Goal: Register for event/course: Register for event/course

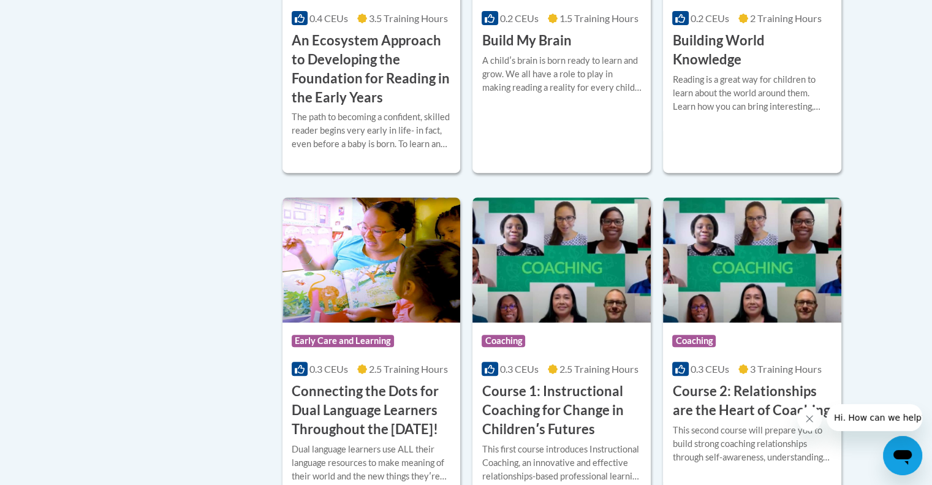
scroll to position [476, 0]
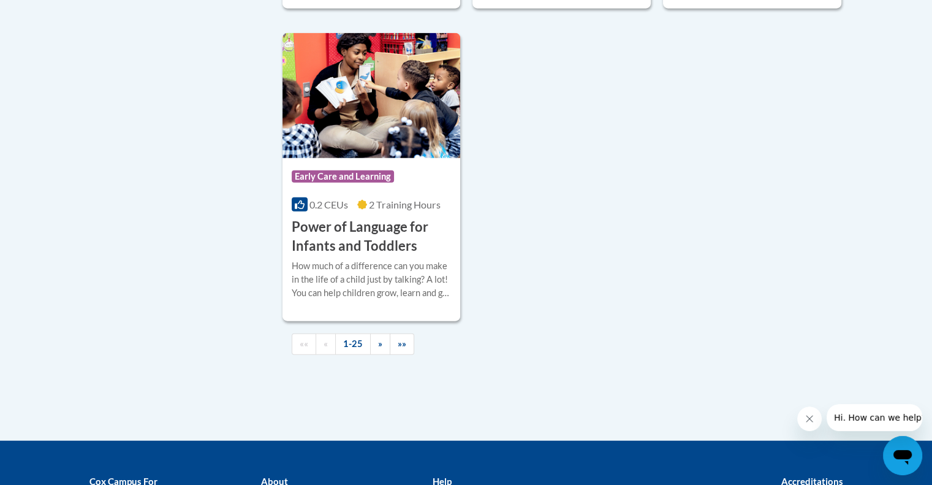
scroll to position [2917, 0]
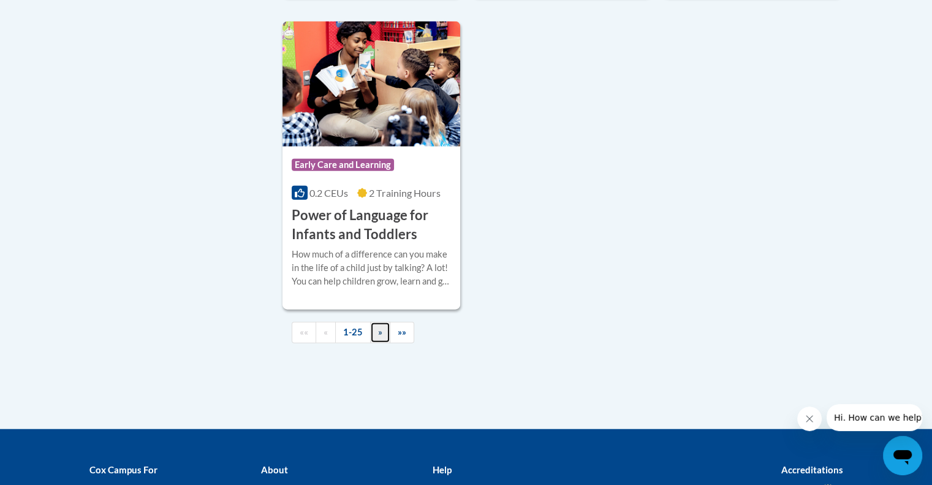
click at [379, 337] on span "»" at bounding box center [380, 332] width 4 height 10
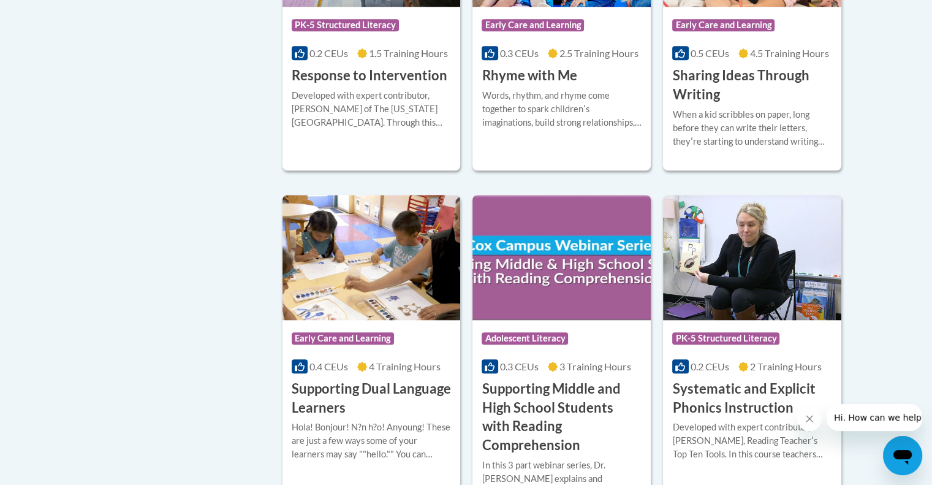
scroll to position [1029, 0]
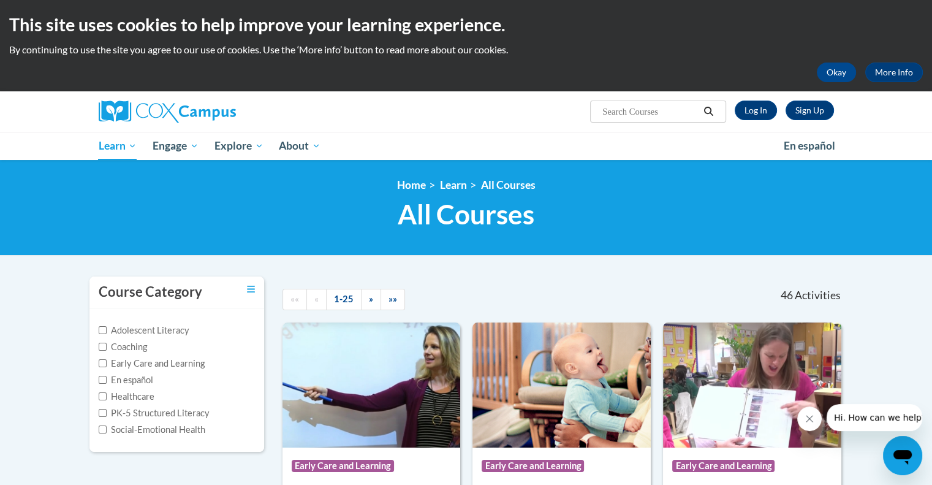
click at [634, 110] on input "Search..." at bounding box center [650, 111] width 98 height 15
type input "connecting the dots"
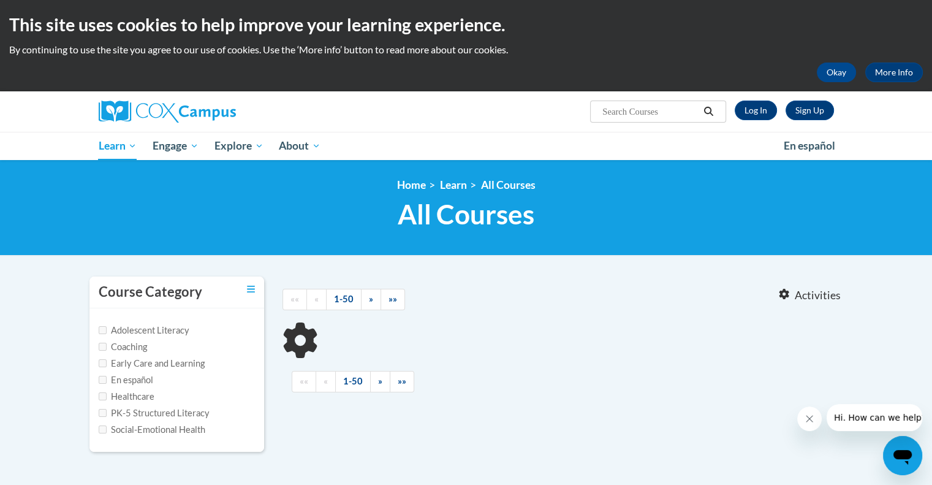
type input "connecting the dots"
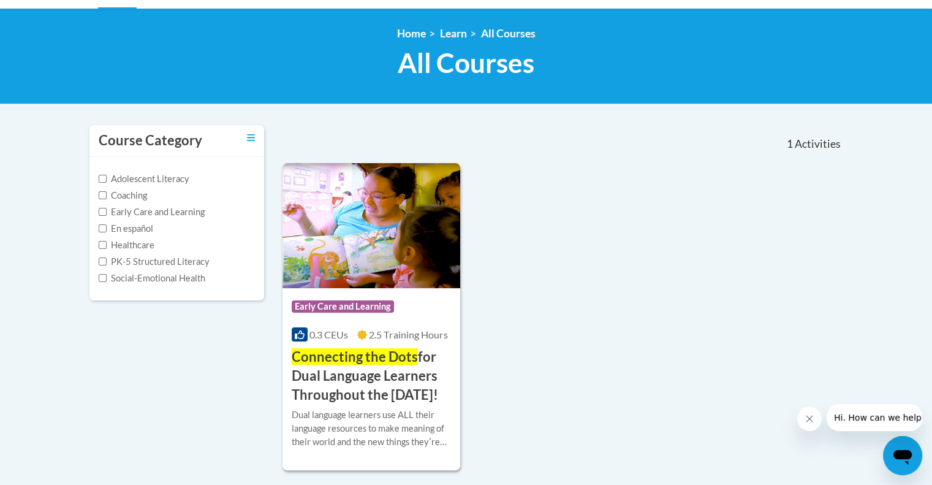
scroll to position [152, 0]
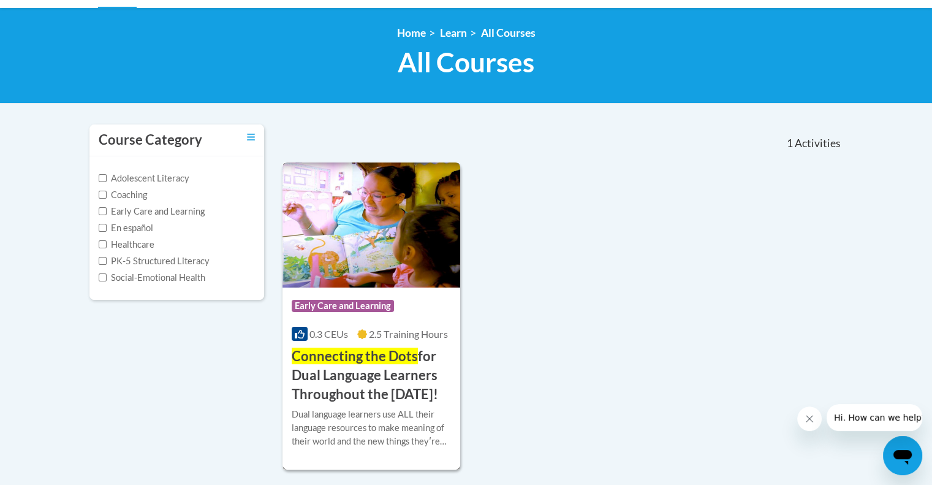
click at [354, 294] on div "Course Category: Early Care and Learning" at bounding box center [372, 308] width 160 height 28
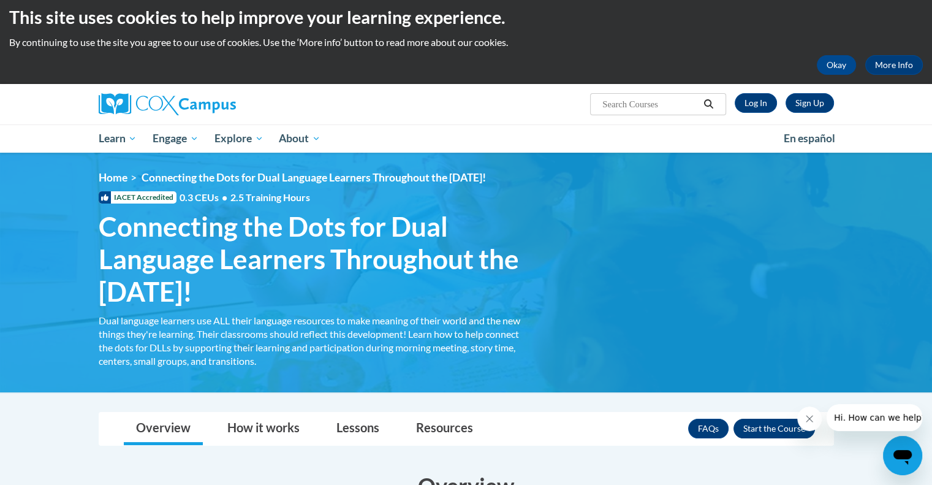
scroll to position [7, 0]
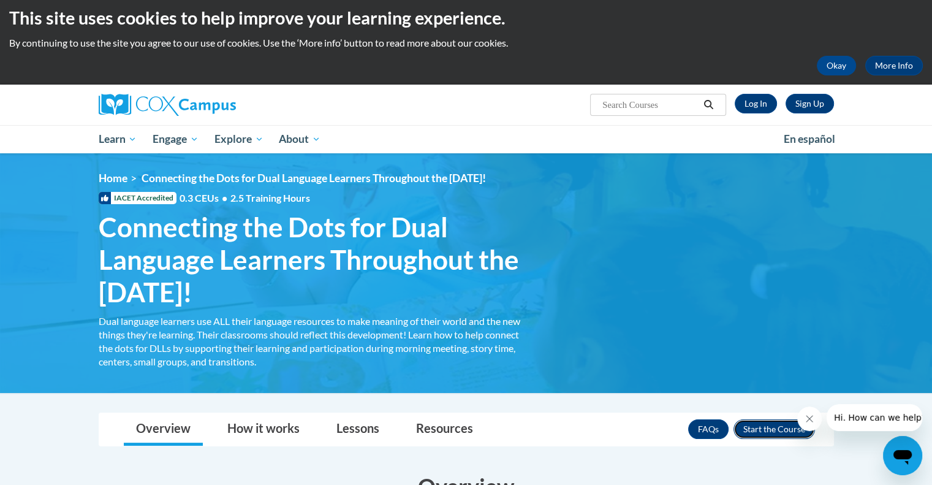
click at [775, 430] on button "Enroll" at bounding box center [775, 429] width 82 height 20
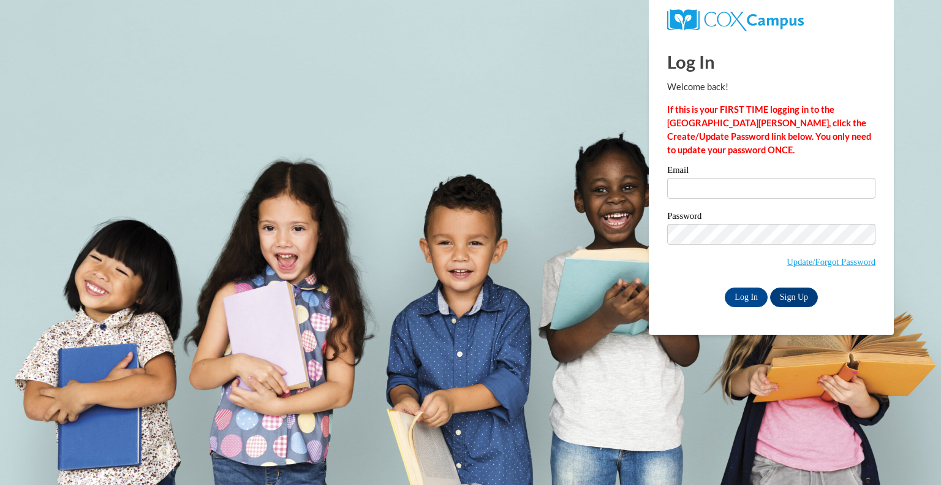
click at [573, 170] on body "This site uses cookies to help improve your learning experience. By continuing …" at bounding box center [470, 242] width 941 height 485
click at [527, 376] on body "This site uses cookies to help improve your learning experience. By continuing …" at bounding box center [470, 242] width 941 height 485
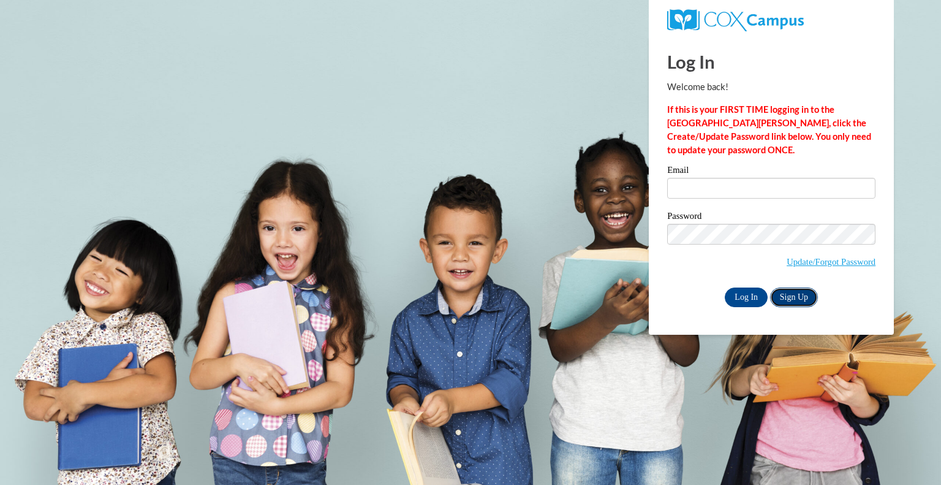
click at [785, 301] on link "Sign Up" at bounding box center [794, 297] width 48 height 20
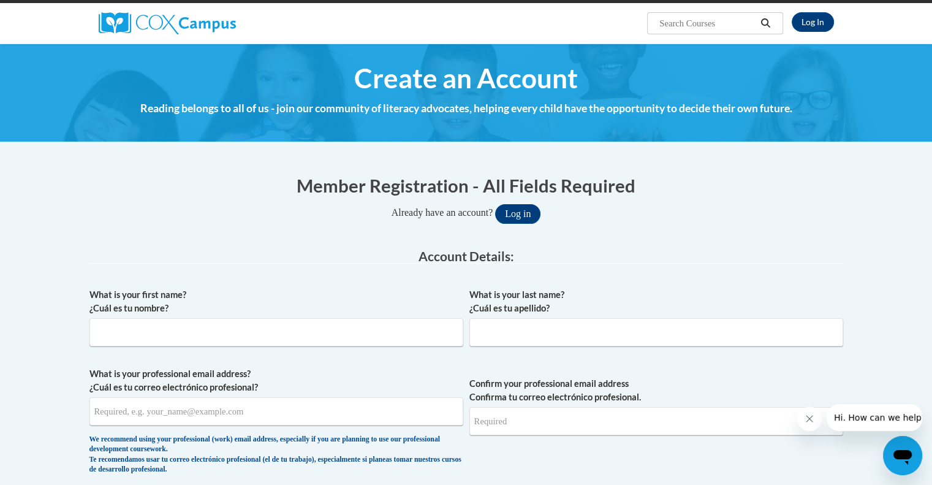
scroll to position [184, 0]
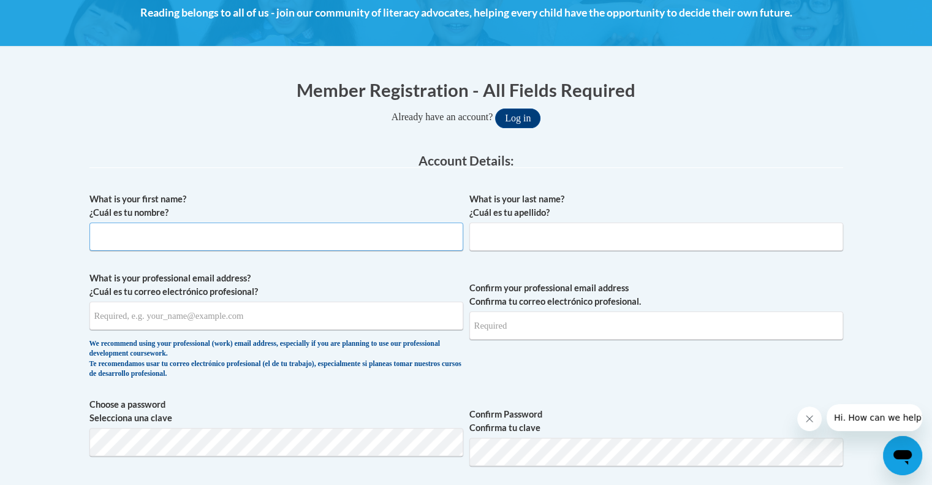
click at [300, 235] on input "What is your first name? ¿Cuál es tu nombre?" at bounding box center [276, 237] width 374 height 28
type input "[PERSON_NAME]"
click at [603, 232] on input "What is your last name? ¿Cuál es tu apellido?" at bounding box center [657, 237] width 374 height 28
type input "Fleurjuste"
click at [267, 314] on input "What is your professional email address? ¿Cuál es tu correo electrónico profesi…" at bounding box center [276, 316] width 374 height 28
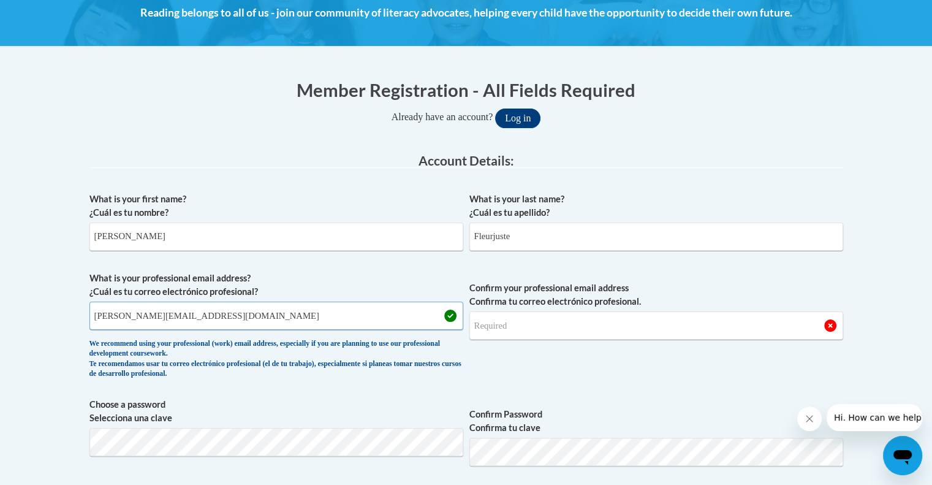
type input "[PERSON_NAME][EMAIL_ADDRESS][DOMAIN_NAME]"
click at [522, 328] on input "Confirm your professional email address Confirma tu correo electrónico profesio…" at bounding box center [657, 325] width 374 height 28
type input "[PERSON_NAME][EMAIL_ADDRESS][DOMAIN_NAME]"
drag, startPoint x: 361, startPoint y: 417, endPoint x: 696, endPoint y: 411, distance: 335.3
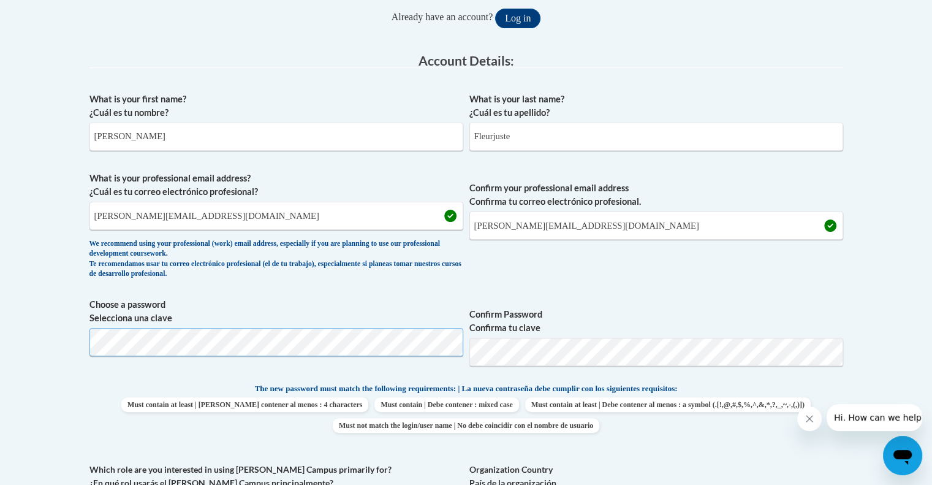
scroll to position [284, 0]
drag, startPoint x: 743, startPoint y: 406, endPoint x: 647, endPoint y: 297, distance: 145.5
click at [647, 297] on span "Confirm Password Confirma tu clave" at bounding box center [657, 336] width 374 height 78
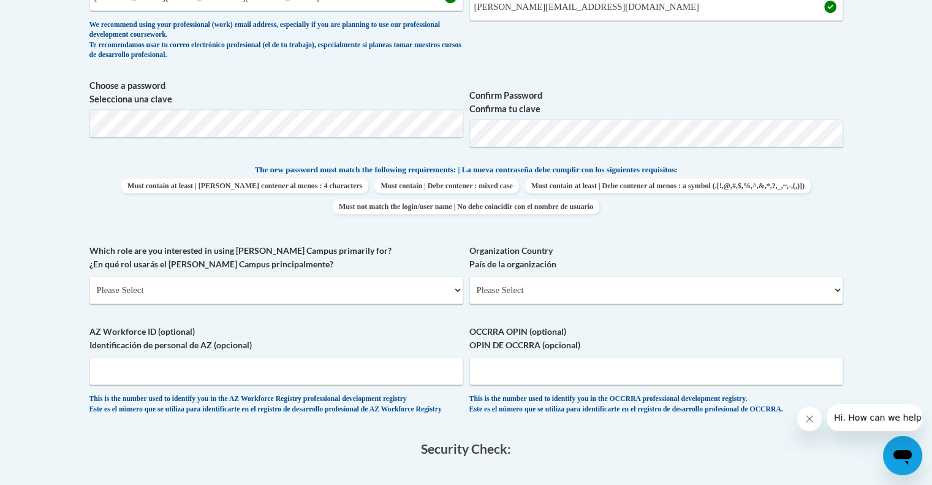
scroll to position [503, 0]
drag, startPoint x: 326, startPoint y: 297, endPoint x: 305, endPoint y: 287, distance: 23.0
click at [305, 287] on select "Please Select College/University | Colegio/Universidad Community/Nonprofit Part…" at bounding box center [276, 290] width 374 height 28
select select "fbf2d438-af2f-41f8-98f1-81c410e29de3"
click at [89, 276] on select "Please Select College/University | Colegio/Universidad Community/Nonprofit Part…" at bounding box center [276, 290] width 374 height 28
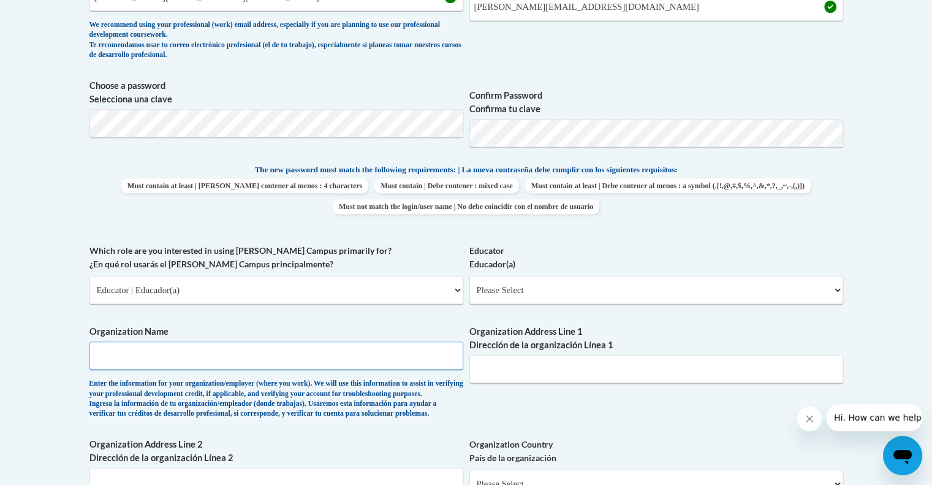
click at [392, 355] on input "Organization Name" at bounding box center [276, 355] width 374 height 28
type input "Abcd Head Start"
click at [553, 375] on input "Organization Address Line 1 Dirección de la organización Línea 1" at bounding box center [657, 369] width 374 height 28
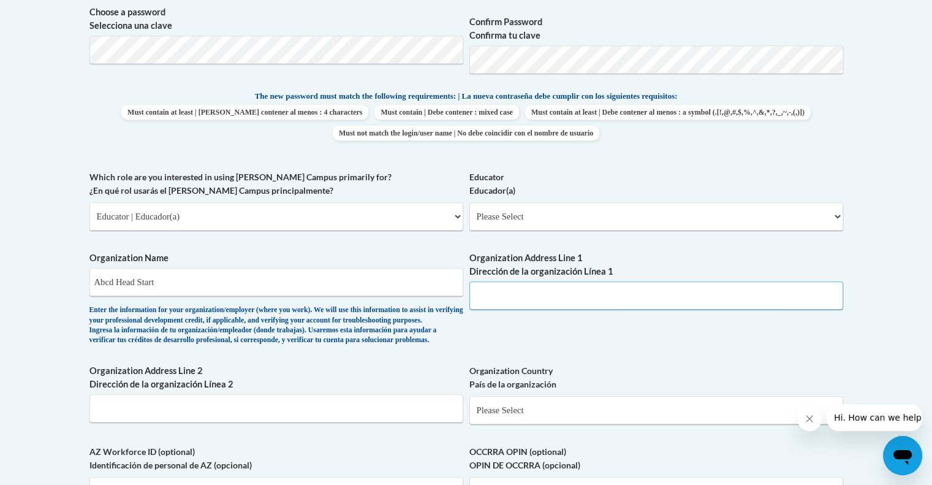
scroll to position [584, 0]
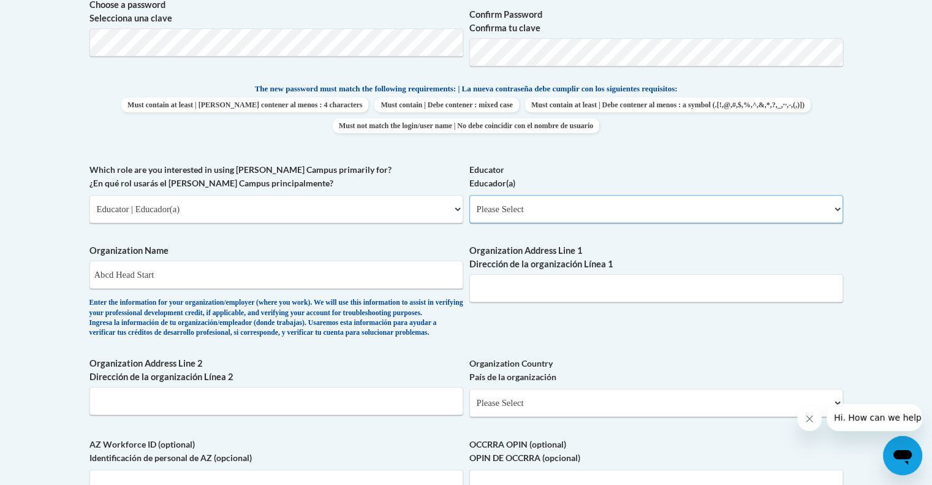
click at [532, 198] on select "Please Select Early Learning/Daycare Teacher/Family Home Care Provider | Maestr…" at bounding box center [657, 209] width 374 height 28
select select "5e2af403-4f2c-4e49-a02f-103e55d7b75b"
click at [470, 195] on select "Please Select Early Learning/Daycare Teacher/Family Home Care Provider | Maestr…" at bounding box center [657, 209] width 374 height 28
click at [485, 288] on input "Organization Address Line 1 Dirección de la organización Línea 1" at bounding box center [657, 288] width 374 height 28
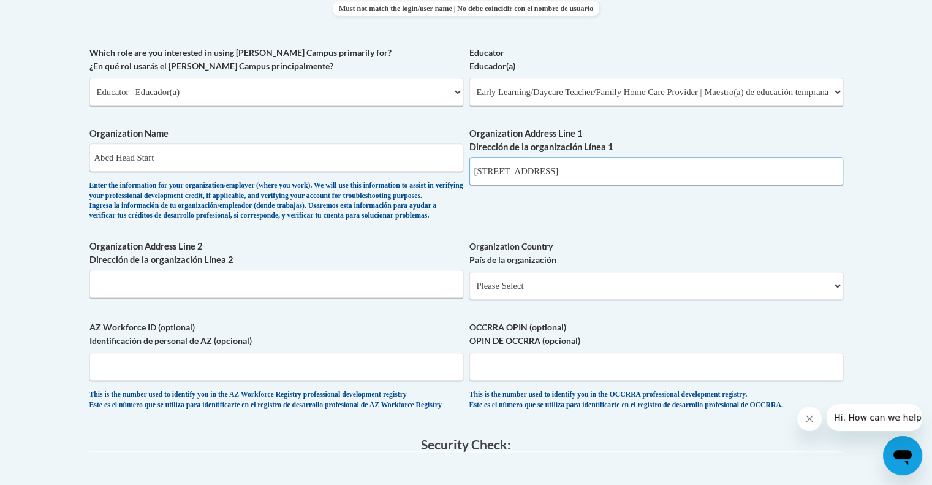
type input "[STREET_ADDRESS]"
click at [510, 300] on select "Please Select United States | Estados Unidos Outside of the United States | Fue…" at bounding box center [657, 286] width 374 height 28
select select "ad49bcad-a171-4b2e-b99c-48b446064914"
click at [470, 291] on select "Please Select United States | Estados Unidos Outside of the United States | Fue…" at bounding box center [657, 286] width 374 height 28
select select
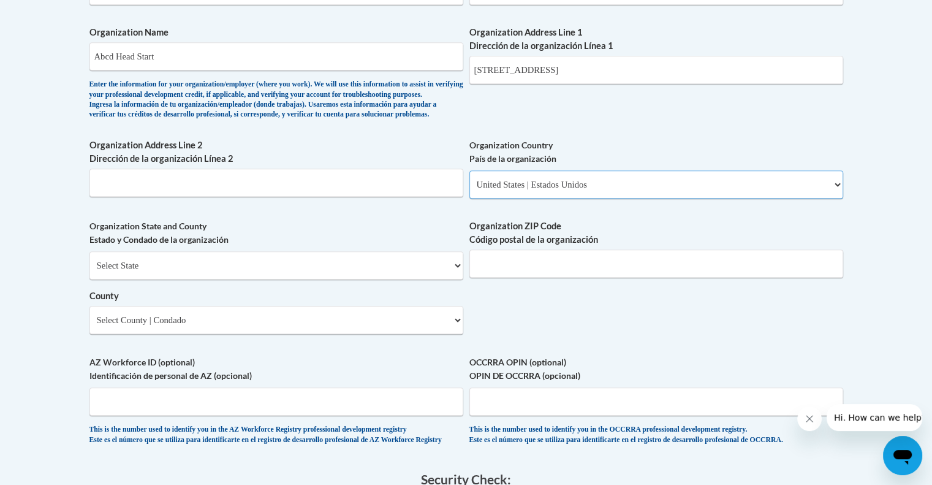
scroll to position [801, 0]
click at [330, 273] on select "Select State Alabama Alaska Arizona Arkansas California Colorado Connecticut De…" at bounding box center [276, 266] width 374 height 28
click at [474, 334] on div "What is your first name? ¿Cuál es tu nombre? Naomie What is your last name? ¿Cu…" at bounding box center [466, 13] width 754 height 889
click at [427, 280] on select "Select State Alabama Alaska Arizona Arkansas California Colorado Connecticut De…" at bounding box center [276, 266] width 374 height 28
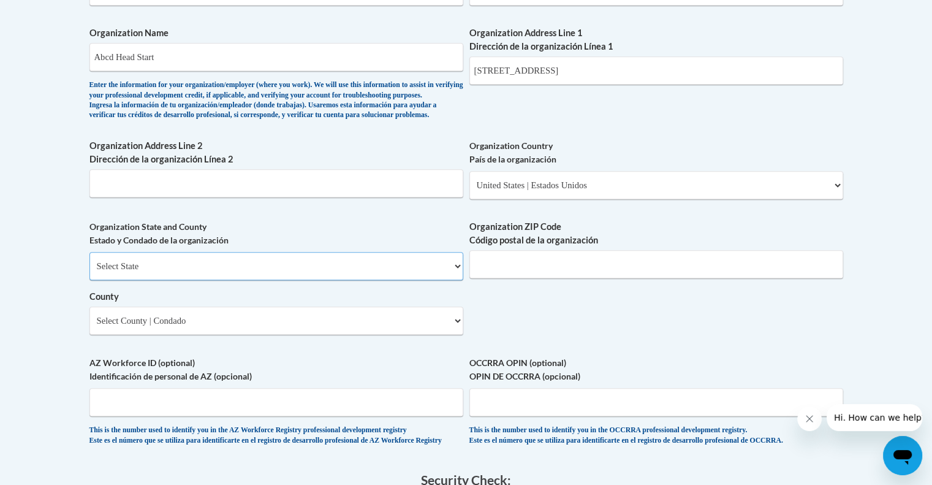
click at [429, 280] on select "Select State Alabama Alaska Arizona Arkansas California Colorado Connecticut De…" at bounding box center [276, 266] width 374 height 28
select select "Massachusetts"
click at [89, 272] on select "Select State Alabama Alaska Arizona Arkansas California Colorado Connecticut De…" at bounding box center [276, 266] width 374 height 28
click at [501, 278] on input "Organization ZIP Code Código postal de la organización" at bounding box center [657, 264] width 374 height 28
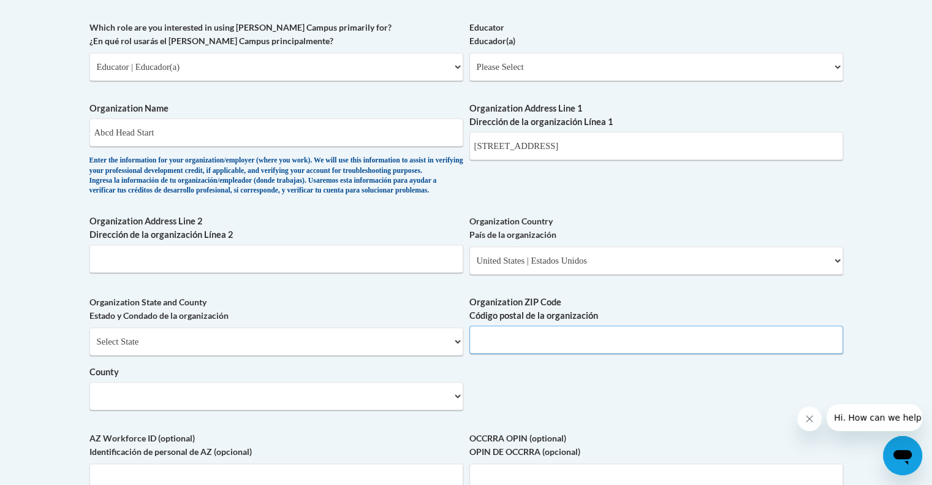
scroll to position [728, 0]
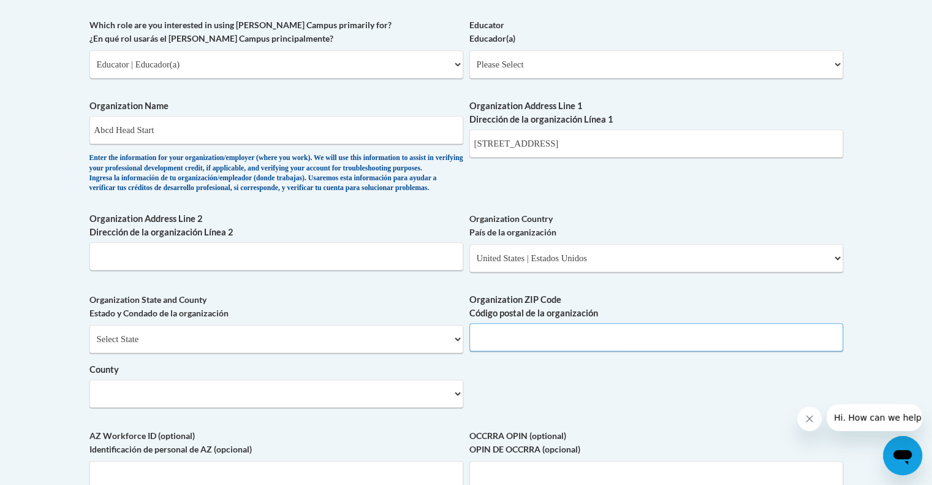
click at [620, 351] on input "Organization ZIP Code Código postal de la organización" at bounding box center [657, 337] width 374 height 28
click at [466, 262] on div "What is your first name? ¿Cuál es tu nombre? Naomie What is your last name? ¿Cu…" at bounding box center [466, 86] width 754 height 889
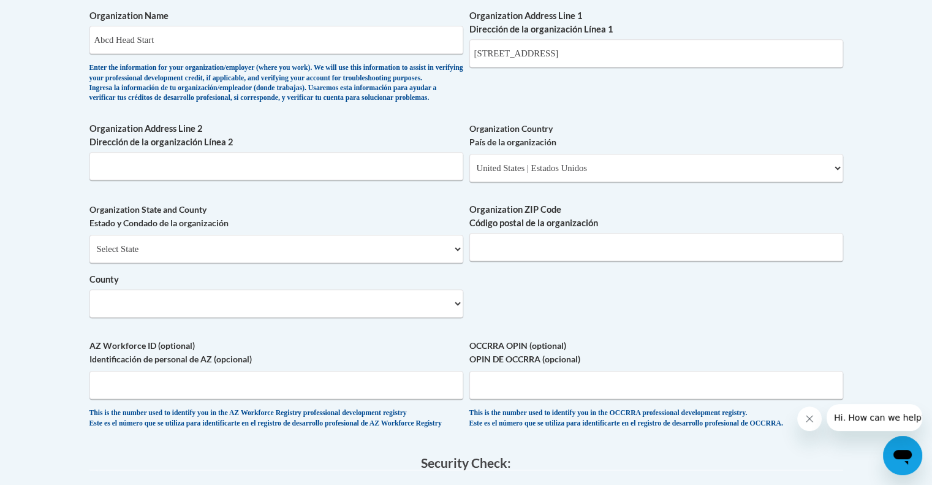
scroll to position [819, 0]
click at [514, 261] on input "Organization ZIP Code Código postal de la organización" at bounding box center [657, 246] width 374 height 28
click at [530, 261] on input "Organization ZIP Code Código postal de la organización" at bounding box center [657, 246] width 374 height 28
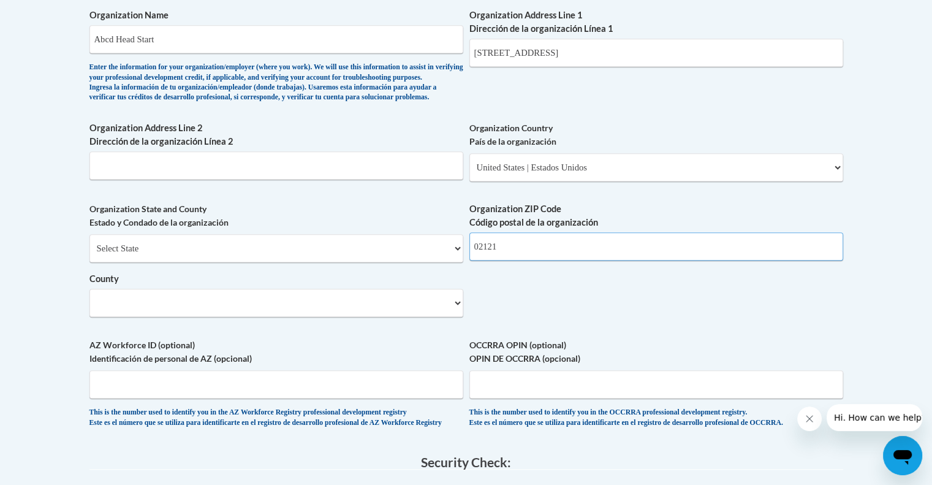
type input "02121"
click at [313, 317] on select "County" at bounding box center [276, 303] width 374 height 28
click at [428, 317] on select "County" at bounding box center [276, 303] width 374 height 28
click at [460, 311] on select "County" at bounding box center [276, 303] width 374 height 28
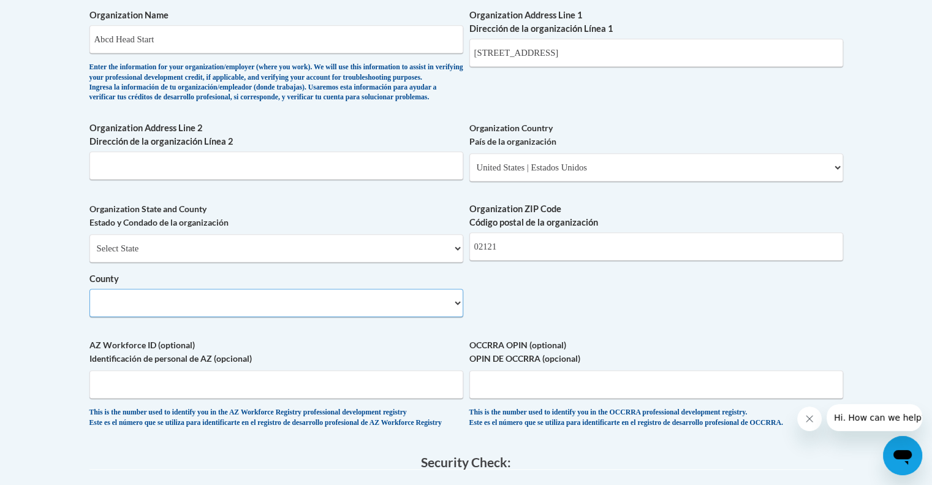
click at [455, 317] on select "County" at bounding box center [276, 303] width 374 height 28
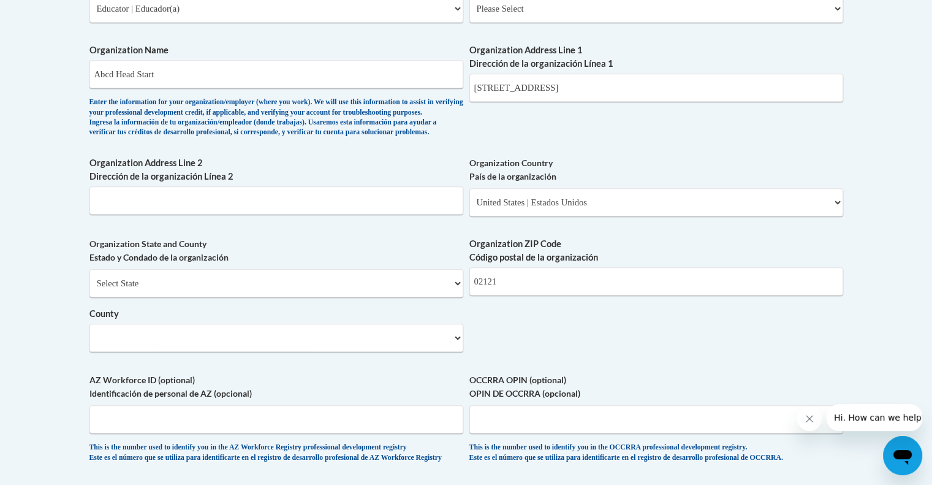
scroll to position [787, 0]
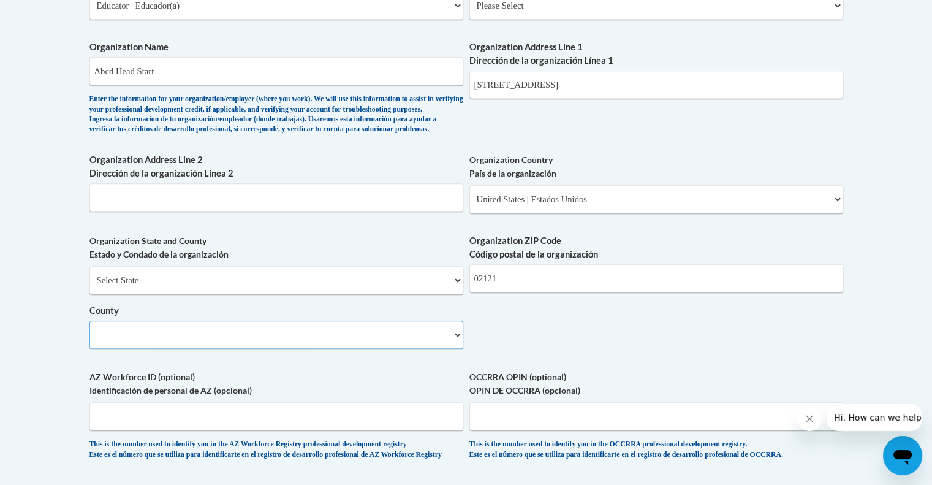
click at [248, 349] on select "County" at bounding box center [276, 335] width 374 height 28
click at [455, 349] on select "County" at bounding box center [276, 335] width 374 height 28
drag, startPoint x: 449, startPoint y: 362, endPoint x: 389, endPoint y: 363, distance: 59.5
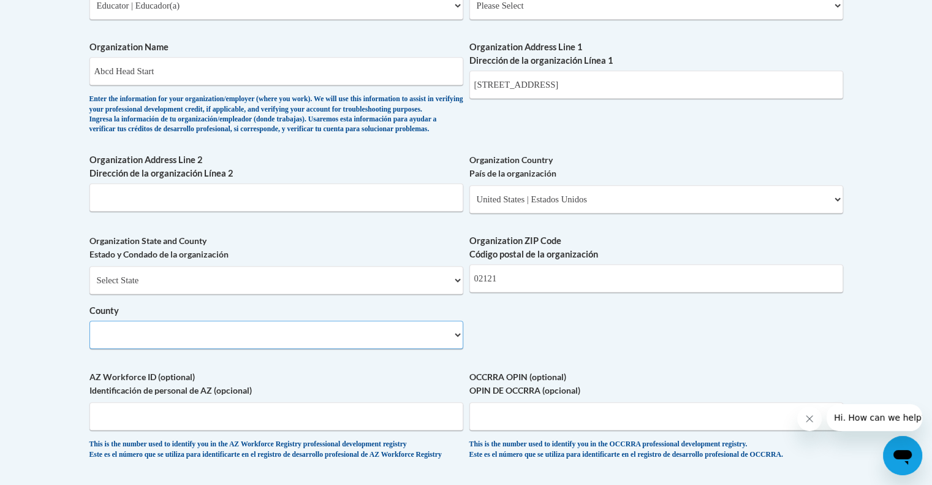
click at [389, 349] on select "County" at bounding box center [276, 335] width 374 height 28
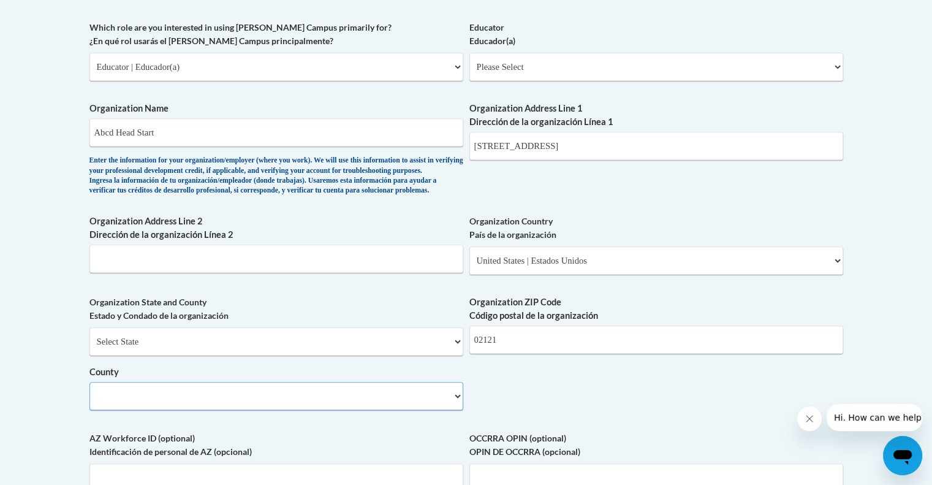
scroll to position [726, 0]
click at [361, 273] on input "Organization Address Line 2 Dirección de la organización Línea 2" at bounding box center [276, 259] width 374 height 28
click at [395, 377] on div "Select State Alabama Alaska Arizona Arkansas California Colorado Connecticut De…" at bounding box center [276, 368] width 374 height 83
click at [374, 356] on select "Select State Alabama Alaska Arizona Arkansas California Colorado Connecticut De…" at bounding box center [276, 341] width 374 height 28
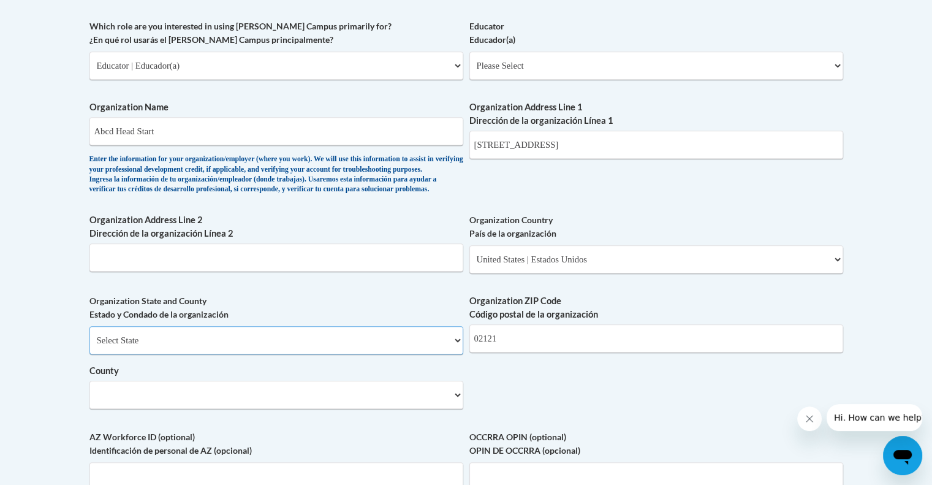
scroll to position [727, 0]
click at [362, 409] on select "County" at bounding box center [276, 395] width 374 height 28
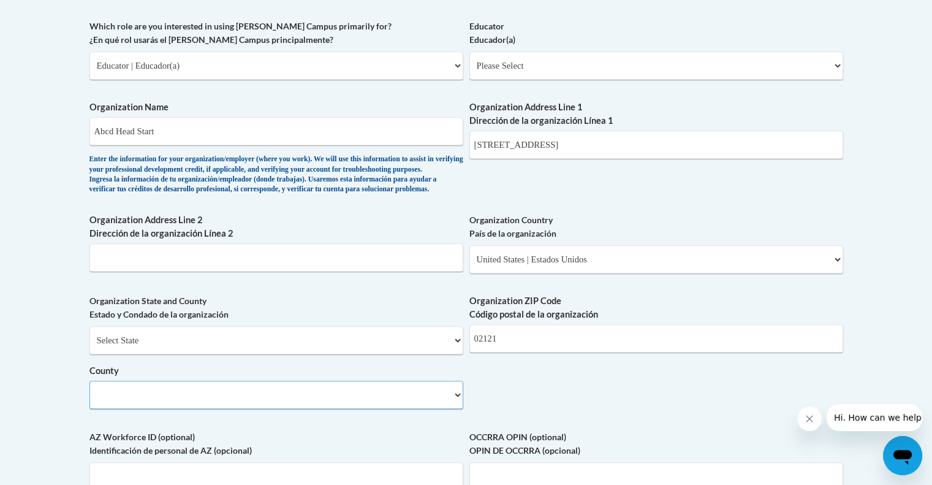
click at [362, 409] on select "County" at bounding box center [276, 395] width 374 height 28
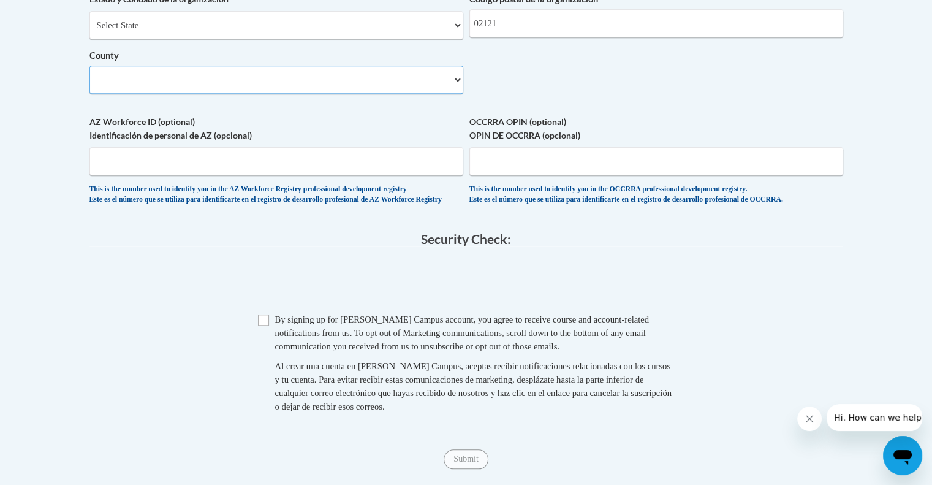
scroll to position [1042, 0]
click at [280, 351] on span "By signing up for a Cox Campus account, you agree to receive course and account…" at bounding box center [462, 332] width 375 height 37
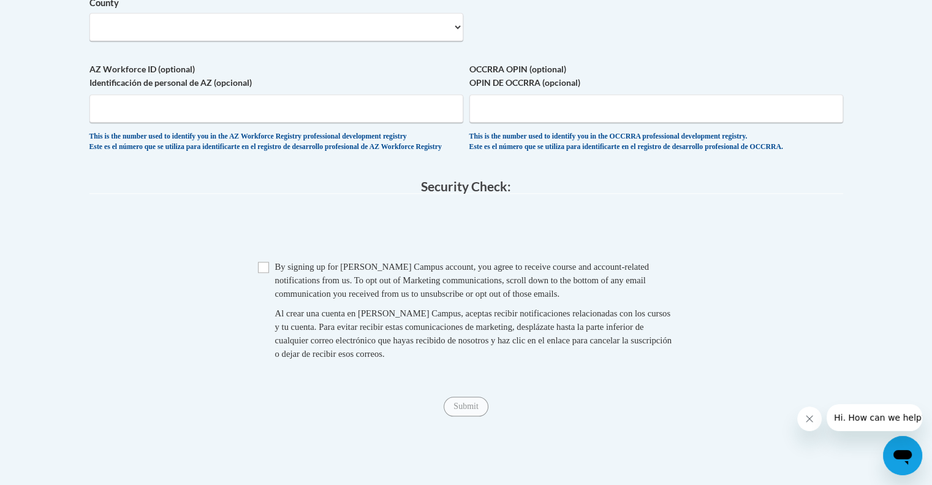
scroll to position [1101, 0]
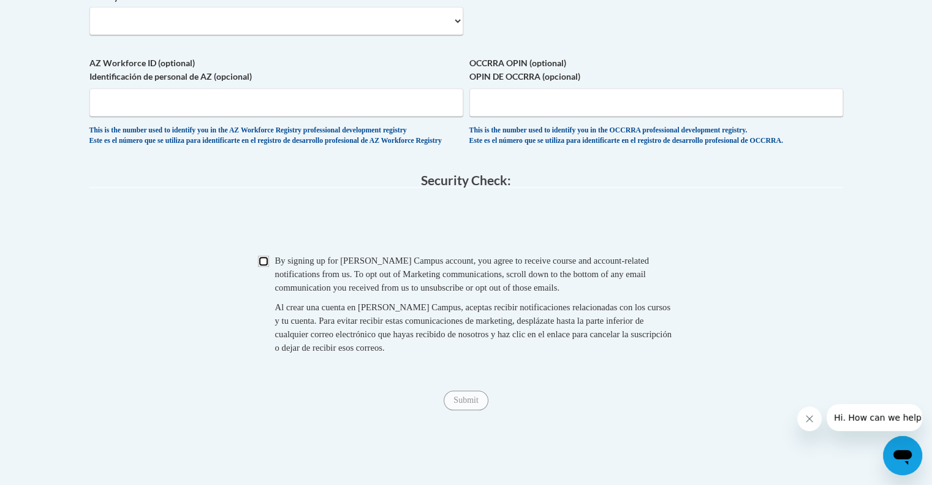
click at [258, 267] on input "Checkbox" at bounding box center [263, 261] width 11 height 11
checkbox input "true"
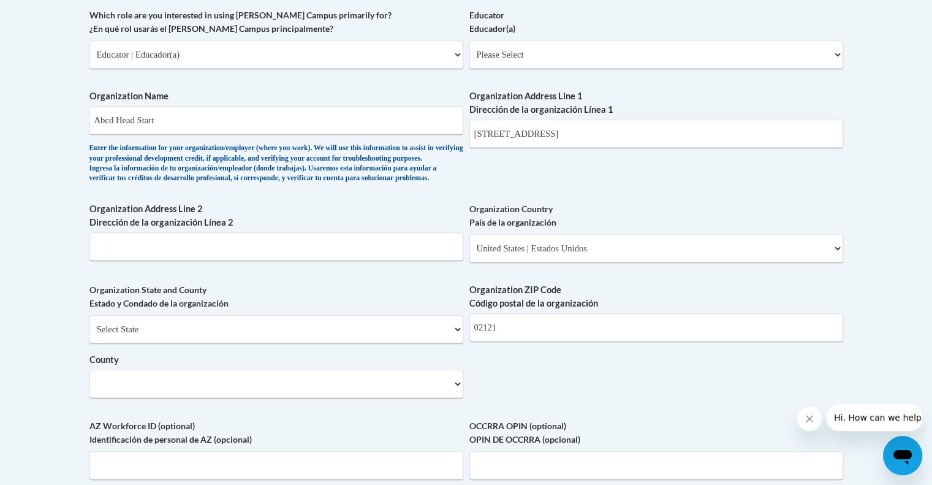
scroll to position [766, 0]
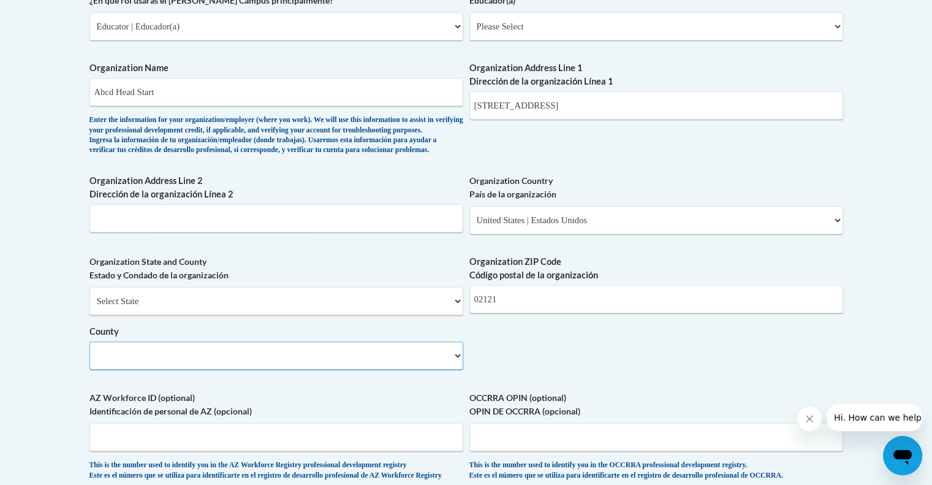
click at [260, 370] on select "County" at bounding box center [276, 355] width 374 height 28
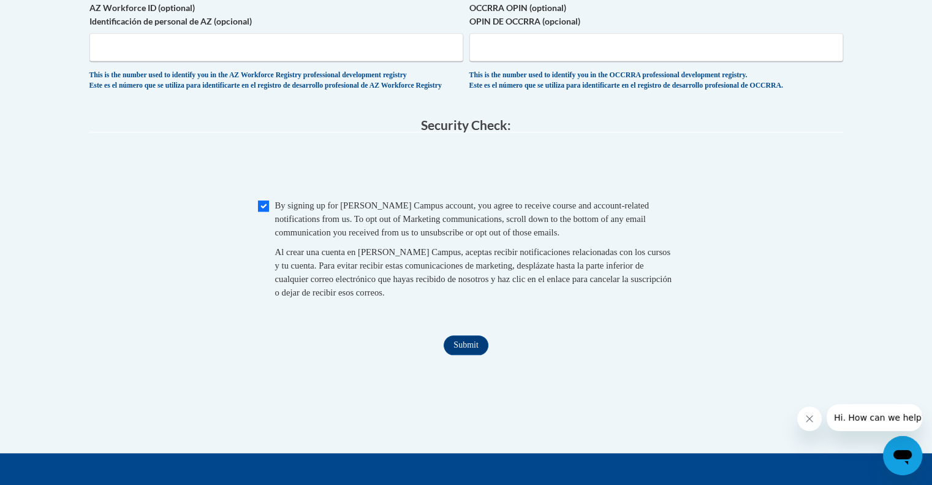
scroll to position [1162, 0]
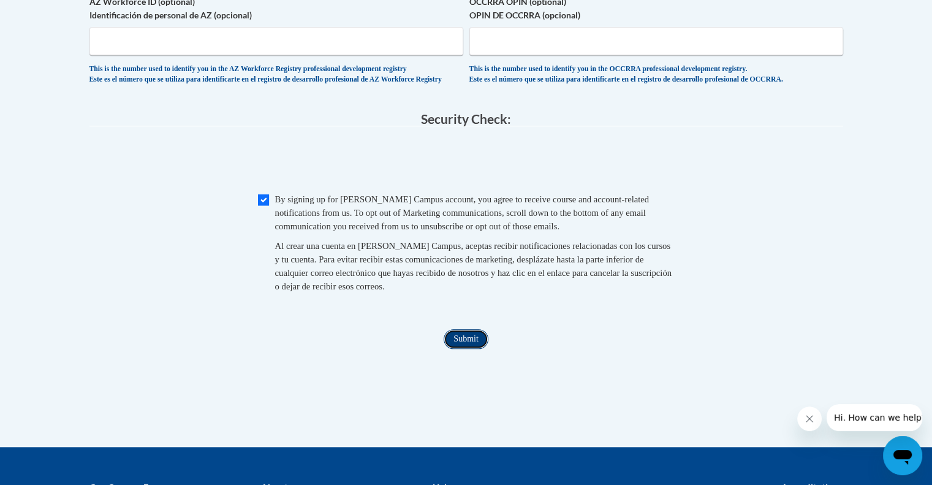
click at [455, 349] on input "Submit" at bounding box center [466, 339] width 44 height 20
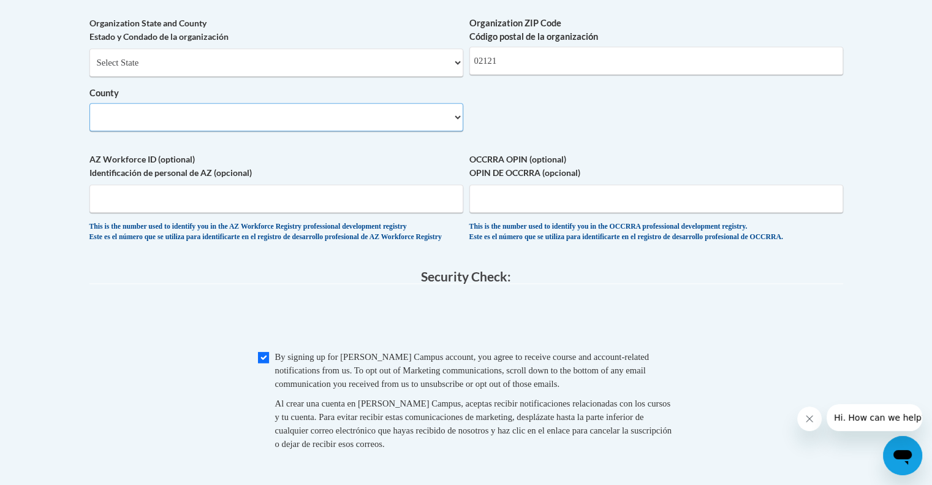
scroll to position [998, 0]
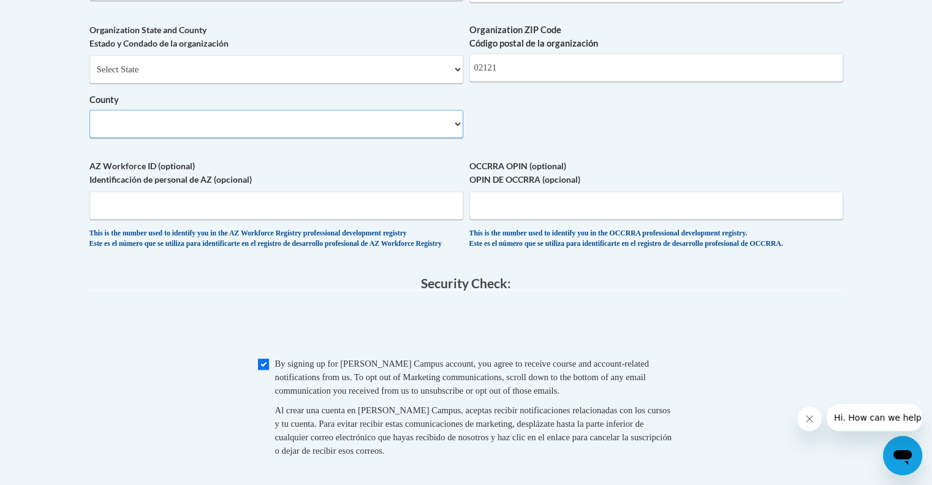
click at [413, 132] on select "County" at bounding box center [276, 124] width 374 height 28
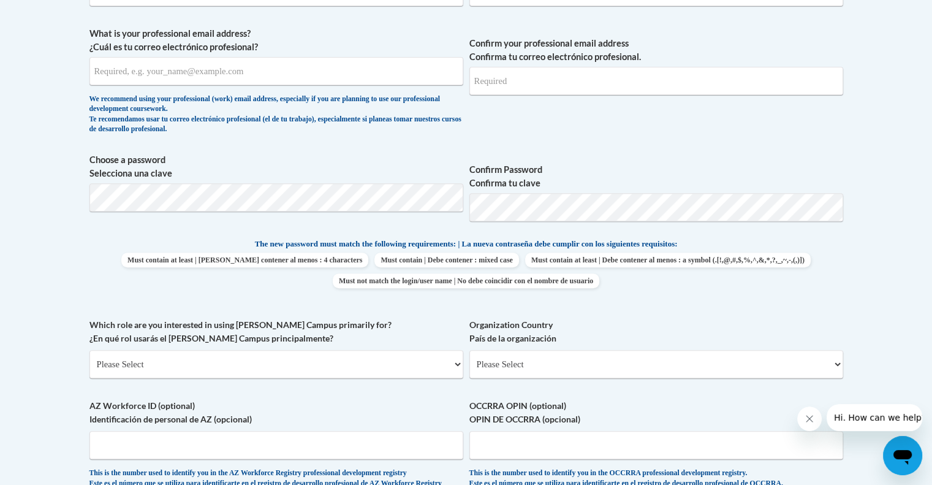
scroll to position [428, 0]
click at [320, 367] on select "Please Select College/University | Colegio/Universidad Community/Nonprofit Part…" at bounding box center [276, 364] width 374 height 28
select select "fbf2d438-af2f-41f8-98f1-81c410e29de3"
click at [89, 350] on select "Please Select College/University | Colegio/Universidad Community/Nonprofit Part…" at bounding box center [276, 364] width 374 height 28
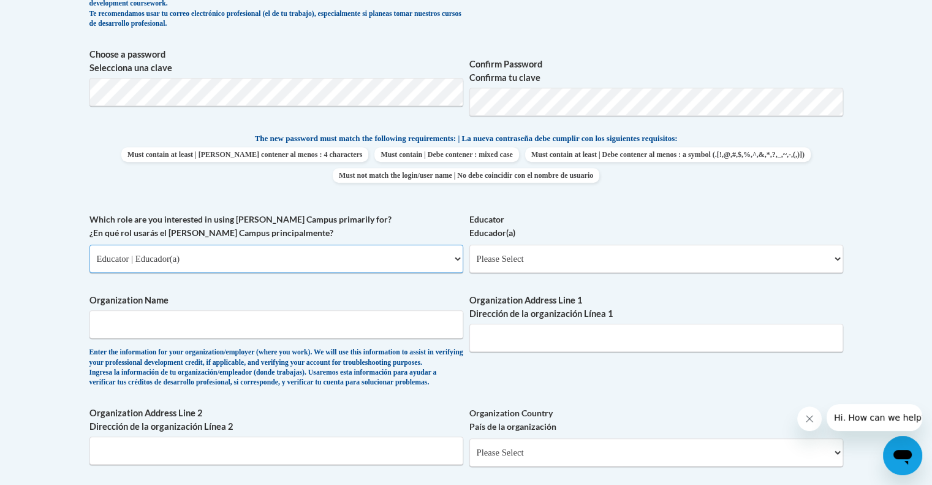
scroll to position [549, 0]
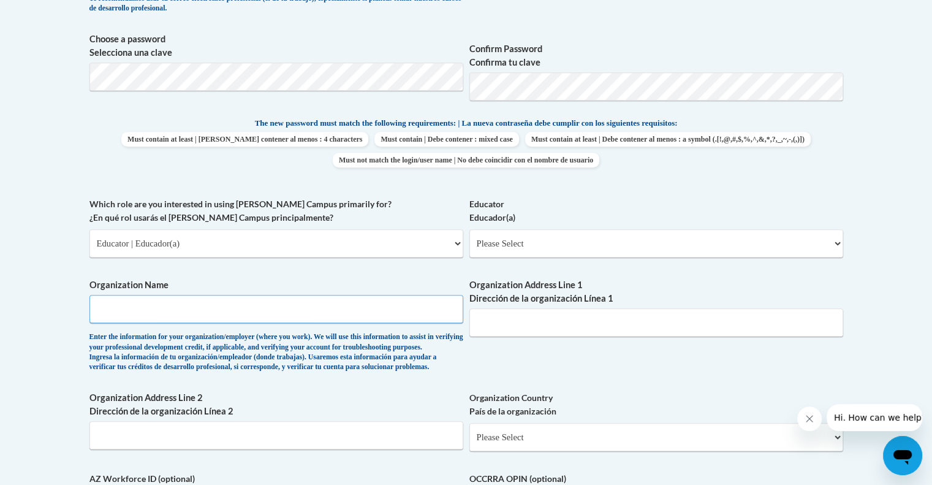
click at [262, 318] on input "Organization Name" at bounding box center [276, 309] width 374 height 28
type input "S"
click at [262, 318] on input "Abcd Head" at bounding box center [276, 309] width 374 height 28
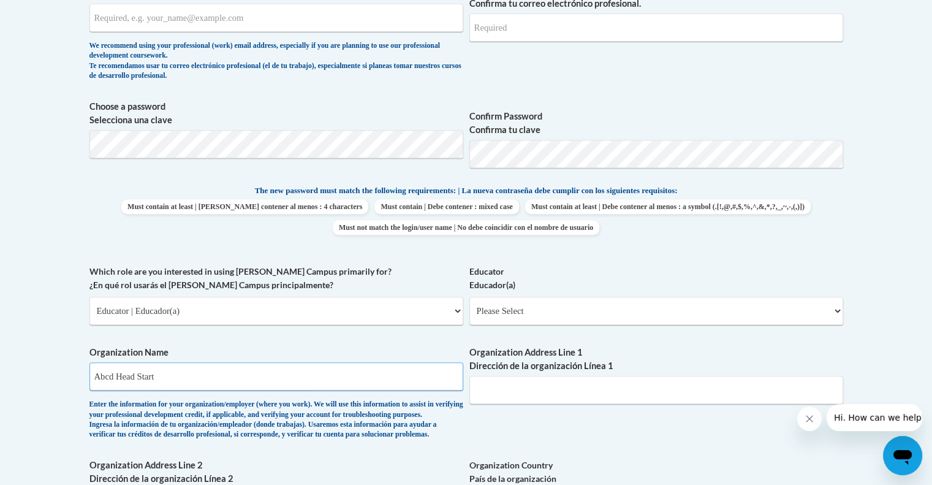
scroll to position [462, 0]
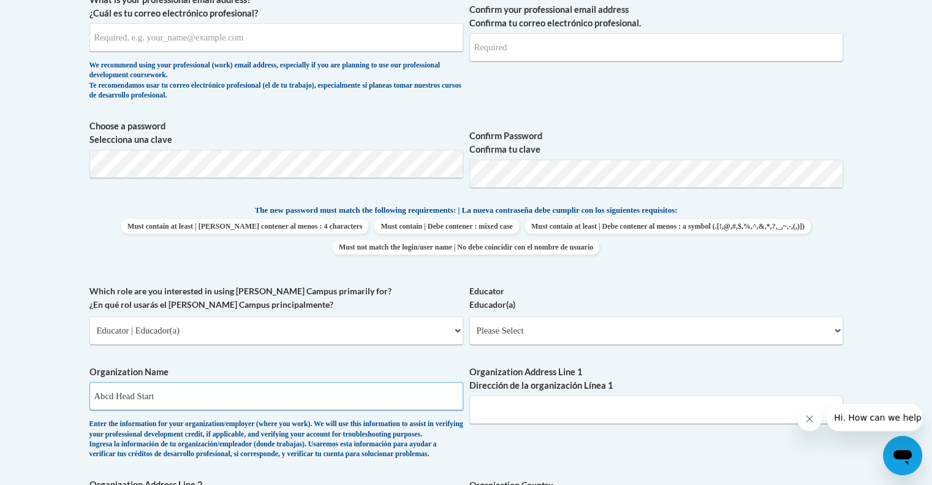
type input "Abcd Head Start"
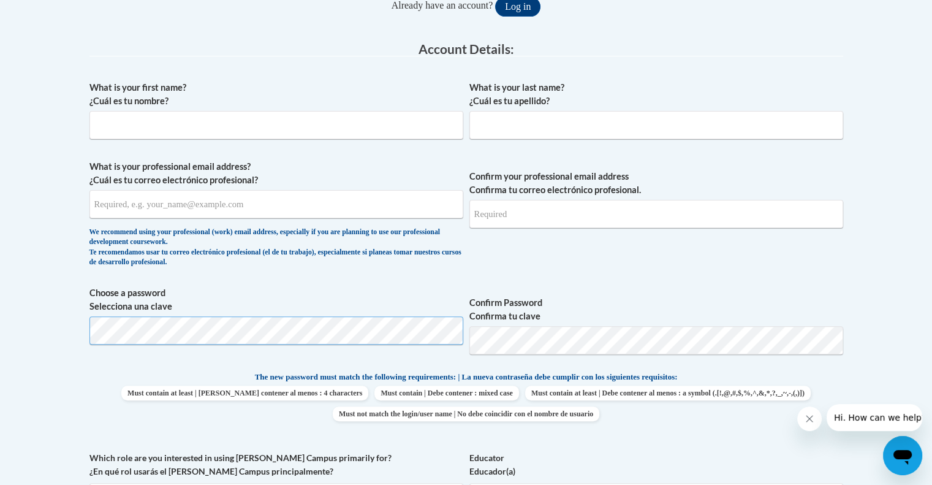
scroll to position [293, 0]
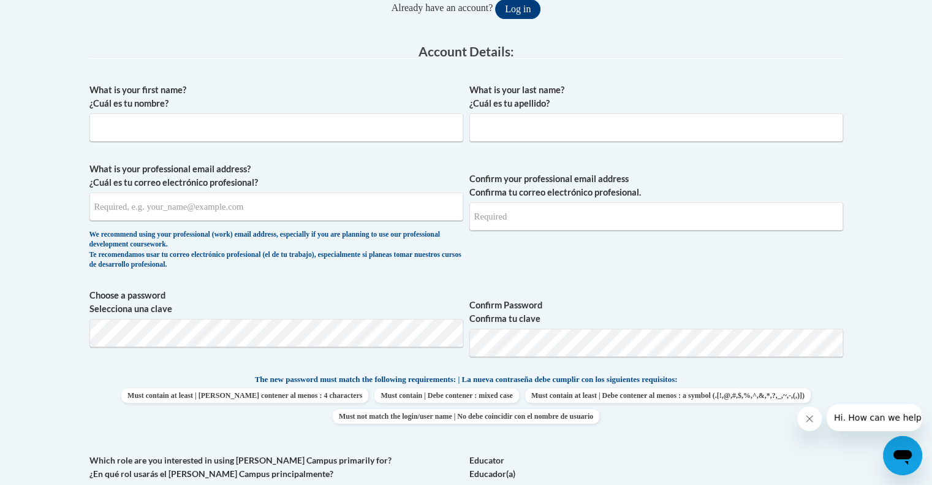
click at [304, 147] on div "What is your first name? ¿Cuál es tu nombre?" at bounding box center [276, 116] width 374 height 67
click at [296, 136] on input "What is your first name? ¿Cuál es tu nombre?" at bounding box center [276, 127] width 374 height 28
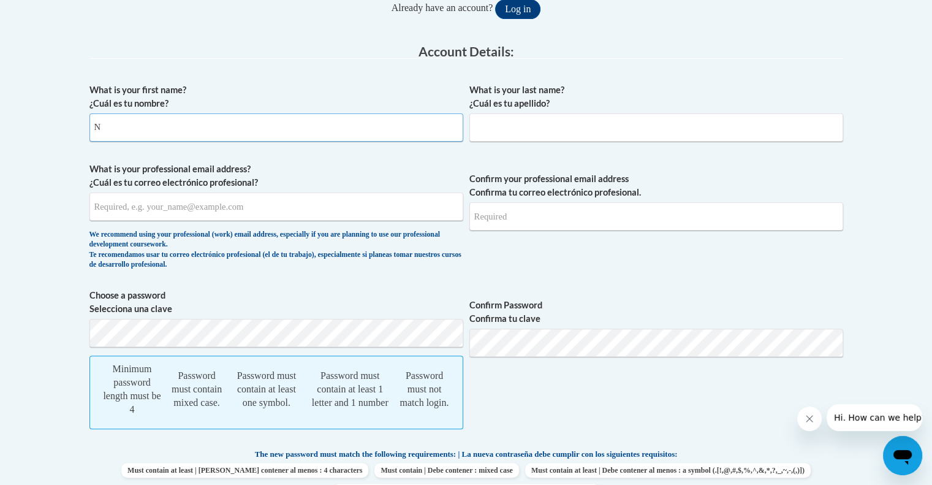
click at [296, 136] on input "N" at bounding box center [276, 127] width 374 height 28
type input "Naomie"
click at [575, 126] on input "What is your last name? ¿Cuál es tu apellido?" at bounding box center [657, 127] width 374 height 28
type input "Fleurjuste"
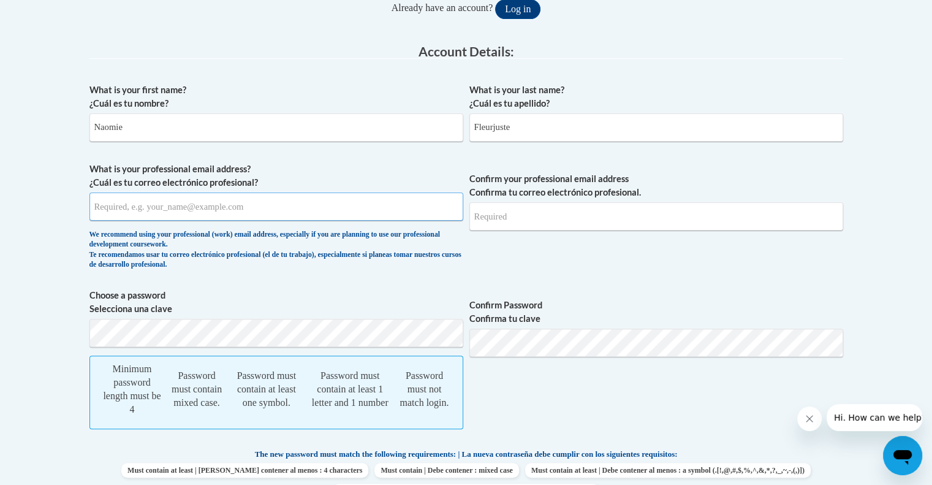
click at [333, 207] on input "What is your professional email address? ¿Cuál es tu correo electrónico profesi…" at bounding box center [276, 206] width 374 height 28
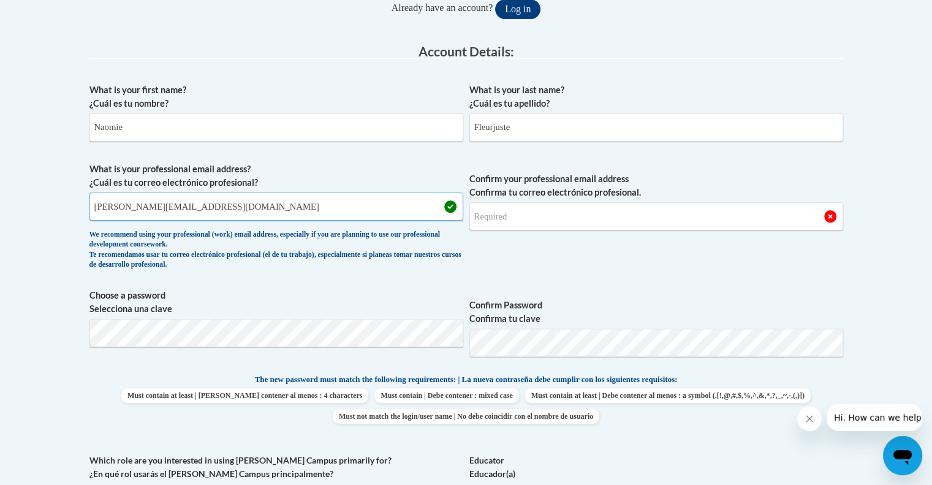
type input "naomie.fleurjuste@bostonabcd.org"
click at [481, 218] on input "Confirm your professional email address Confirma tu correo electrónico profesio…" at bounding box center [657, 216] width 374 height 28
type input "naomie.fleurjuste@bostonabcd.org"
click at [572, 250] on span "Confirm your professional email address Confirma tu correo electrónico profesio…" at bounding box center [657, 218] width 374 height 113
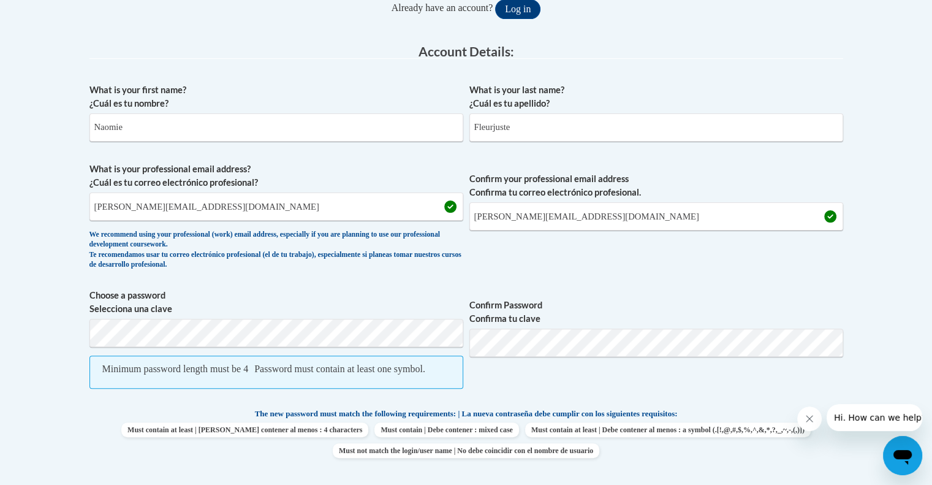
drag, startPoint x: 494, startPoint y: 382, endPoint x: 588, endPoint y: 384, distance: 94.4
click at [588, 384] on span "Confirm Password Confirma tu clave" at bounding box center [657, 345] width 374 height 113
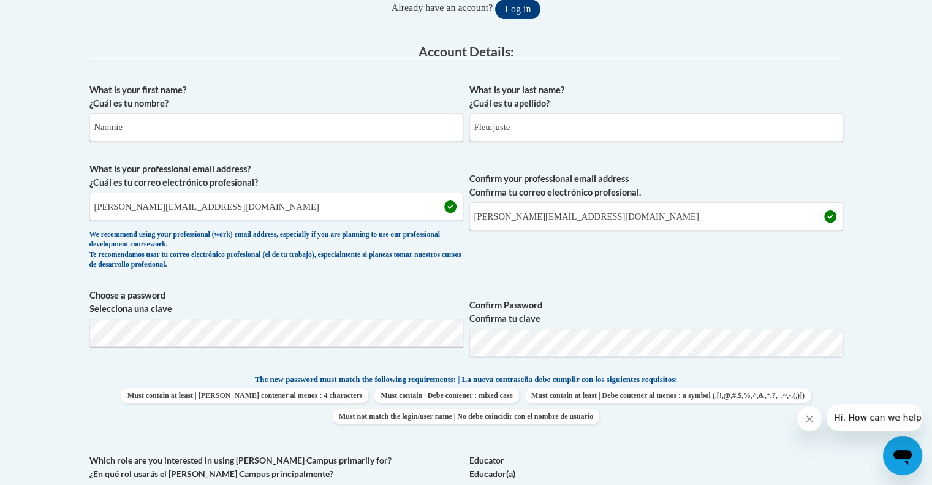
click at [635, 294] on span "Confirm Password Confirma tu clave" at bounding box center [657, 328] width 374 height 78
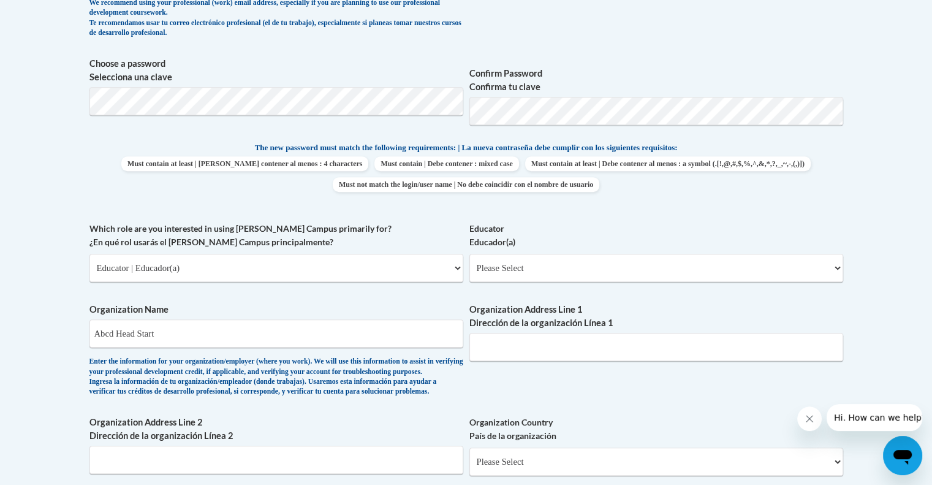
scroll to position [526, 0]
click at [578, 345] on input "Organization Address Line 1 Dirección de la organización Línea 1" at bounding box center [657, 346] width 374 height 28
type input "198 Geneva Ave"
click at [541, 267] on select "Please Select Early Learning/Daycare Teacher/Family Home Care Provider | Maestr…" at bounding box center [657, 267] width 374 height 28
select select "5e2af403-4f2c-4e49-a02f-103e55d7b75b"
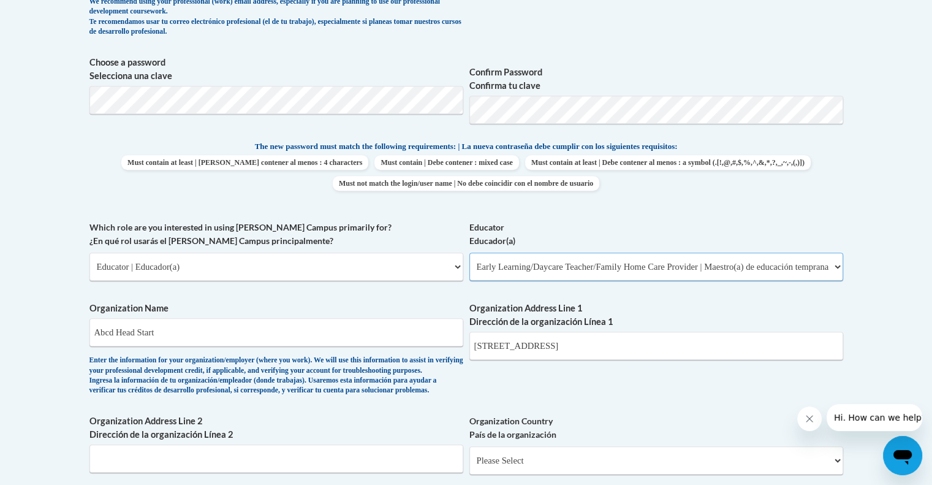
click at [470, 253] on select "Please Select Early Learning/Daycare Teacher/Family Home Care Provider | Maestr…" at bounding box center [657, 267] width 374 height 28
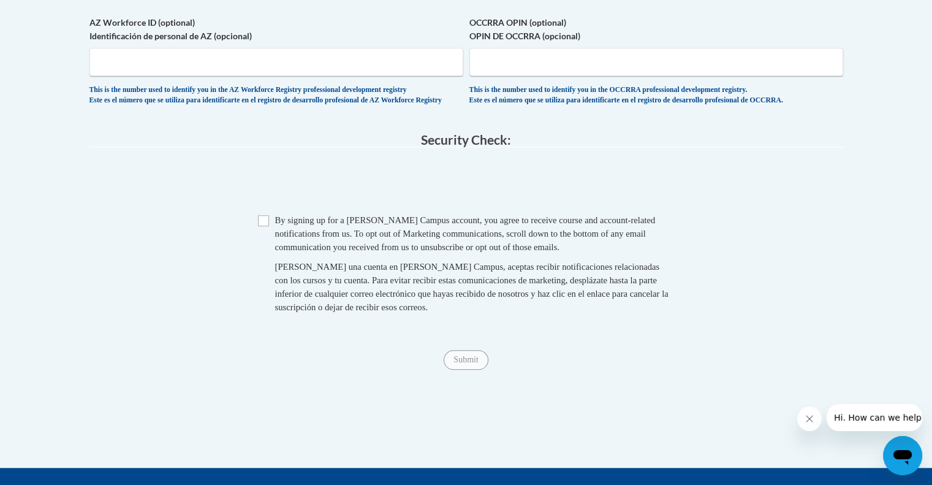
scroll to position [1006, 0]
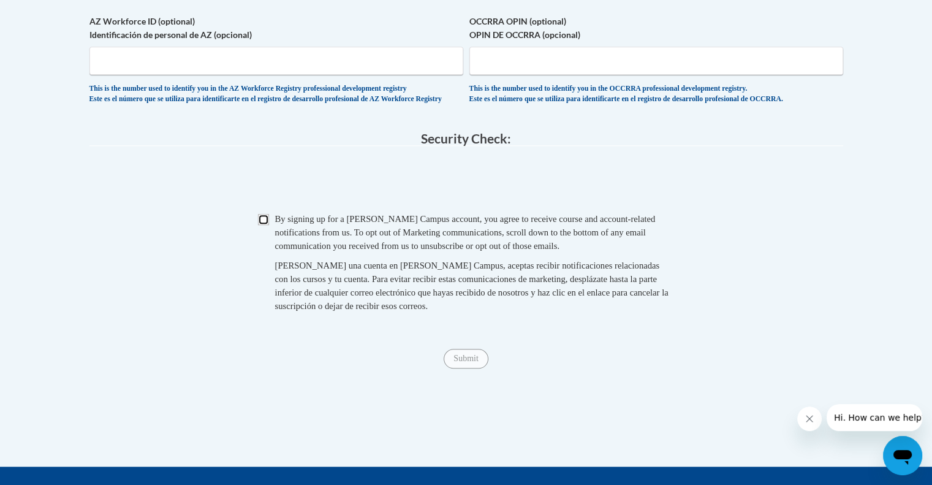
click at [261, 225] on input "Checkbox" at bounding box center [263, 219] width 11 height 11
checkbox input "true"
click at [461, 368] on input "Submit" at bounding box center [466, 359] width 44 height 20
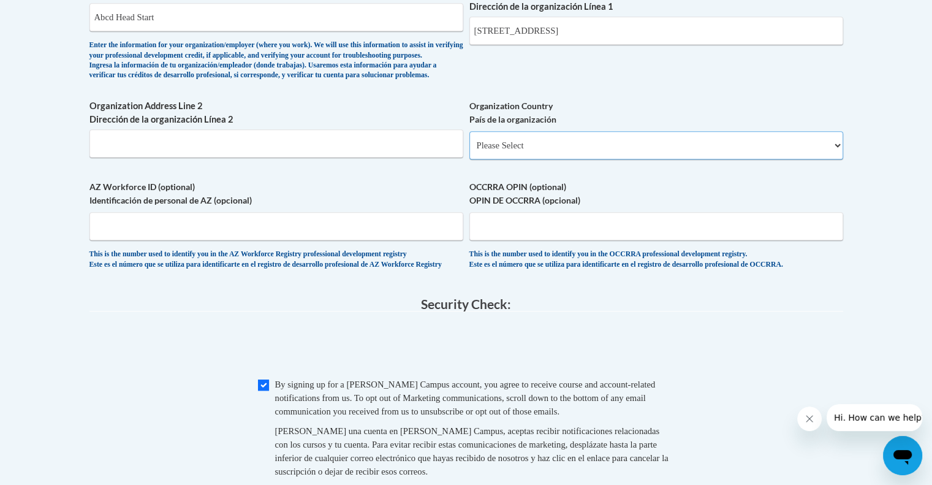
scroll to position [840, 0]
click at [526, 161] on select "Please Select United States | Estados Unidos Outside of the United States | Fue…" at bounding box center [657, 146] width 374 height 28
select select "ad49bcad-a171-4b2e-b99c-48b446064914"
click at [470, 152] on select "Please Select United States | Estados Unidos Outside of the United States | Fue…" at bounding box center [657, 146] width 374 height 28
select select
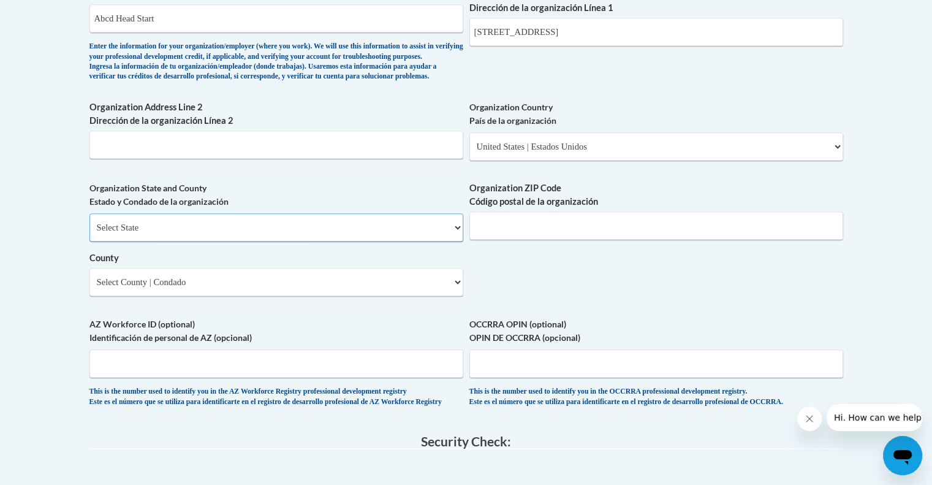
click at [380, 242] on select "Select State Alabama Alaska Arizona Arkansas California Colorado Connecticut De…" at bounding box center [276, 227] width 374 height 28
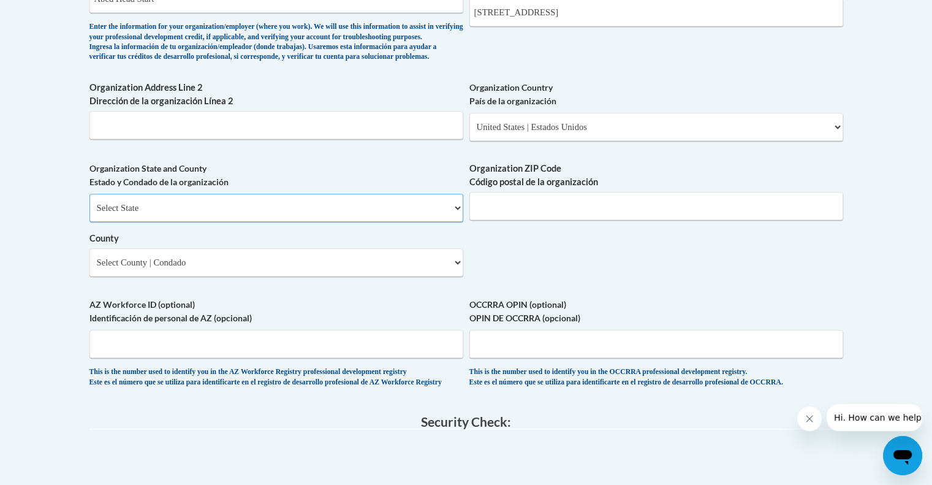
scroll to position [858, 0]
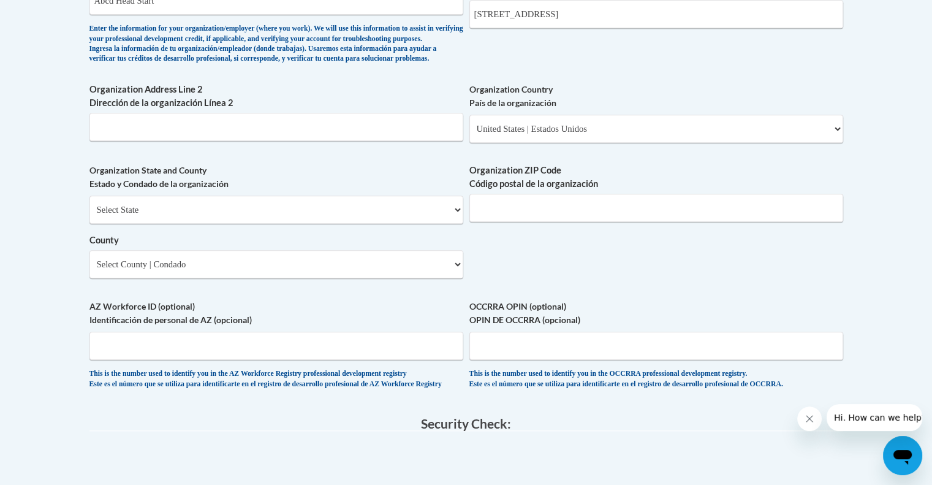
click at [380, 252] on div "Select State Alabama Alaska Arizona Arkansas California Colorado Connecticut De…" at bounding box center [276, 237] width 374 height 83
click at [368, 224] on select "Select State Alabama Alaska Arizona Arkansas California Colorado Connecticut De…" at bounding box center [276, 210] width 374 height 28
select select "Massachusetts"
click at [89, 216] on select "Select State Alabama Alaska Arizona Arkansas California Colorado Connecticut De…" at bounding box center [276, 210] width 374 height 28
click at [283, 278] on select "County" at bounding box center [276, 264] width 374 height 28
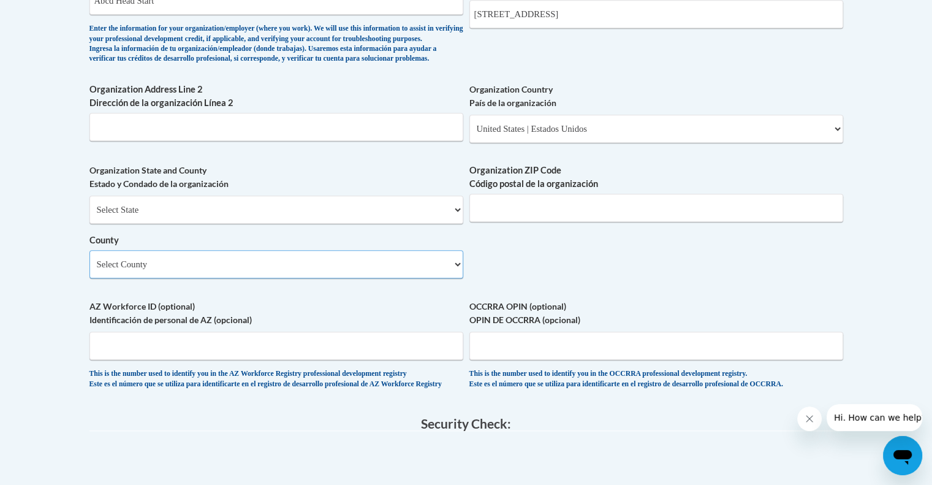
select select "Suffolk"
click at [89, 270] on select "Select County Barnstable Berkshire Bristol Dukes Essex Franklin Hampden Hampshi…" at bounding box center [276, 264] width 374 height 28
click at [503, 222] on input "Organization ZIP Code Código postal de la organización" at bounding box center [657, 208] width 374 height 28
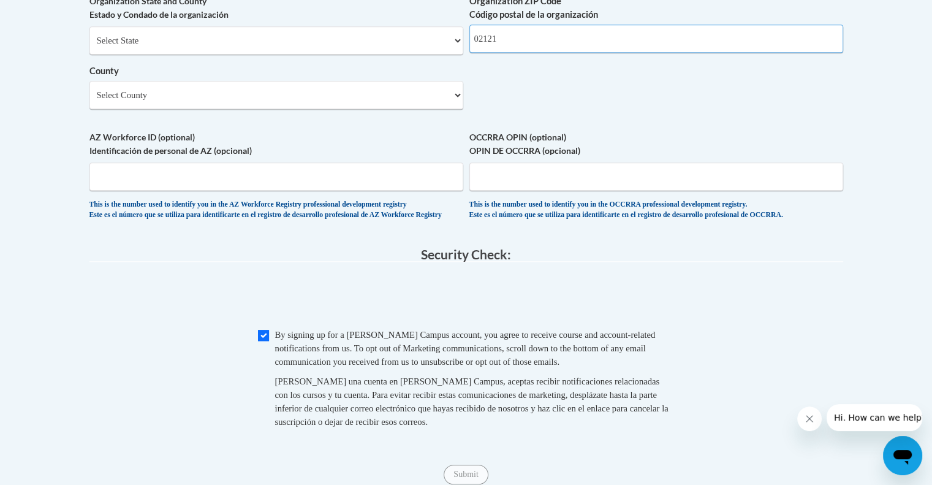
scroll to position [949, 0]
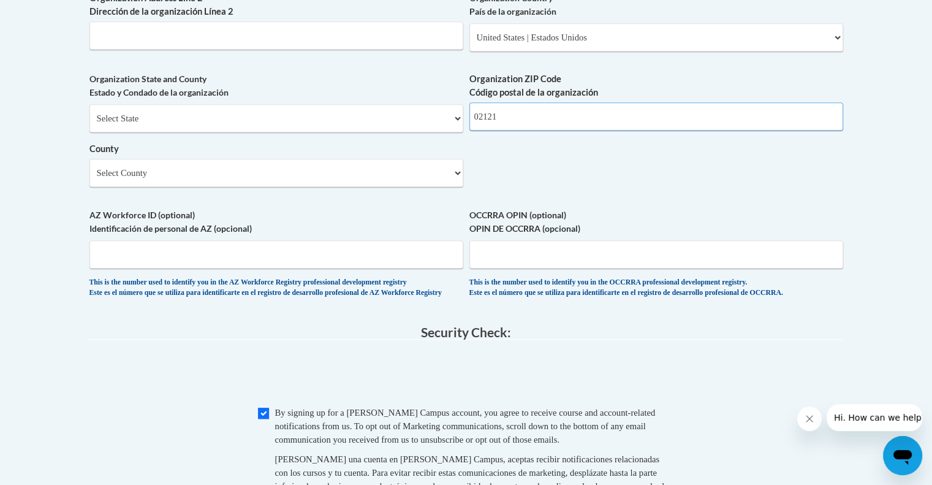
type input "02121"
click at [693, 393] on span "0cAFcWeA6dKx_6tsbaIvYGEKoBSGq7C3vuulzFzQ4IEb-u514yrYfHqHzsE-p3R5p1zfN3qYUPFbyes…" at bounding box center [466, 376] width 754 height 48
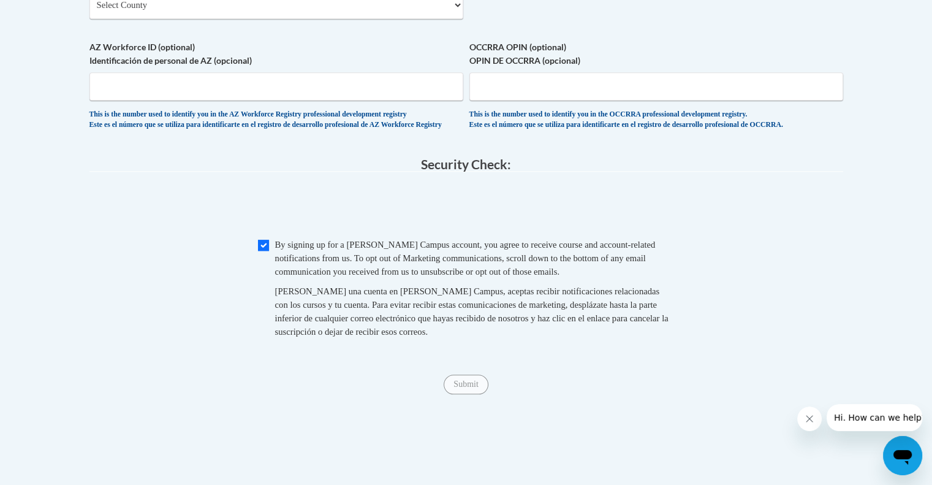
scroll to position [1118, 0]
click at [265, 249] on input "Checkbox" at bounding box center [263, 243] width 11 height 11
checkbox input "false"
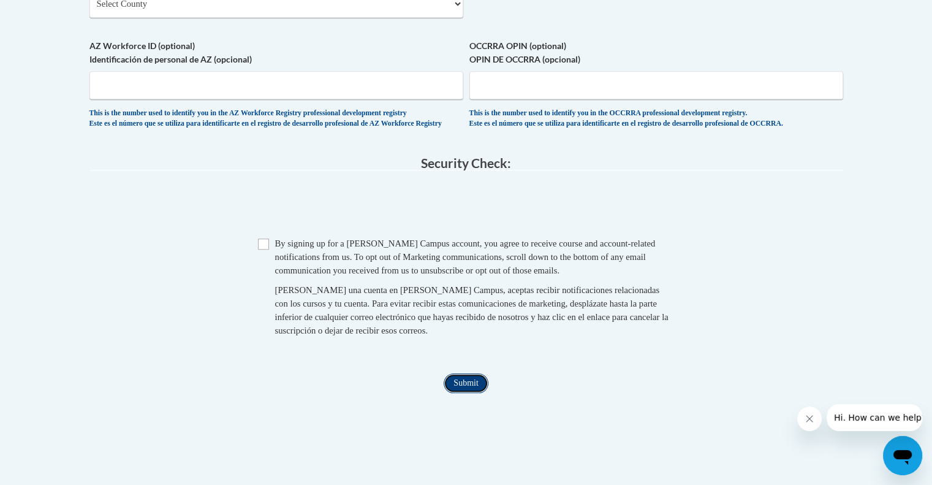
click at [463, 393] on input "Submit" at bounding box center [466, 383] width 44 height 20
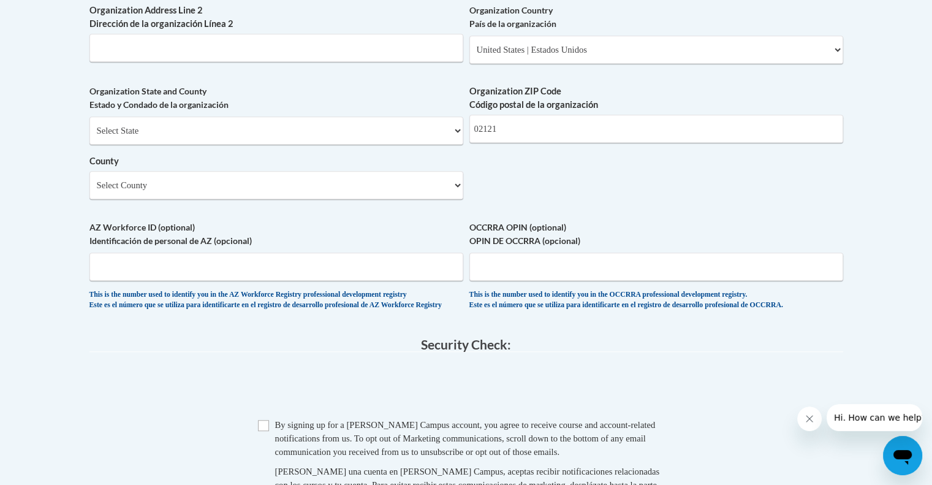
scroll to position [939, 0]
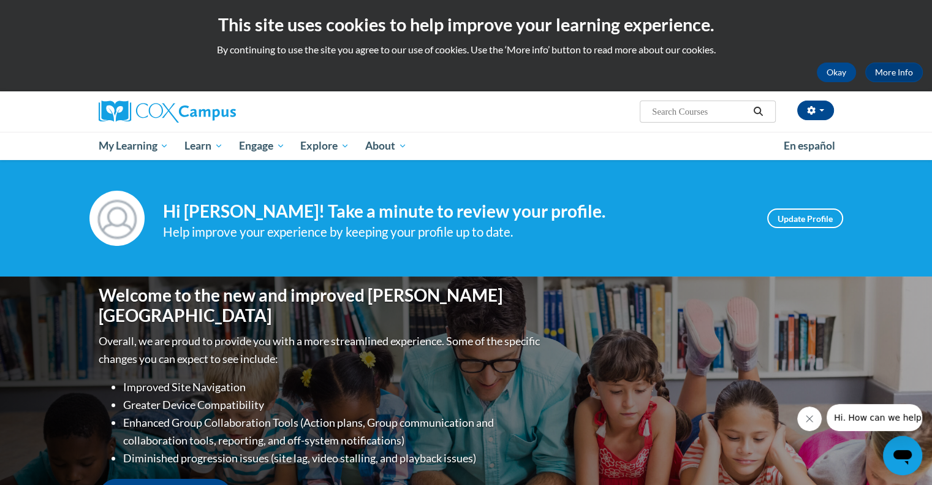
click at [696, 107] on input "Search..." at bounding box center [700, 111] width 98 height 15
type input "connecting"
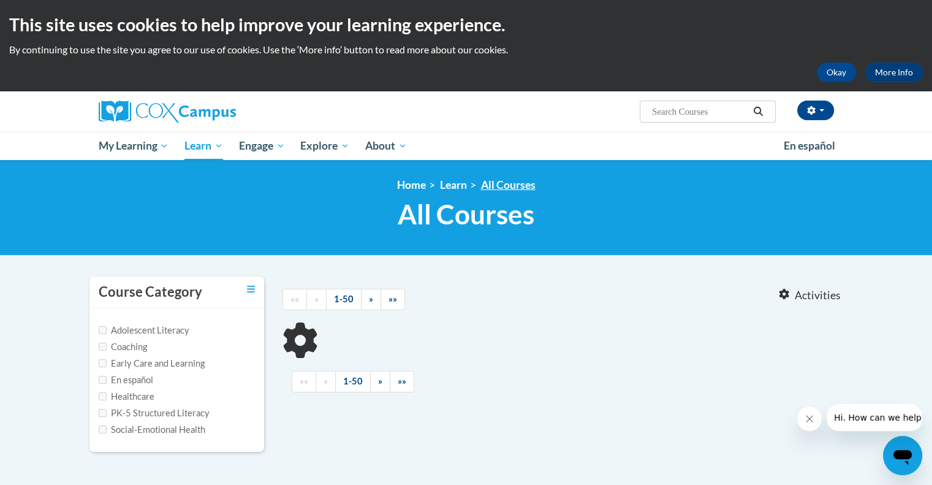
type input "connecting"
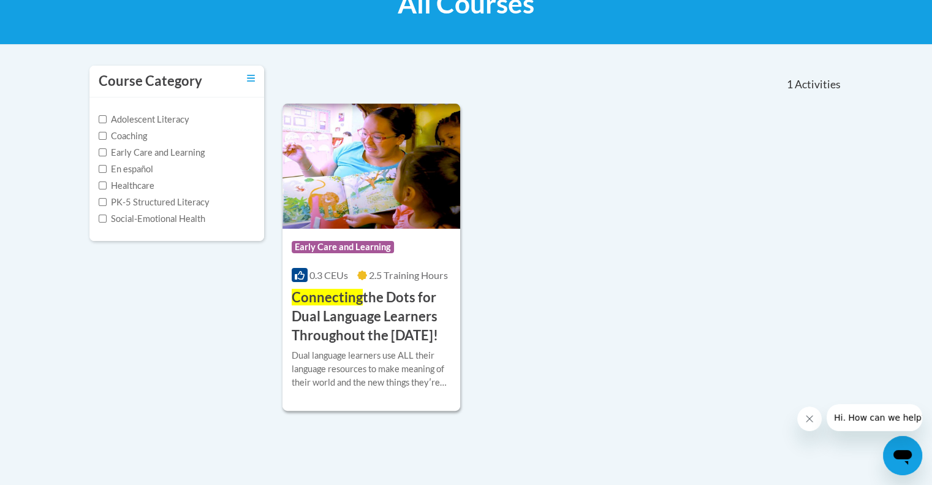
scroll to position [211, 0]
click at [339, 299] on span "Connecting" at bounding box center [327, 297] width 71 height 17
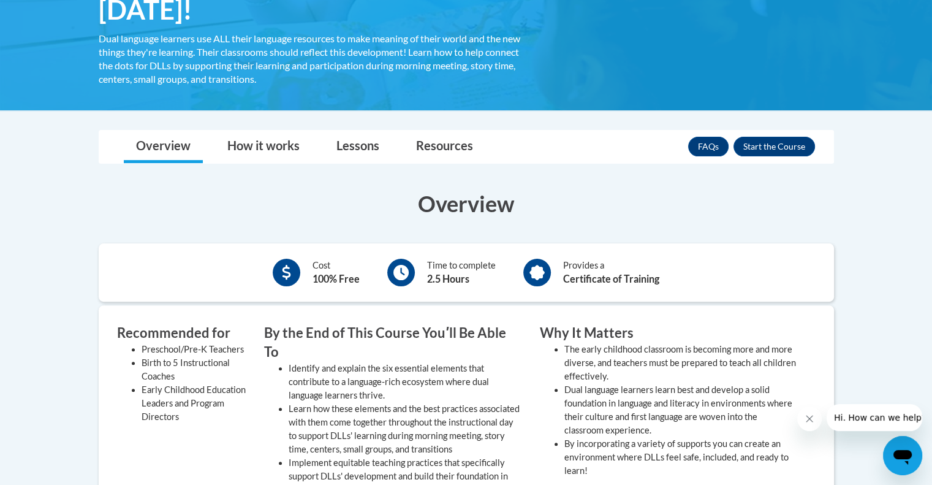
scroll to position [206, 0]
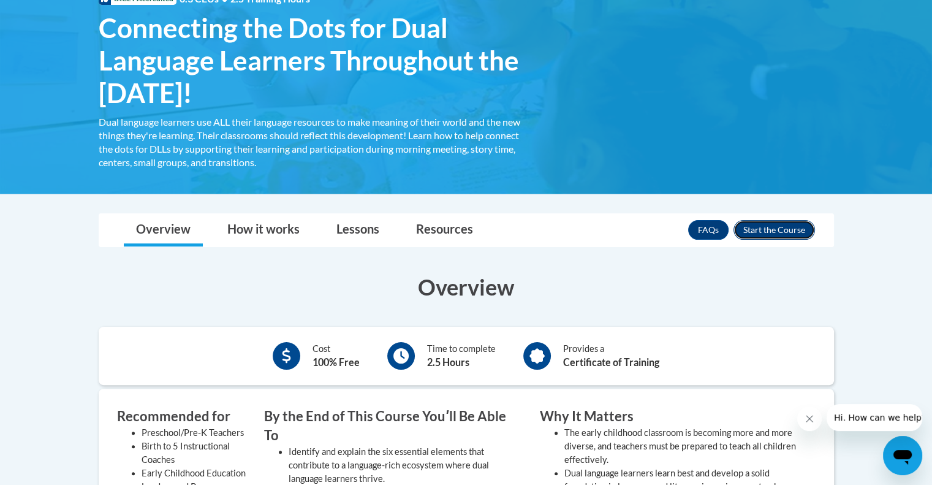
click at [769, 223] on button "Enroll" at bounding box center [775, 230] width 82 height 20
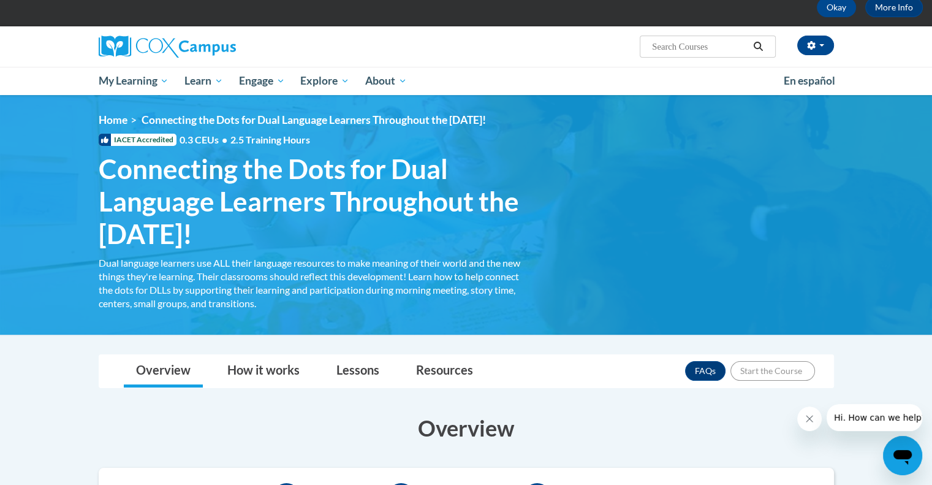
scroll to position [73, 0]
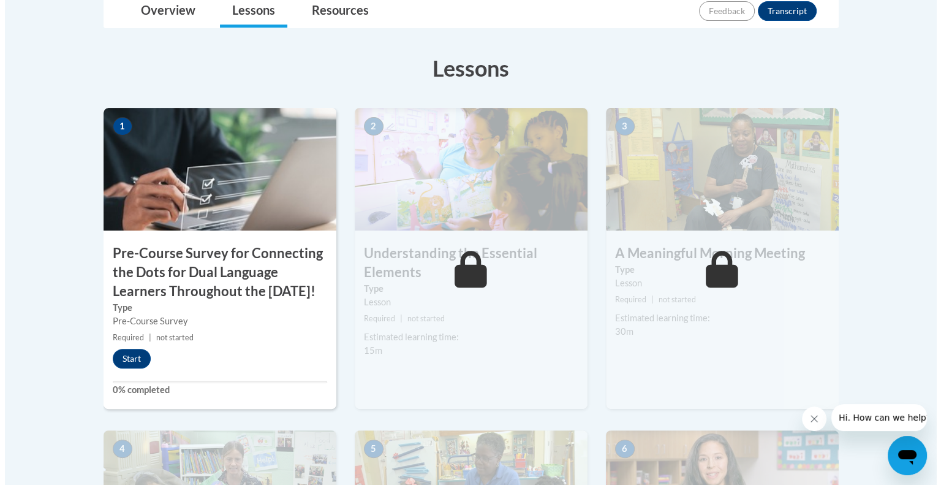
scroll to position [333, 0]
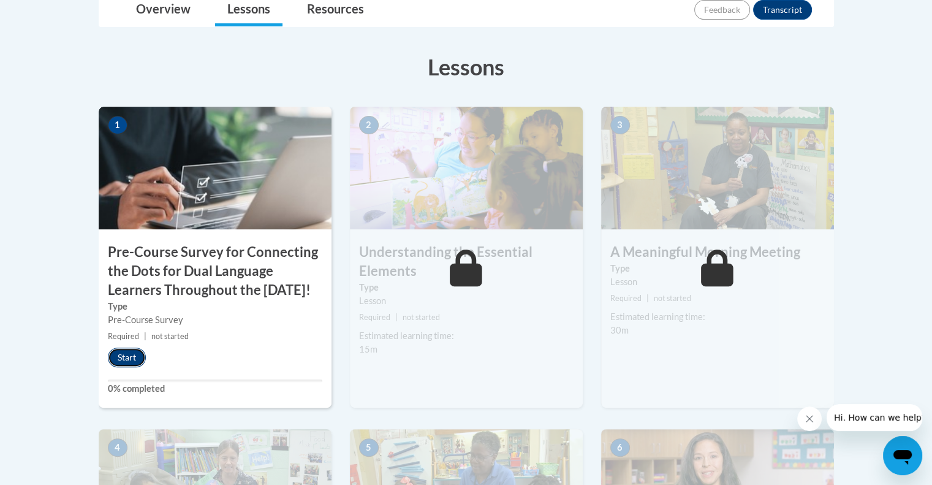
click at [124, 367] on button "Start" at bounding box center [127, 358] width 38 height 20
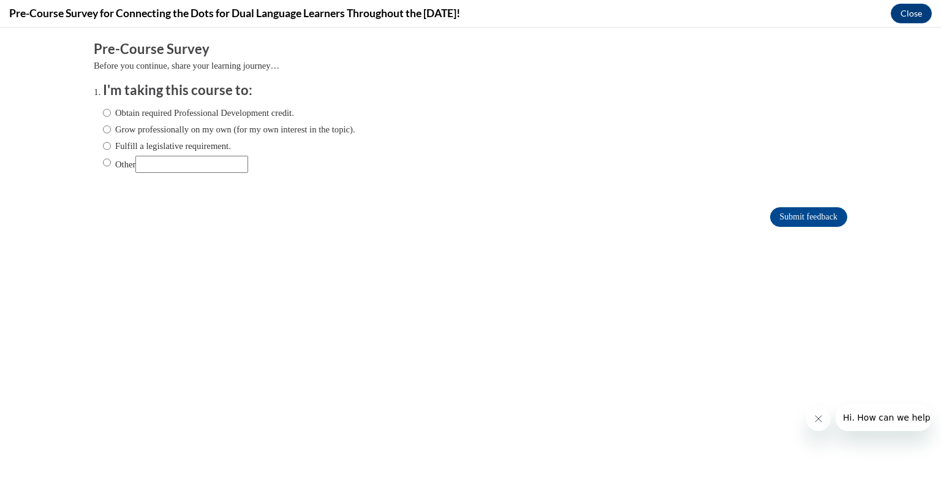
scroll to position [0, 0]
click at [110, 112] on label "Obtain required Professional Development credit." at bounding box center [198, 112] width 191 height 13
click at [110, 112] on input "Obtain required Professional Development credit." at bounding box center [107, 112] width 8 height 13
radio input "true"
click at [794, 215] on input "Submit feedback" at bounding box center [808, 217] width 77 height 20
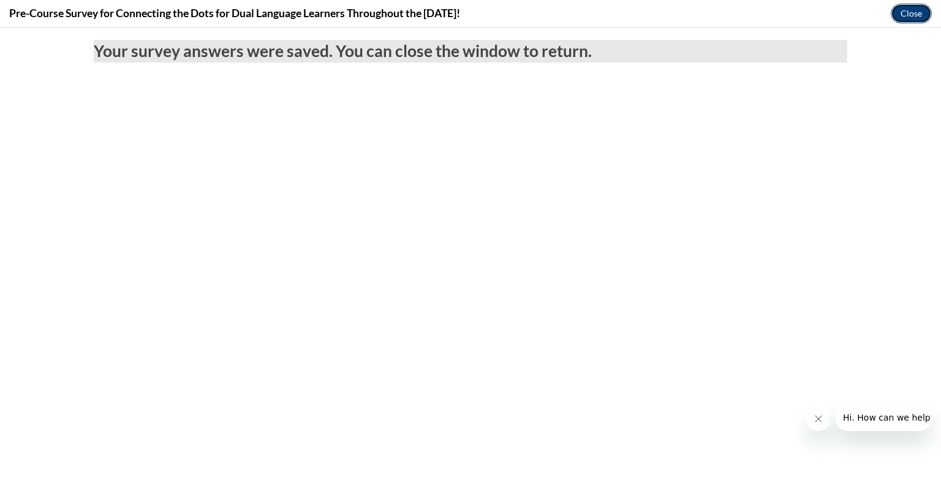
click at [904, 18] on button "Close" at bounding box center [911, 14] width 41 height 20
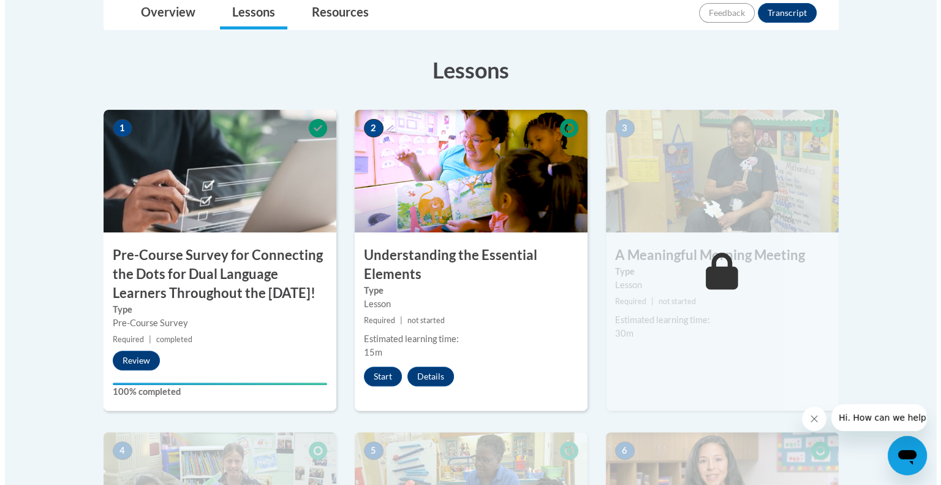
scroll to position [335, 0]
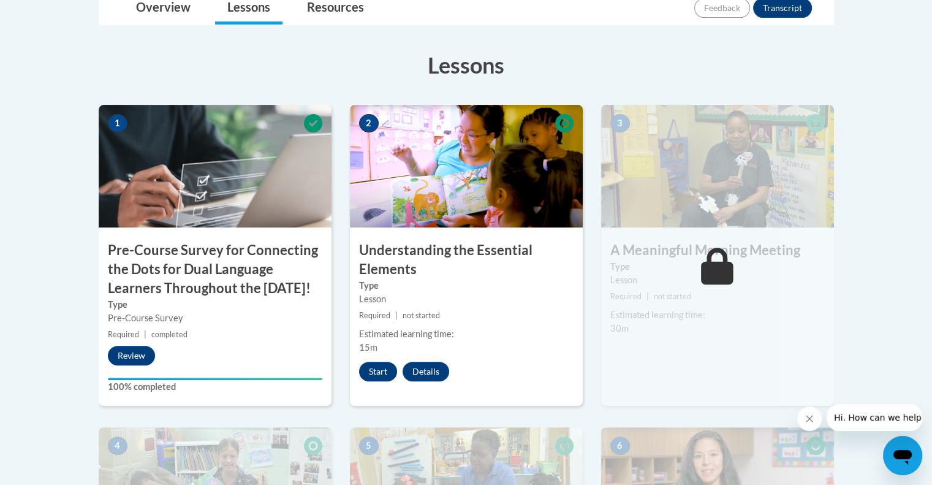
drag, startPoint x: 439, startPoint y: 327, endPoint x: 376, endPoint y: 382, distance: 83.8
drag, startPoint x: 376, startPoint y: 382, endPoint x: 370, endPoint y: 375, distance: 9.7
click at [370, 375] on button "Start" at bounding box center [378, 372] width 38 height 20
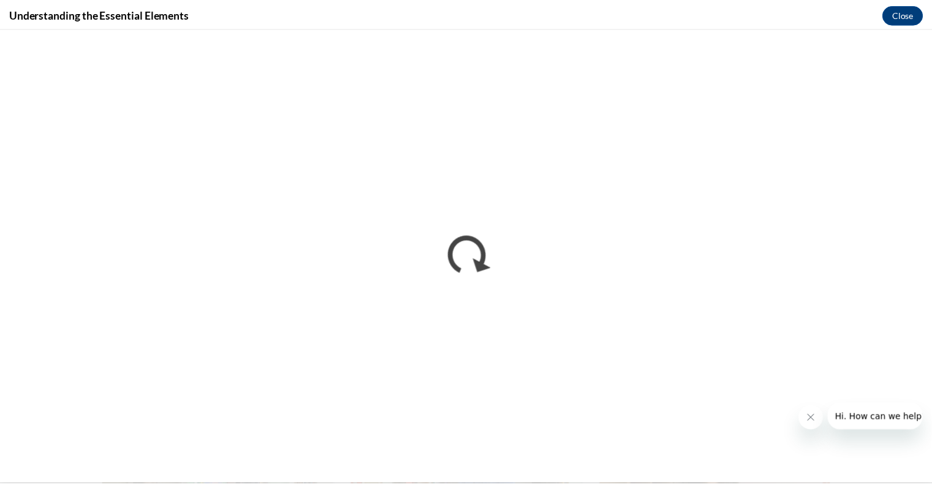
scroll to position [0, 0]
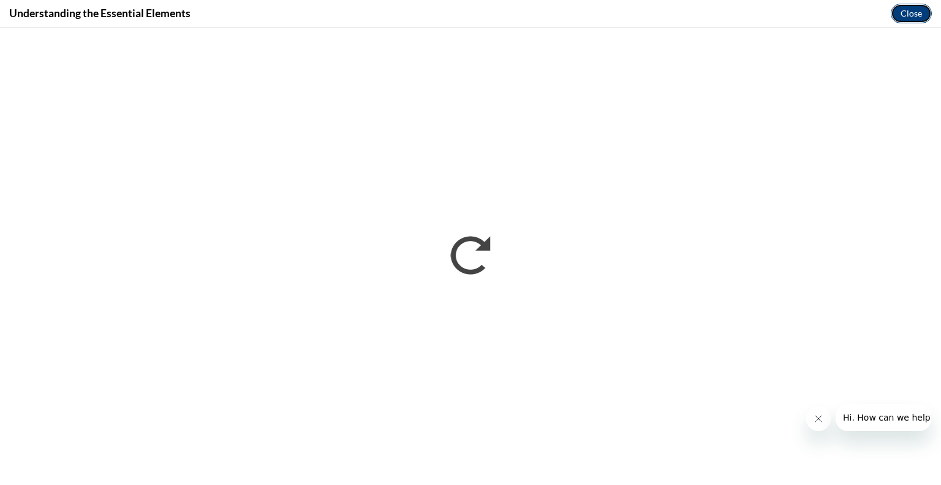
click at [904, 15] on button "Close" at bounding box center [911, 14] width 41 height 20
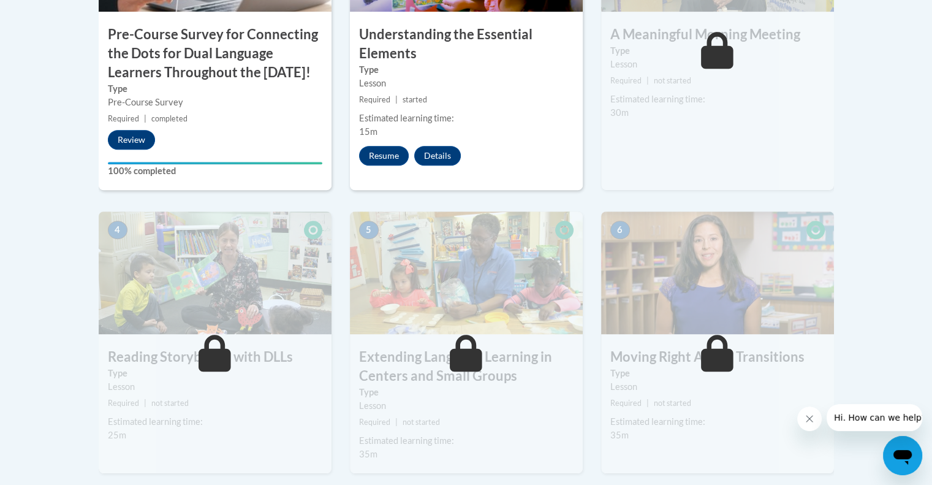
scroll to position [550, 0]
click at [400, 156] on button "Resume" at bounding box center [384, 156] width 50 height 20
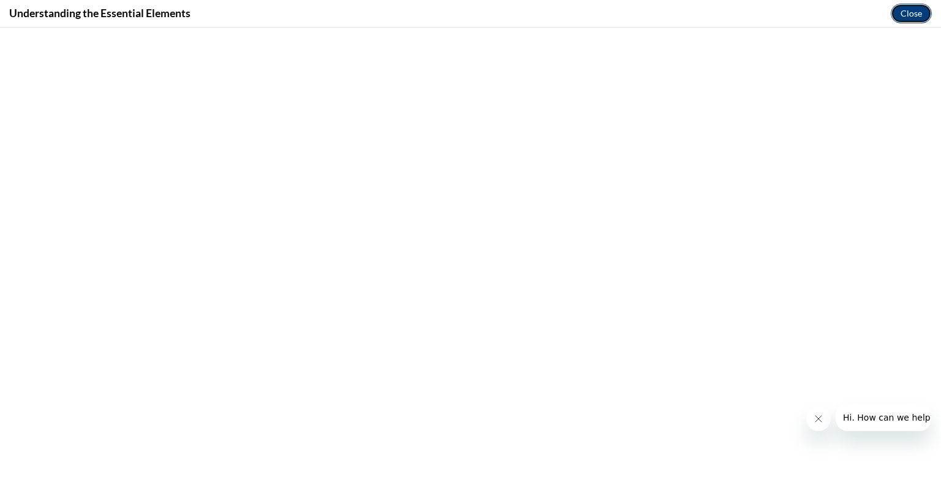
click at [920, 9] on button "Close" at bounding box center [911, 14] width 41 height 20
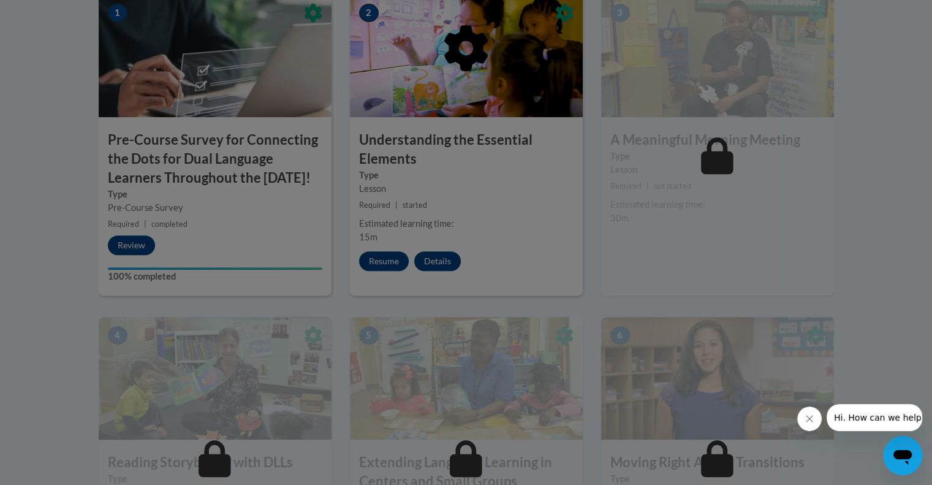
scroll to position [430, 0]
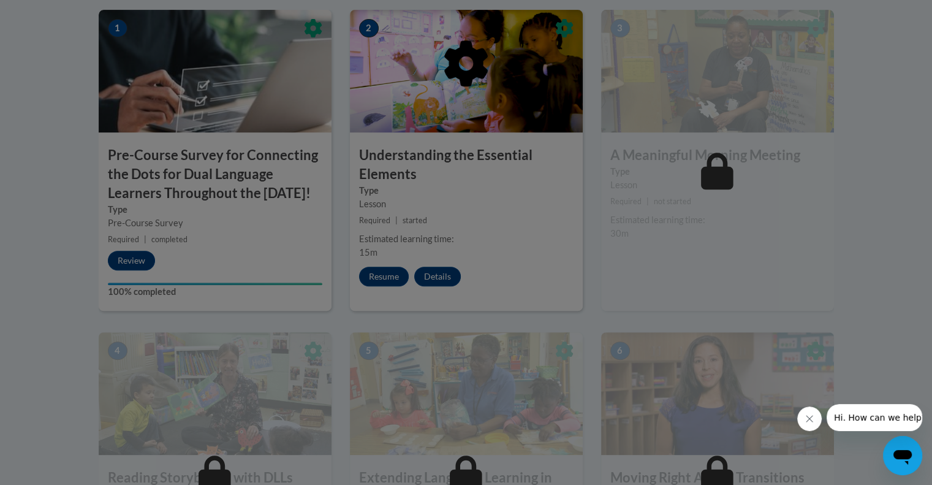
click at [693, 259] on div at bounding box center [466, 242] width 932 height 485
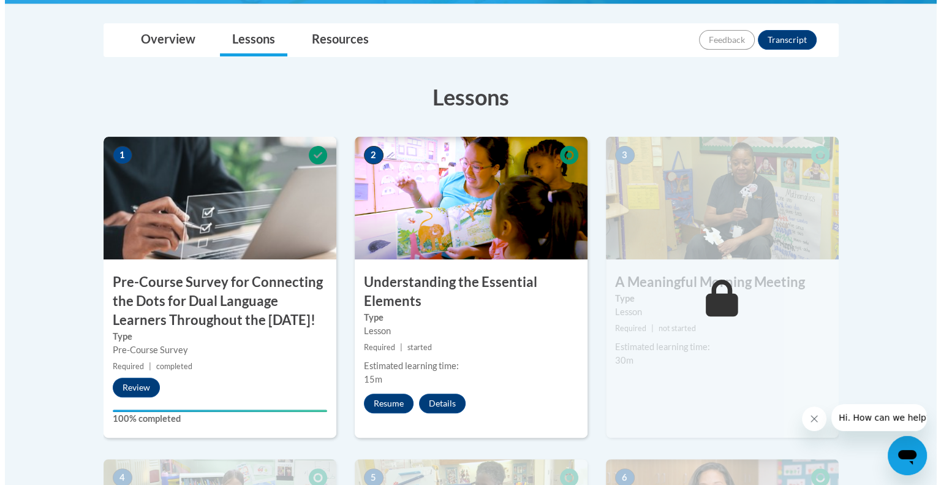
scroll to position [303, 0]
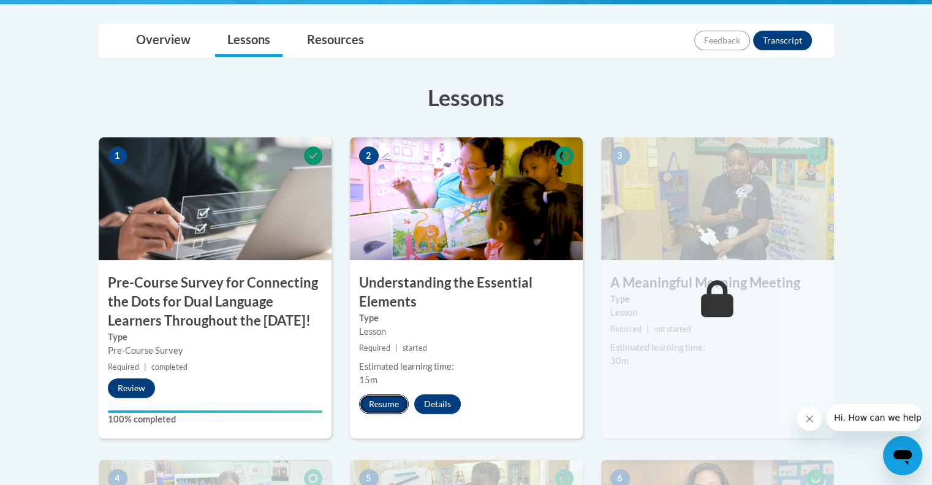
click at [394, 403] on button "Resume" at bounding box center [384, 404] width 50 height 20
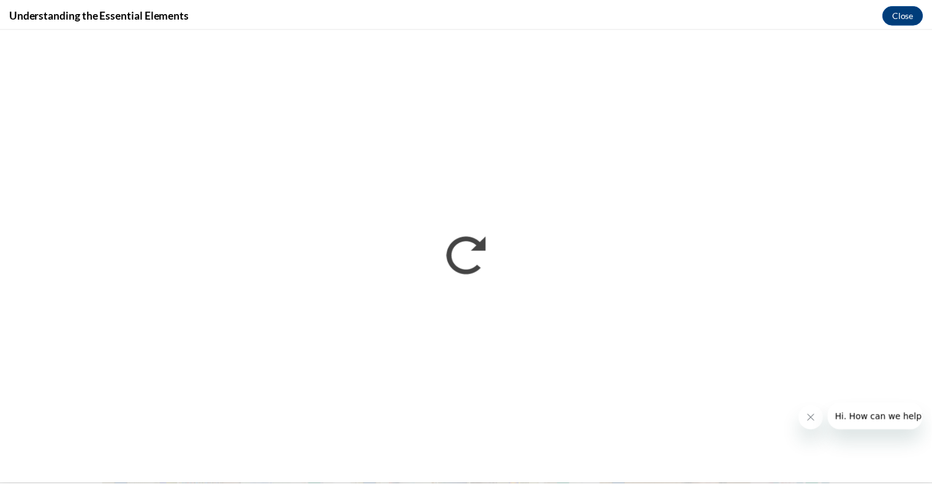
scroll to position [0, 0]
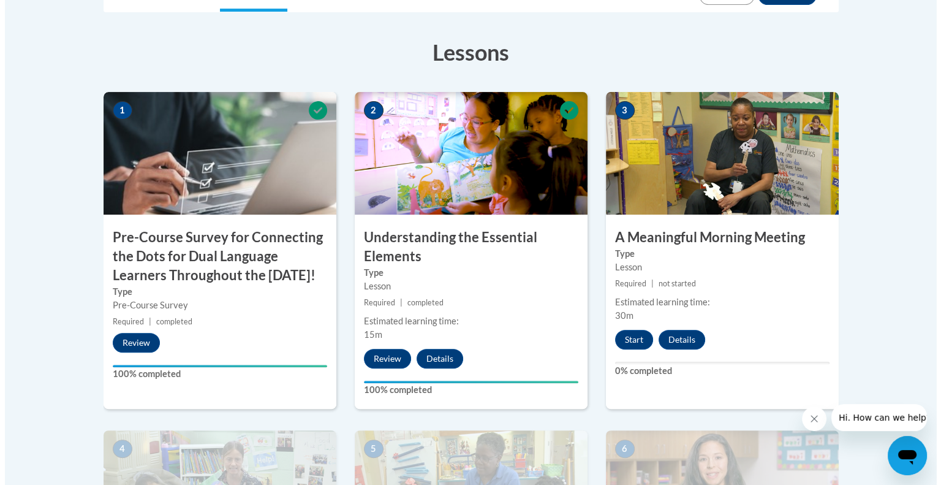
scroll to position [349, 0]
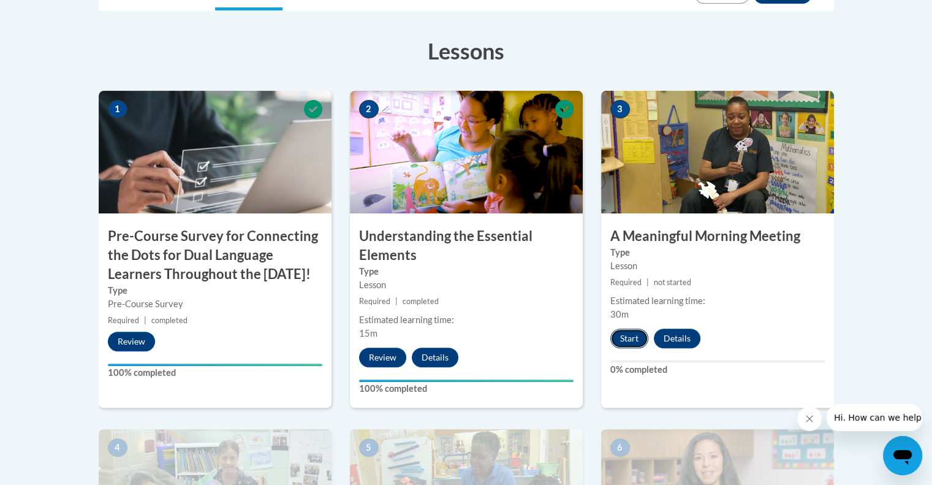
click at [633, 340] on button "Start" at bounding box center [630, 339] width 38 height 20
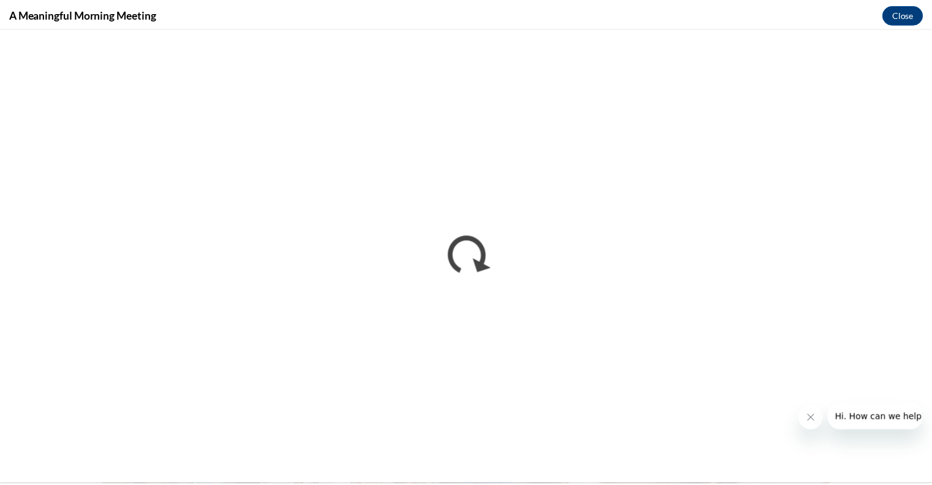
scroll to position [0, 0]
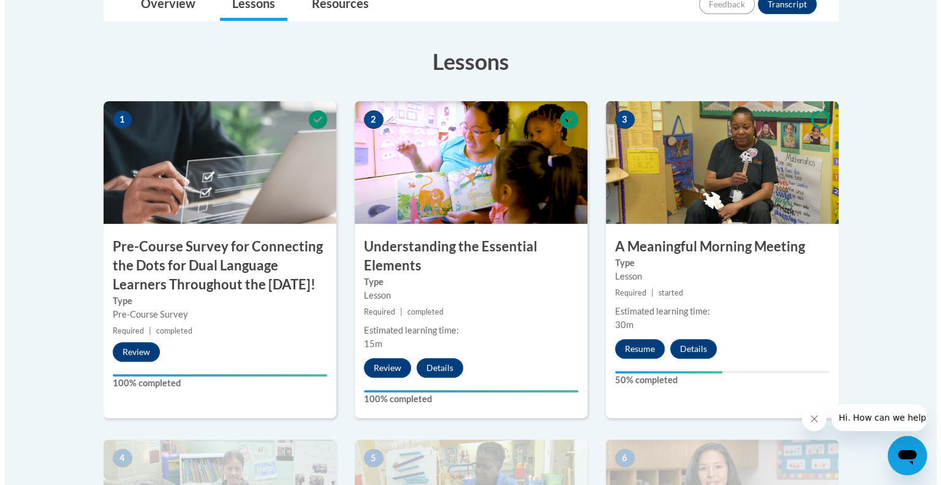
scroll to position [338, 0]
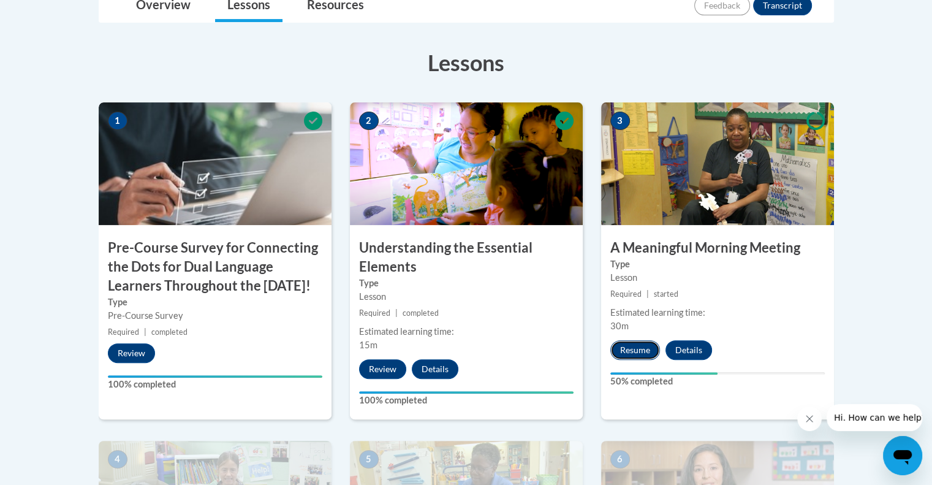
click at [628, 349] on button "Resume" at bounding box center [636, 350] width 50 height 20
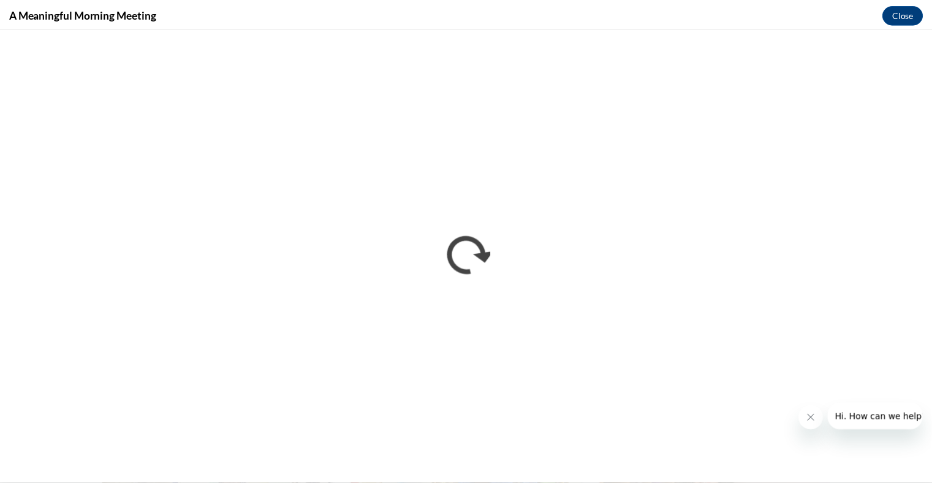
scroll to position [0, 0]
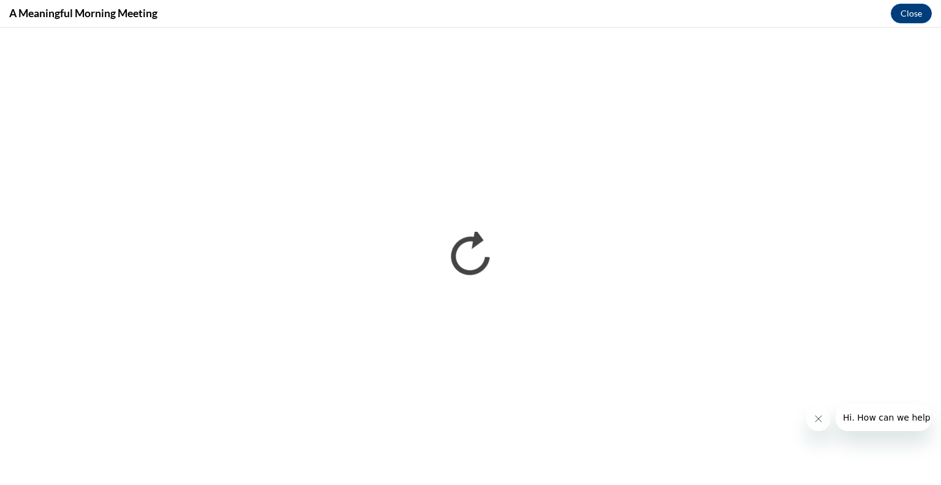
click at [827, 410] on button "Close message from company" at bounding box center [818, 418] width 25 height 25
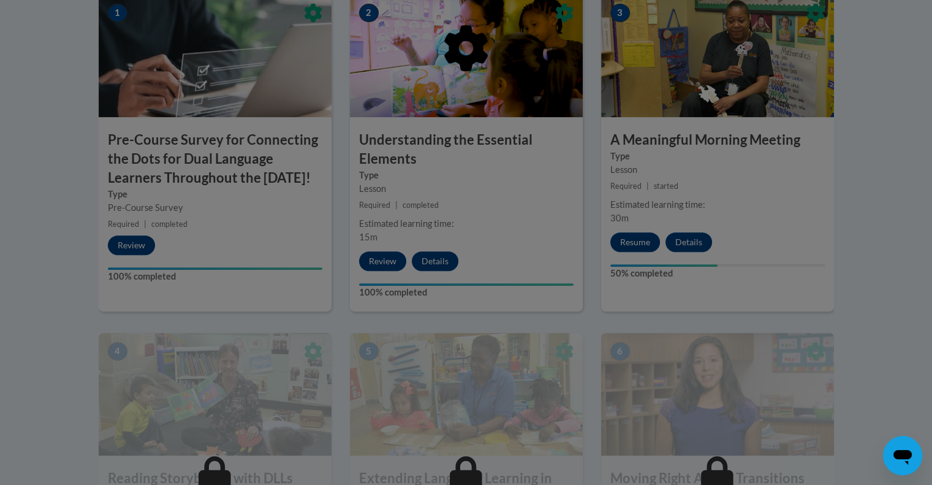
scroll to position [446, 0]
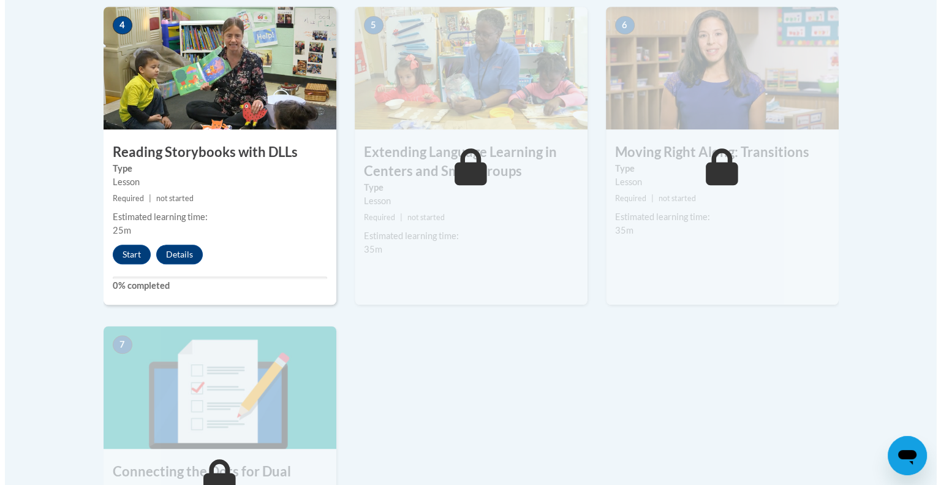
scroll to position [771, 0]
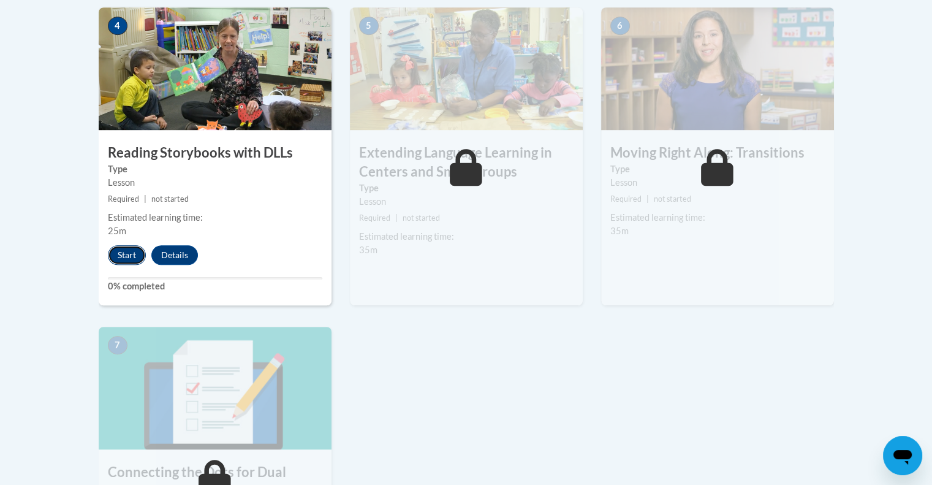
click at [129, 257] on button "Start" at bounding box center [127, 255] width 38 height 20
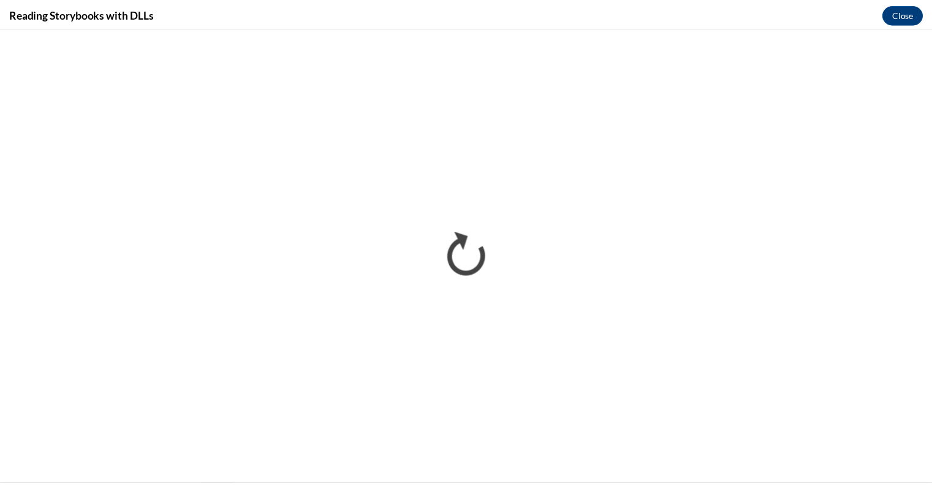
scroll to position [0, 0]
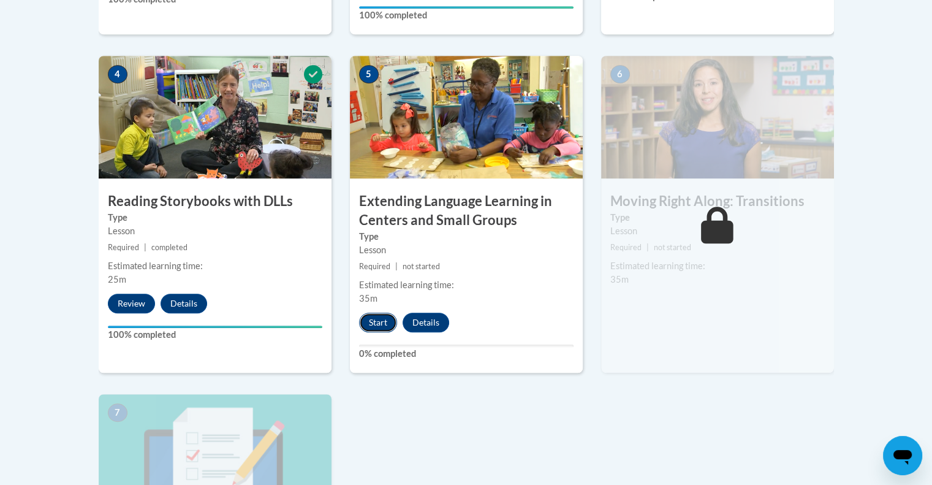
click at [391, 321] on button "Start" at bounding box center [378, 323] width 38 height 20
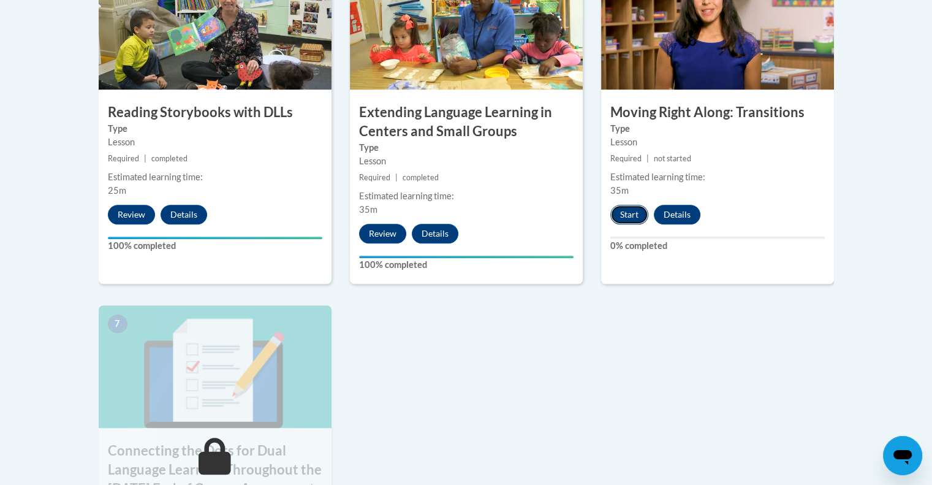
click at [635, 218] on button "Start" at bounding box center [630, 215] width 38 height 20
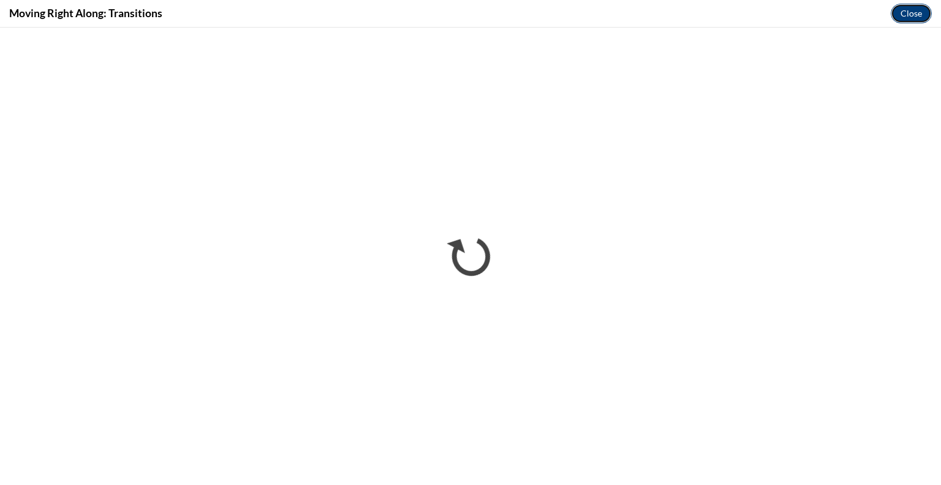
click at [899, 9] on button "Close" at bounding box center [911, 14] width 41 height 20
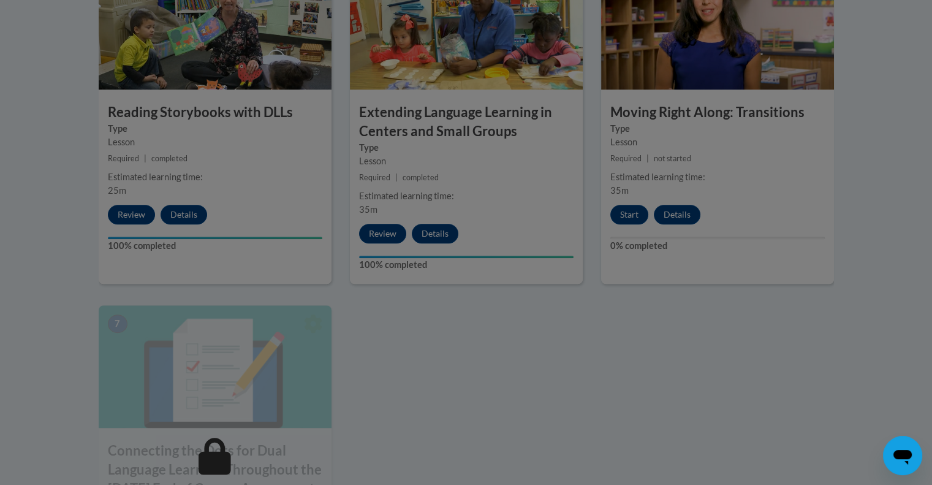
click at [748, 246] on div at bounding box center [466, 242] width 932 height 485
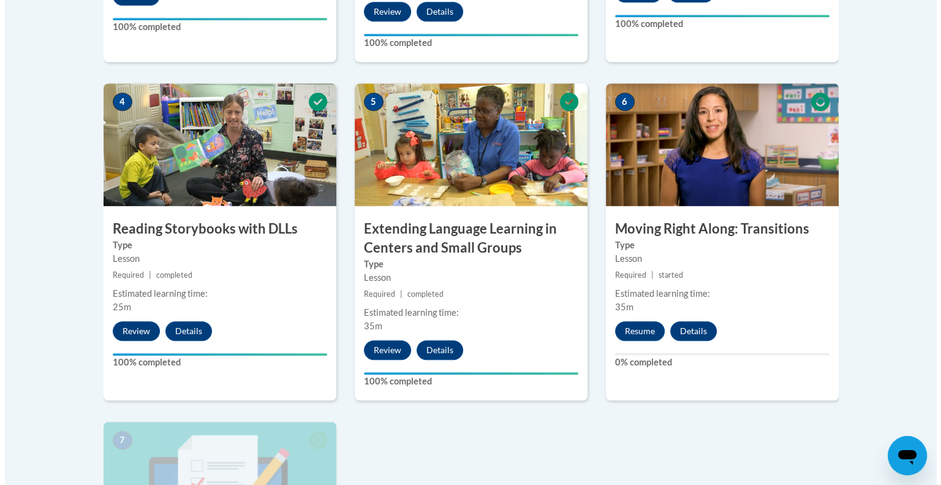
scroll to position [706, 0]
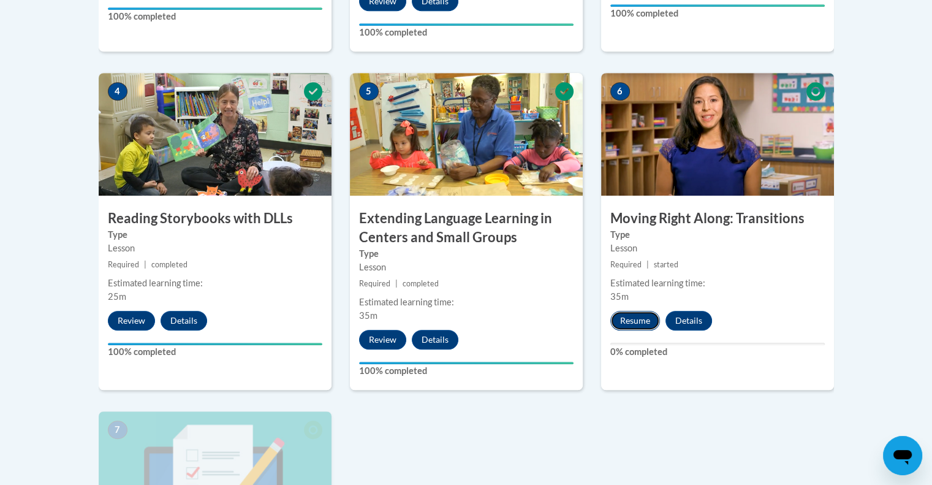
click at [631, 323] on button "Resume" at bounding box center [636, 321] width 50 height 20
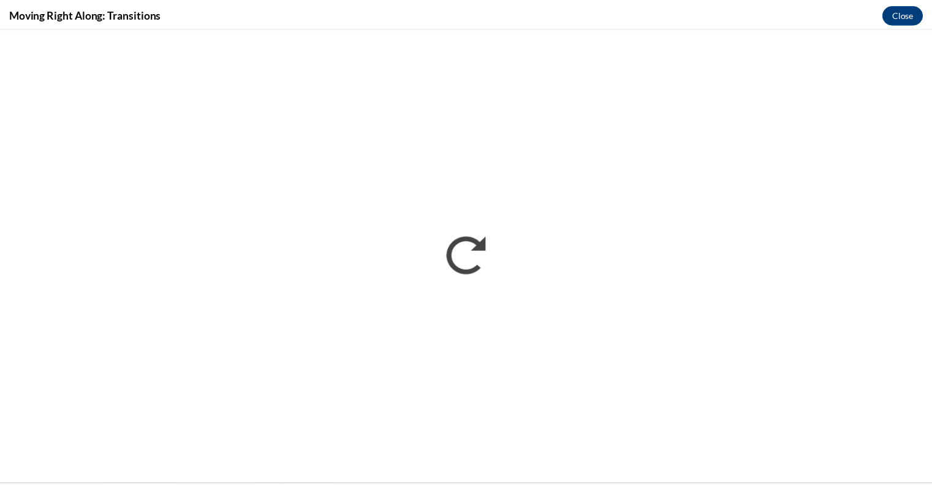
scroll to position [0, 0]
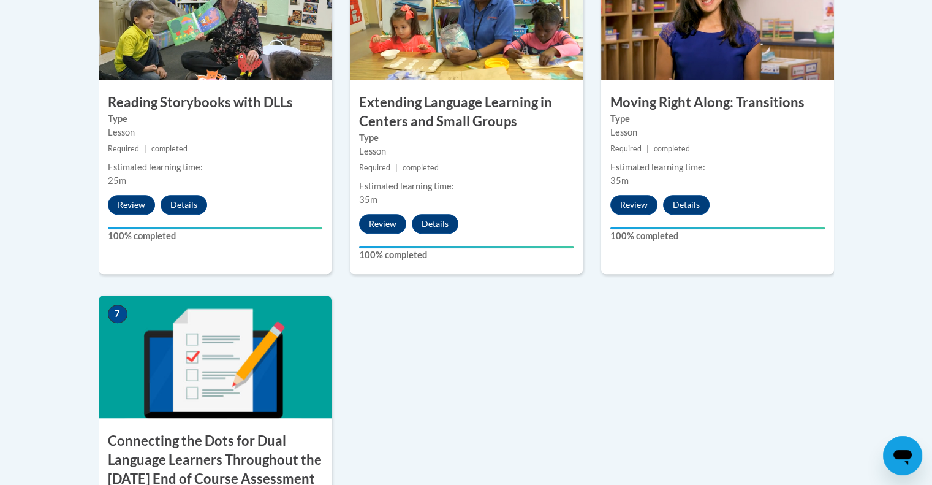
scroll to position [821, 0]
click at [229, 444] on h3 "Connecting the Dots for Dual Language Learners Throughout the [DATE] End of Cou…" at bounding box center [215, 460] width 233 height 56
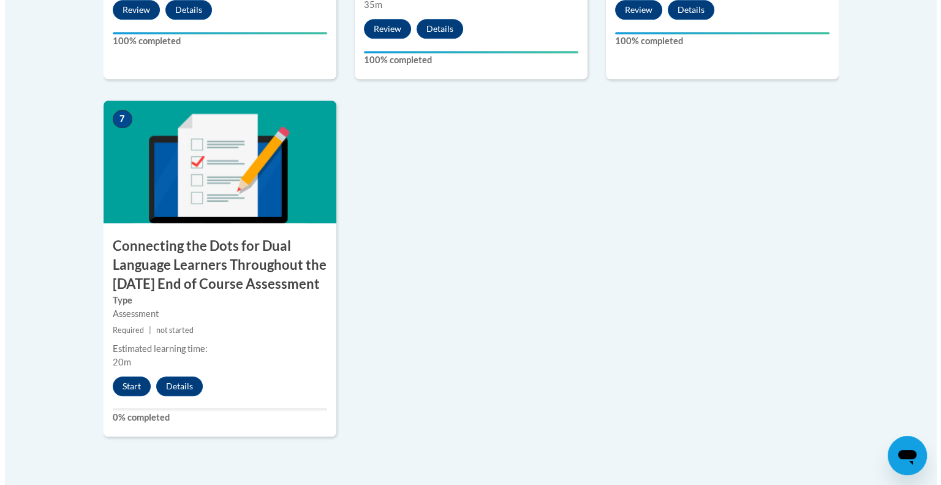
scroll to position [1026, 0]
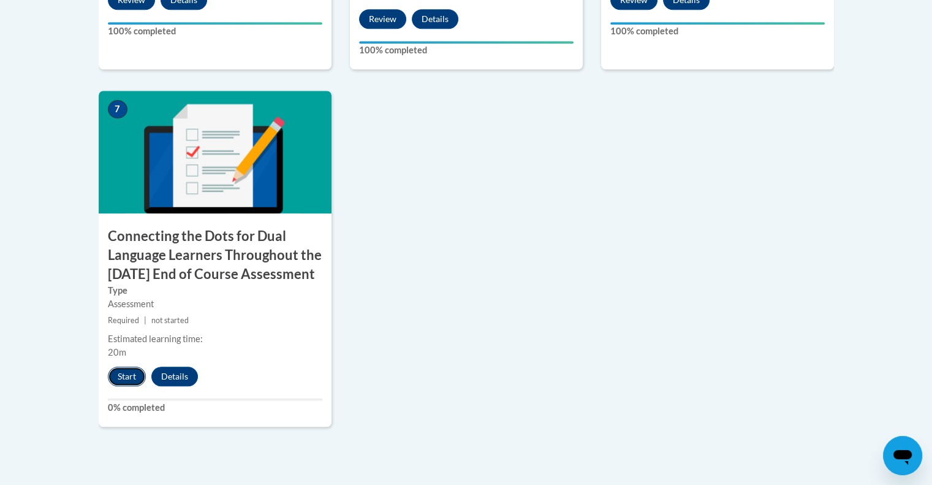
click at [125, 386] on button "Start" at bounding box center [127, 377] width 38 height 20
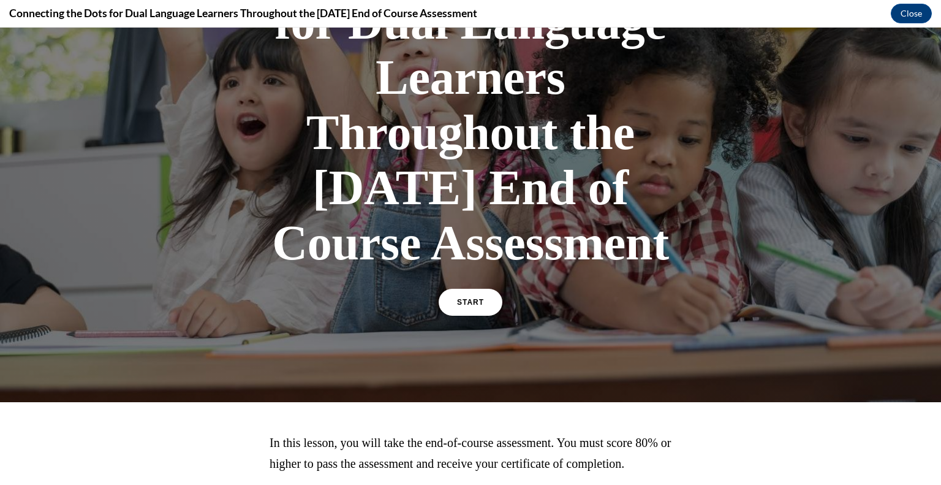
scroll to position [188, 0]
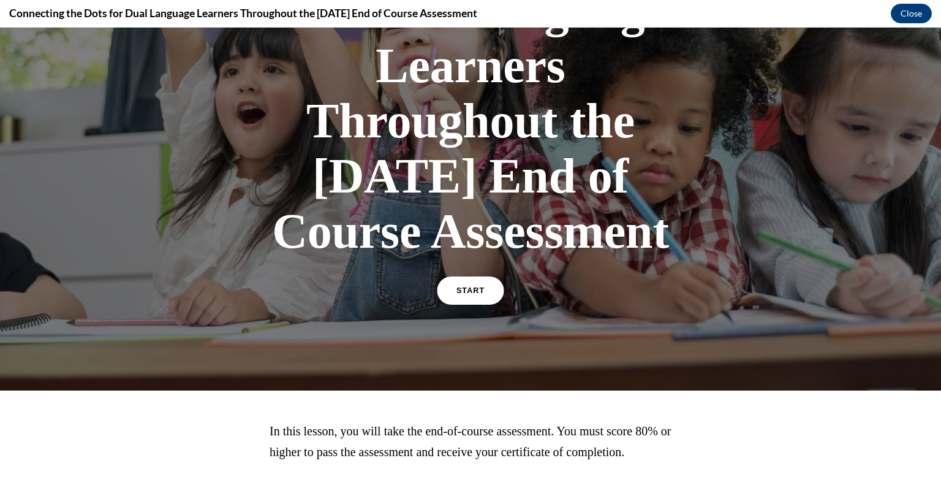
click at [463, 295] on span "START" at bounding box center [471, 290] width 28 height 9
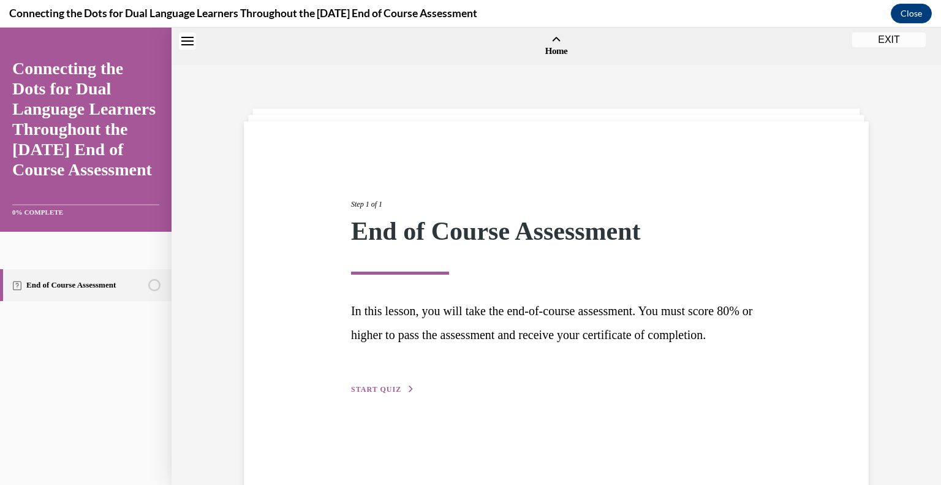
scroll to position [38, 0]
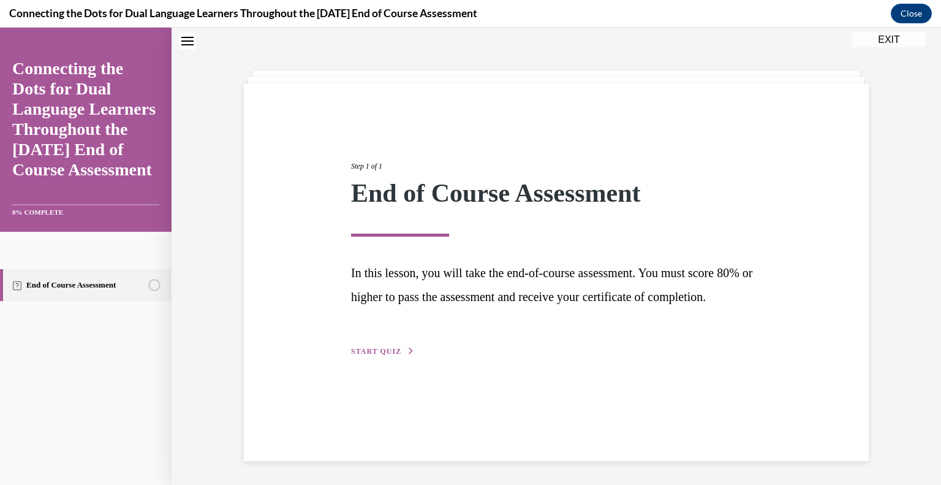
click at [385, 356] on span "START QUIZ" at bounding box center [376, 351] width 50 height 9
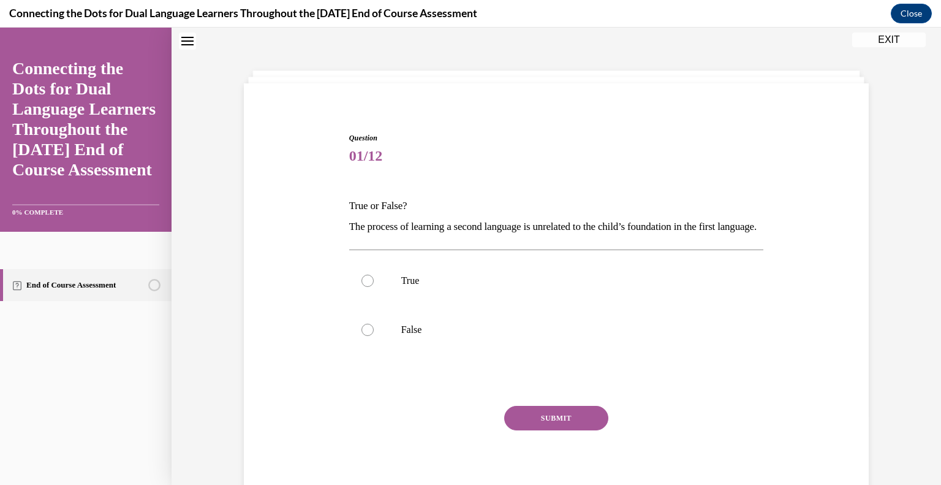
click at [377, 237] on p "The process of learning a second language is unrelated to the child’s foundatio…" at bounding box center [556, 226] width 415 height 21
drag, startPoint x: 393, startPoint y: 249, endPoint x: 351, endPoint y: 223, distance: 49.8
drag, startPoint x: 351, startPoint y: 223, endPoint x: 620, endPoint y: 181, distance: 272.9
click at [620, 181] on div "Question 01/12 True or False? The process of learning a second language is unre…" at bounding box center [556, 319] width 415 height 374
drag, startPoint x: 405, startPoint y: 240, endPoint x: 377, endPoint y: 228, distance: 30.5
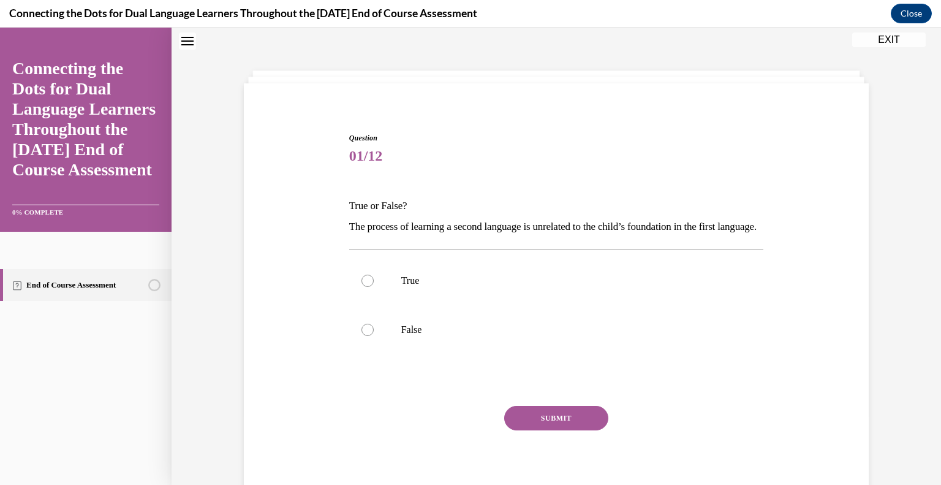
drag, startPoint x: 377, startPoint y: 228, endPoint x: 402, endPoint y: 249, distance: 33.0
click at [402, 249] on div "Question 01/12 True or False? The process of learning a second language is unre…" at bounding box center [556, 301] width 631 height 411
copy p "The process of learning a second language is unrelated to the child’s foundatio…"
click at [444, 336] on p "False" at bounding box center [567, 330] width 332 height 12
click at [374, 336] on input "False" at bounding box center [368, 330] width 12 height 12
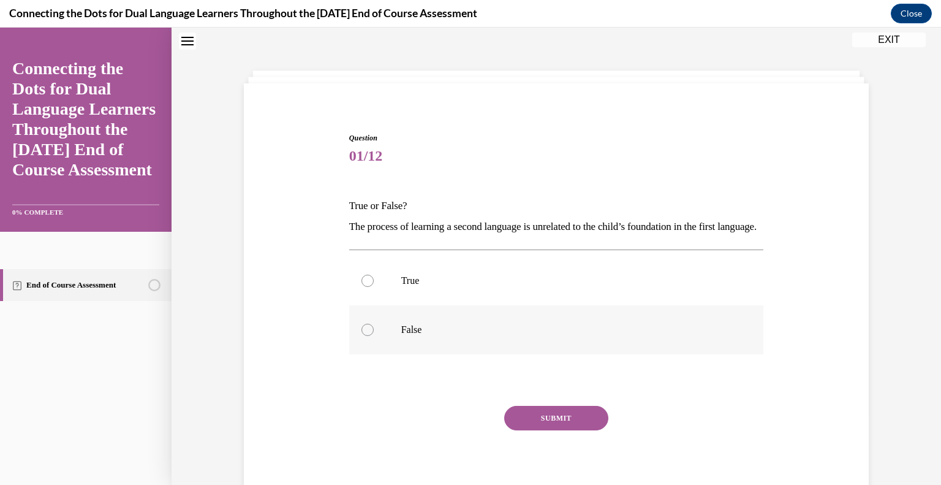
radio input "true"
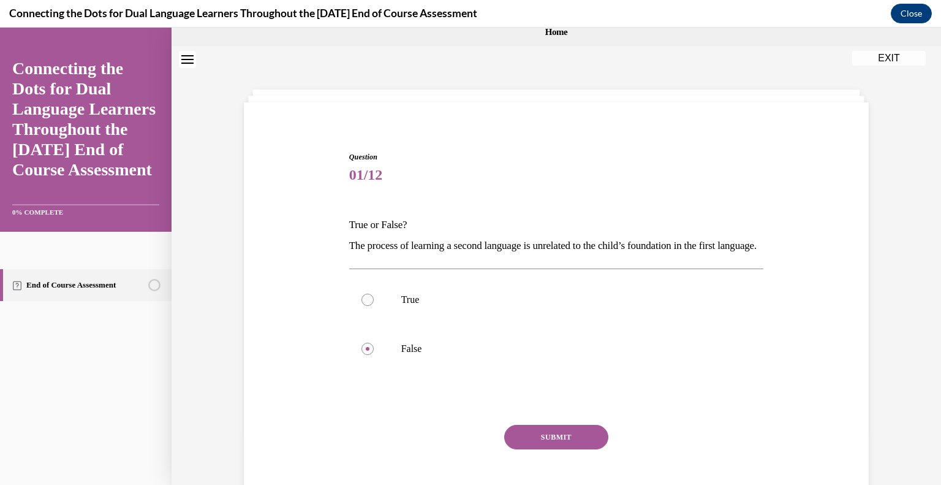
click at [551, 449] on button "SUBMIT" at bounding box center [556, 437] width 104 height 25
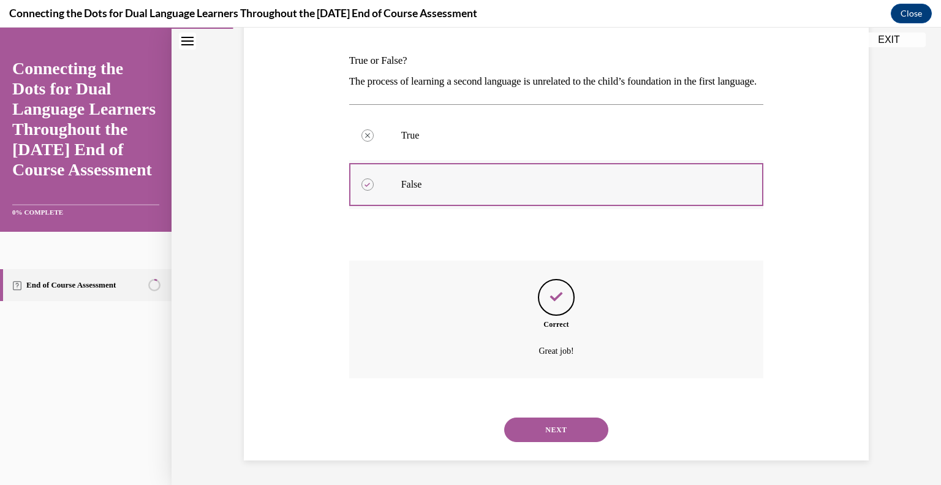
scroll to position [204, 0]
click at [538, 435] on button "NEXT" at bounding box center [556, 429] width 104 height 25
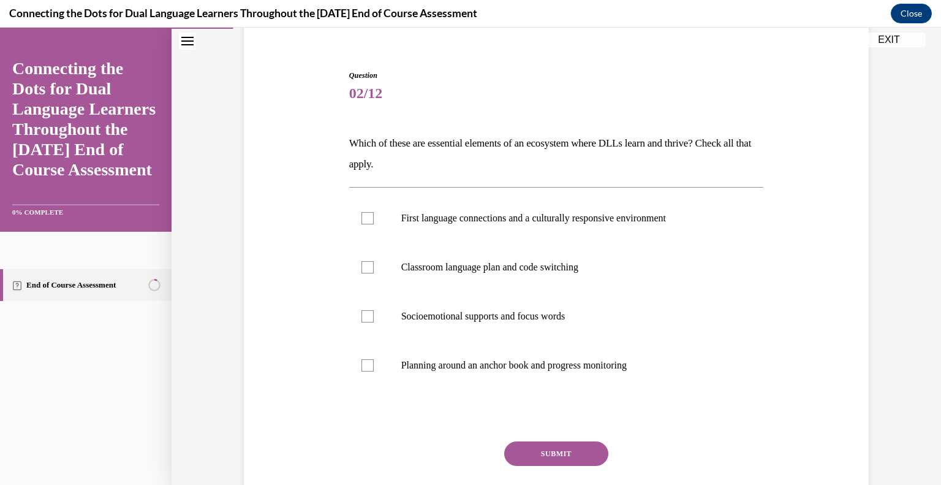
scroll to position [118, 0]
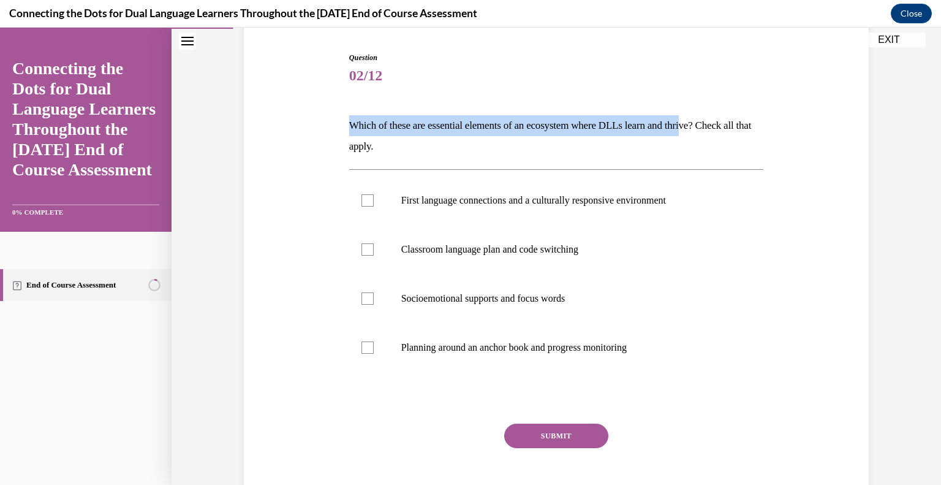
drag, startPoint x: 346, startPoint y: 123, endPoint x: 702, endPoint y: 113, distance: 356.9
click at [702, 113] on div "Question 02/12 Which of these are essential elements of an ecosystem where DLLs…" at bounding box center [556, 288] width 415 height 472
drag, startPoint x: 718, startPoint y: 122, endPoint x: 348, endPoint y: 118, distance: 370.2
click at [349, 118] on p "Which of these are essential elements of an ecosystem where DLLs learn and thri…" at bounding box center [556, 136] width 415 height 42
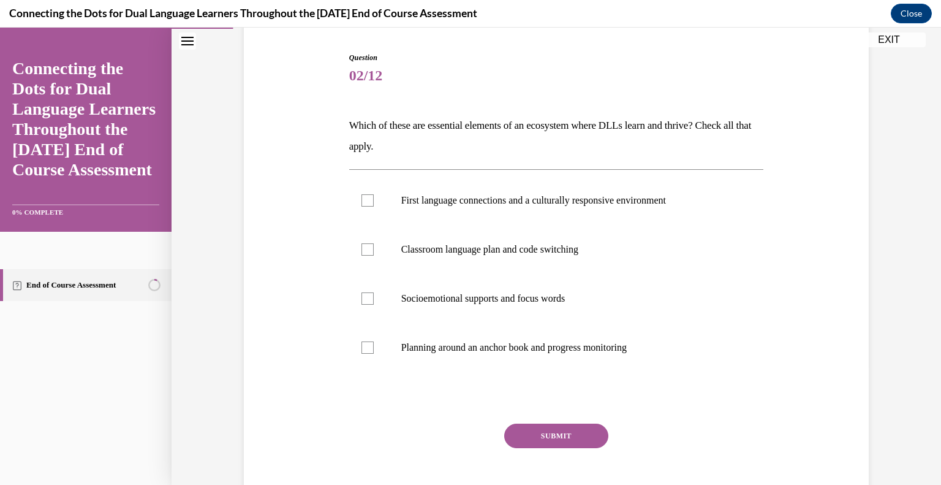
click at [365, 127] on p "Which of these are essential elements of an ecosystem where DLLs learn and thri…" at bounding box center [556, 136] width 415 height 42
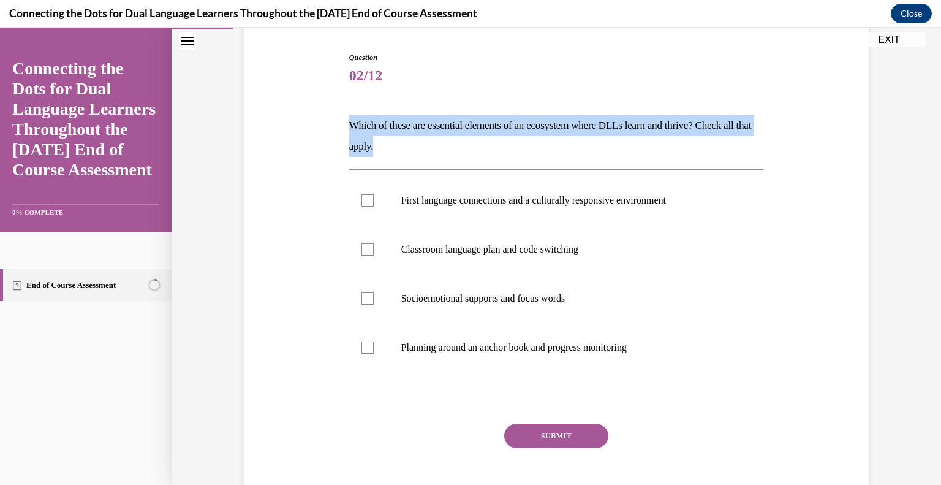
click at [365, 127] on p "Which of these are essential elements of an ecosystem where DLLs learn and thri…" at bounding box center [556, 136] width 415 height 42
click at [397, 140] on p "Which of these are essential elements of an ecosystem where DLLs learn and thri…" at bounding box center [556, 136] width 415 height 42
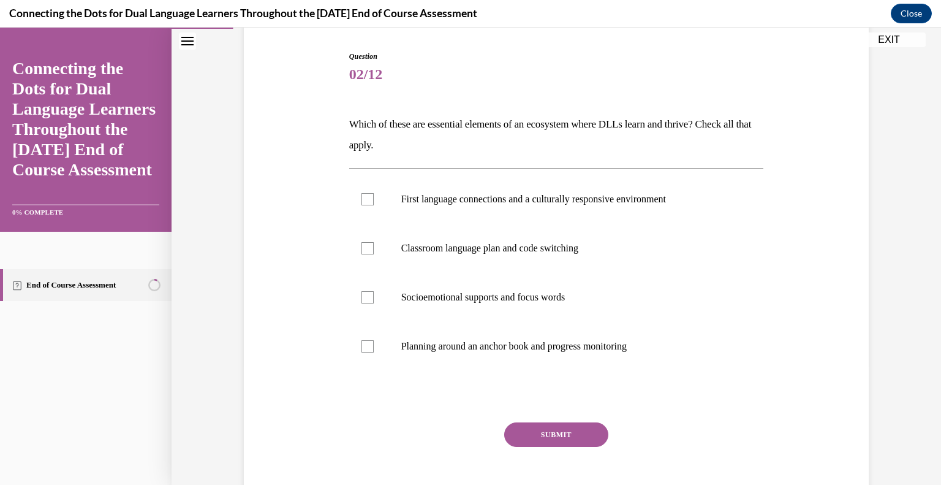
scroll to position [115, 0]
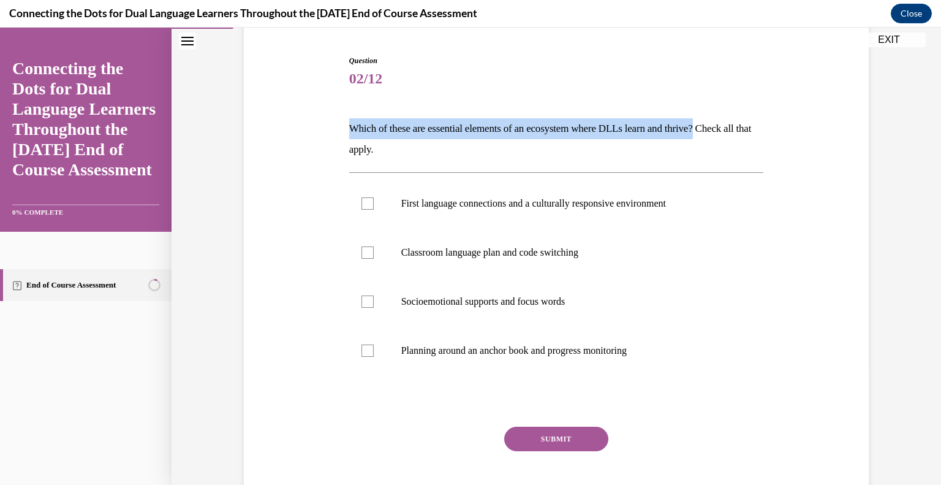
drag, startPoint x: 345, startPoint y: 123, endPoint x: 718, endPoint y: 112, distance: 372.8
click at [718, 112] on div "Question 02/12 Which of these are essential elements of an ecosystem where DLLs…" at bounding box center [556, 291] width 415 height 472
copy p "Which of these are essential elements of an ecosystem where DLLs learn and thri…"
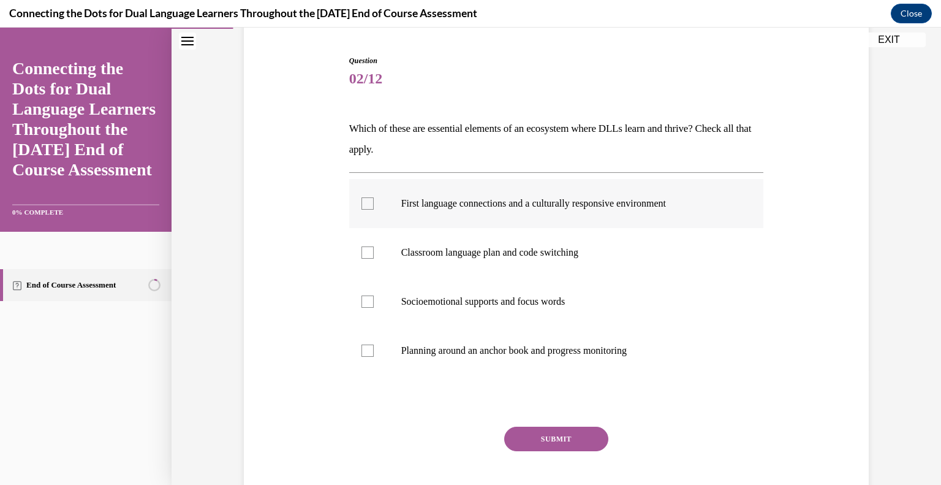
click at [415, 204] on p "First language connections and a culturally responsive environment" at bounding box center [567, 203] width 332 height 12
click at [374, 204] on input "First language connections and a culturally responsive environment" at bounding box center [368, 203] width 12 height 12
checkbox input "true"
click at [395, 251] on label "Classroom language plan and code switching" at bounding box center [556, 252] width 415 height 49
click at [374, 251] on input "Classroom language plan and code switching" at bounding box center [368, 252] width 12 height 12
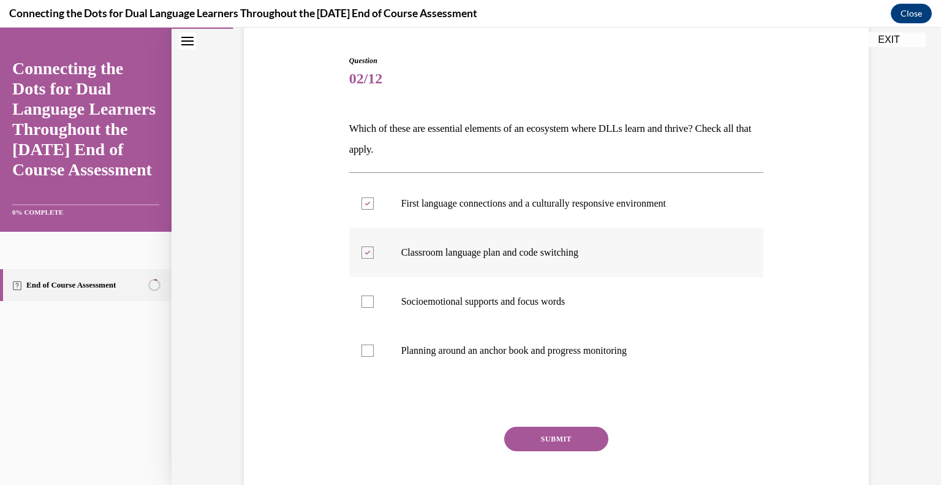
click at [363, 257] on div at bounding box center [368, 252] width 12 height 12
click at [363, 257] on input "Classroom language plan and code switching" at bounding box center [368, 252] width 12 height 12
checkbox input "false"
click at [544, 427] on button "SUBMIT" at bounding box center [556, 439] width 104 height 25
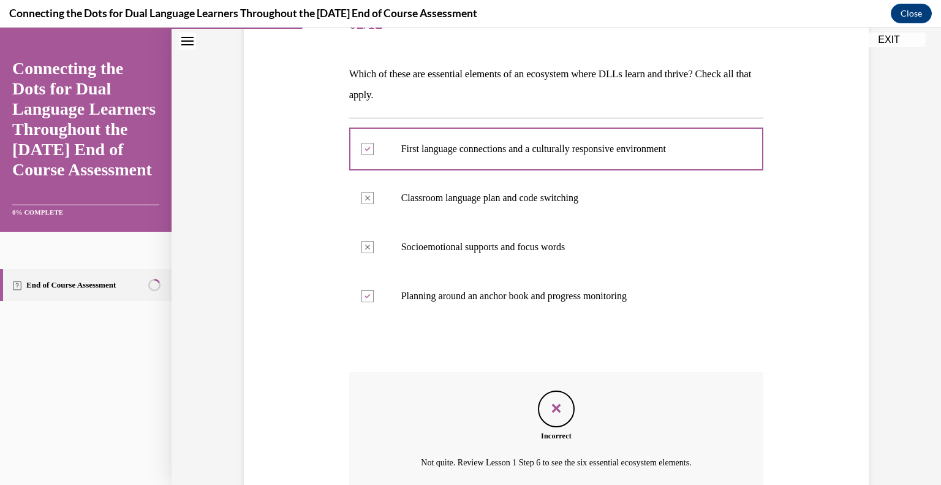
scroll to position [281, 0]
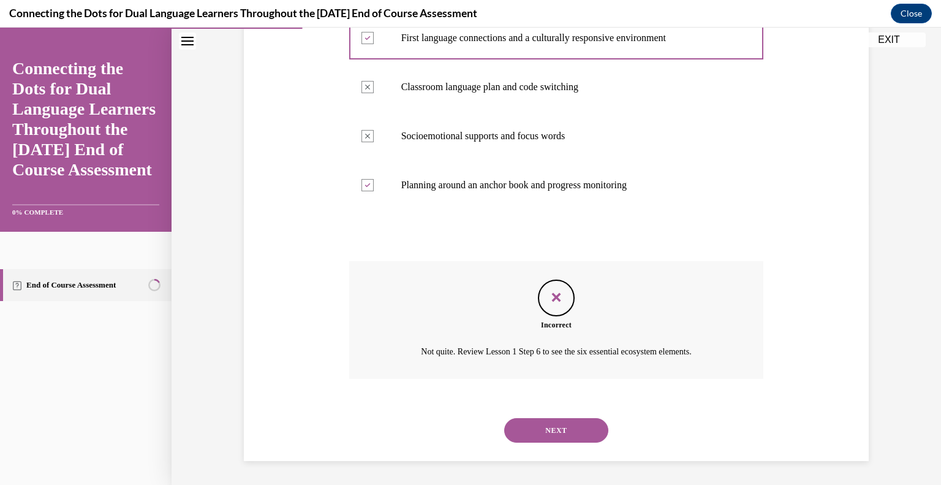
click at [530, 438] on button "NEXT" at bounding box center [556, 430] width 104 height 25
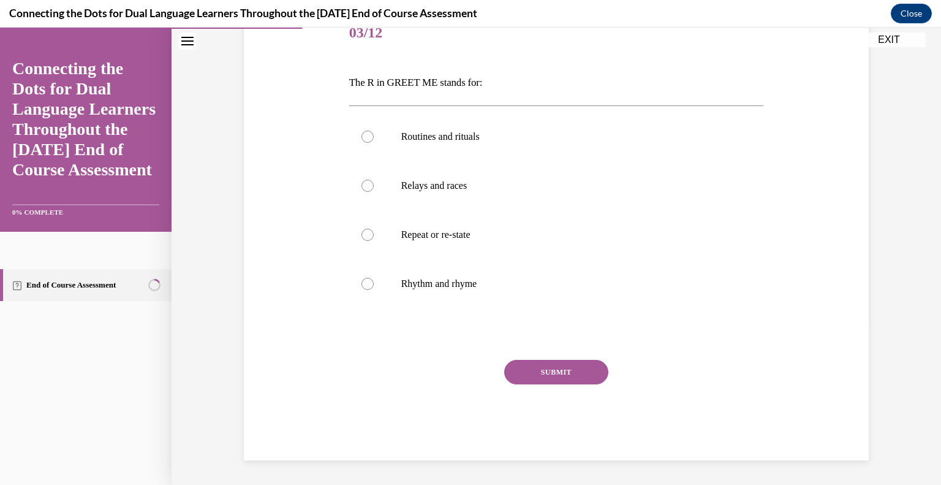
scroll to position [136, 0]
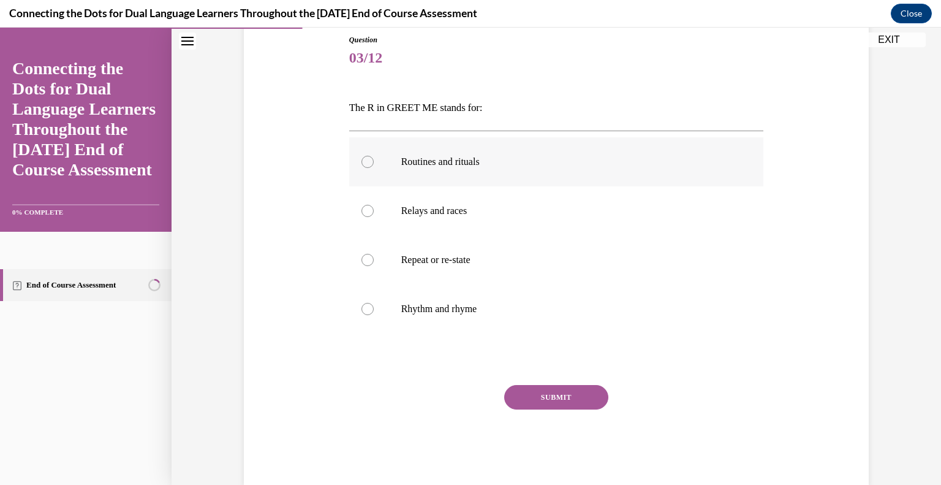
click at [456, 154] on label "Routines and rituals" at bounding box center [556, 161] width 415 height 49
click at [374, 156] on input "Routines and rituals" at bounding box center [368, 162] width 12 height 12
radio input "true"
click at [542, 401] on button "SUBMIT" at bounding box center [556, 397] width 104 height 25
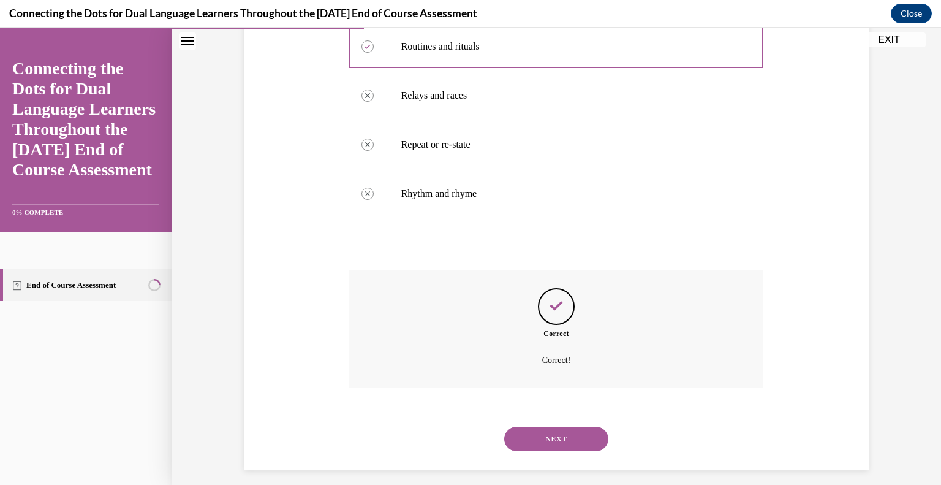
scroll to position [260, 0]
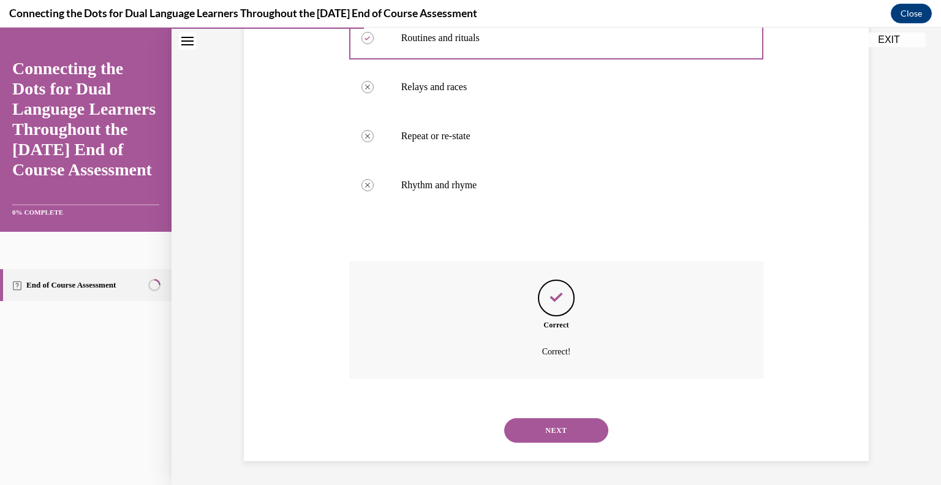
click at [541, 427] on button "NEXT" at bounding box center [556, 430] width 104 height 25
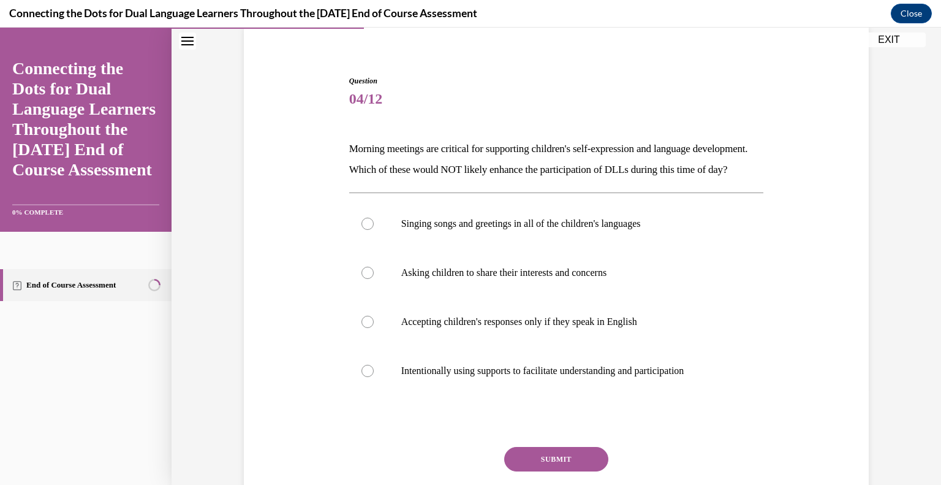
scroll to position [98, 0]
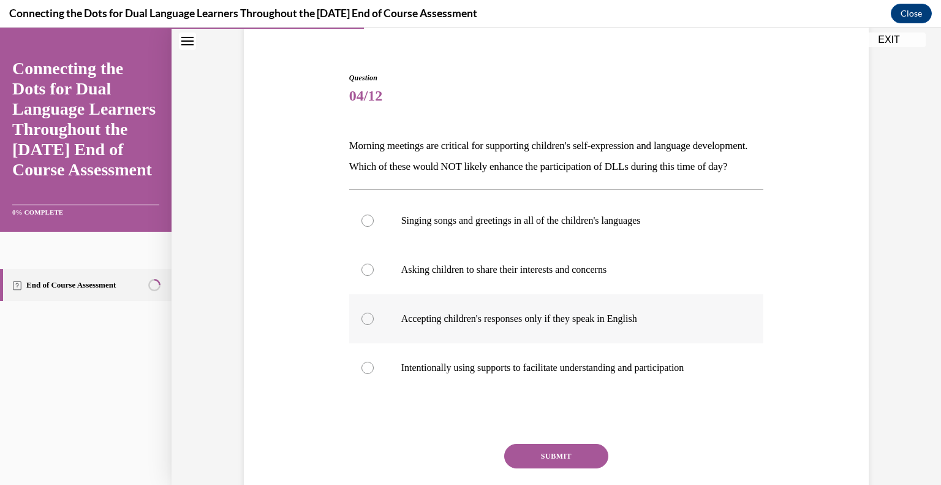
click at [490, 325] on p "Accepting children's responses only if they speak in English" at bounding box center [567, 319] width 332 height 12
click at [374, 325] on input "Accepting children's responses only if they speak in English" at bounding box center [368, 319] width 12 height 12
radio input "true"
click at [542, 465] on button "SUBMIT" at bounding box center [556, 456] width 104 height 25
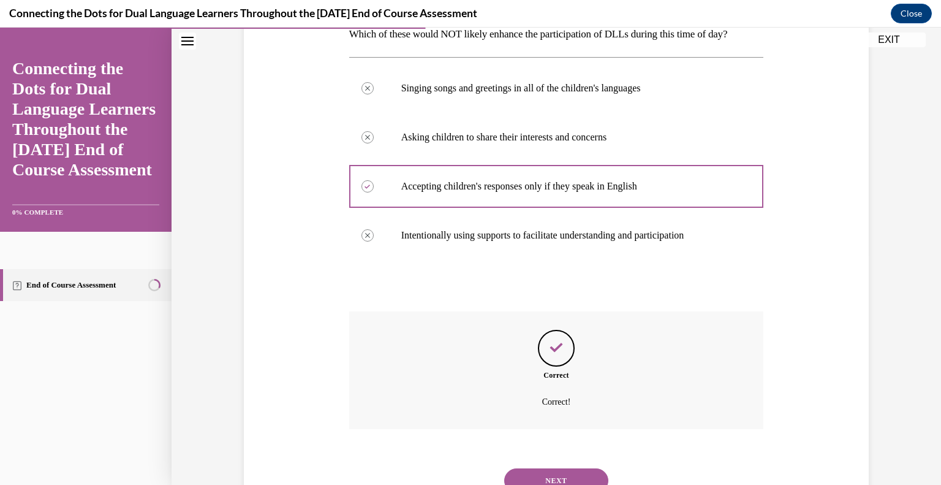
scroll to position [230, 0]
click at [658, 260] on label "Intentionally using supports to facilitate understanding and participation" at bounding box center [556, 235] width 415 height 49
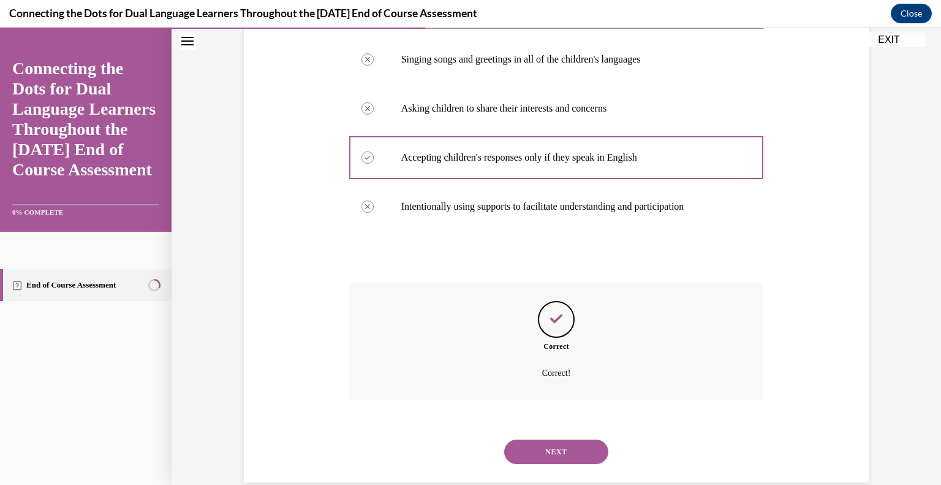
scroll to position [302, 0]
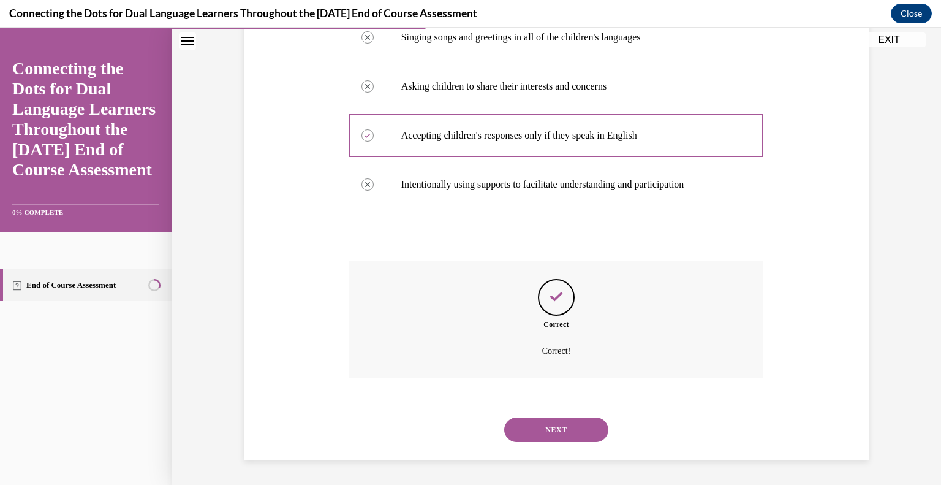
click at [572, 421] on button "NEXT" at bounding box center [556, 429] width 104 height 25
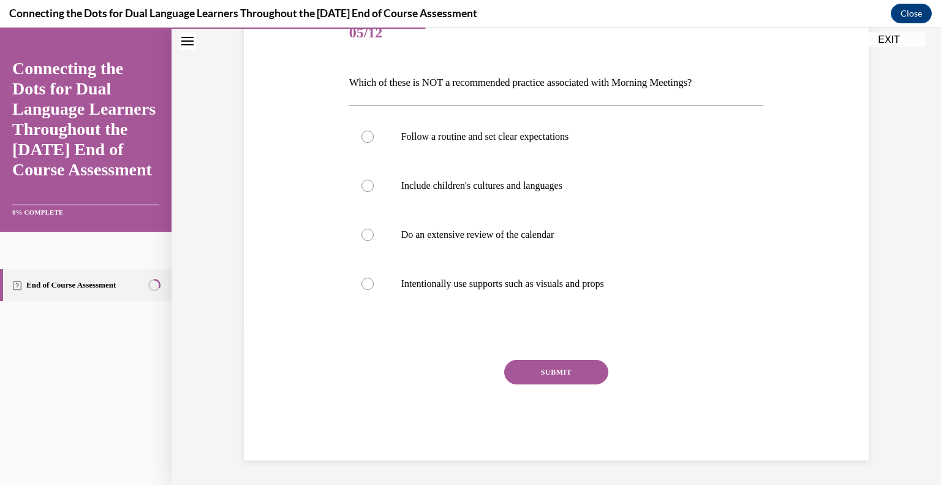
scroll to position [136, 0]
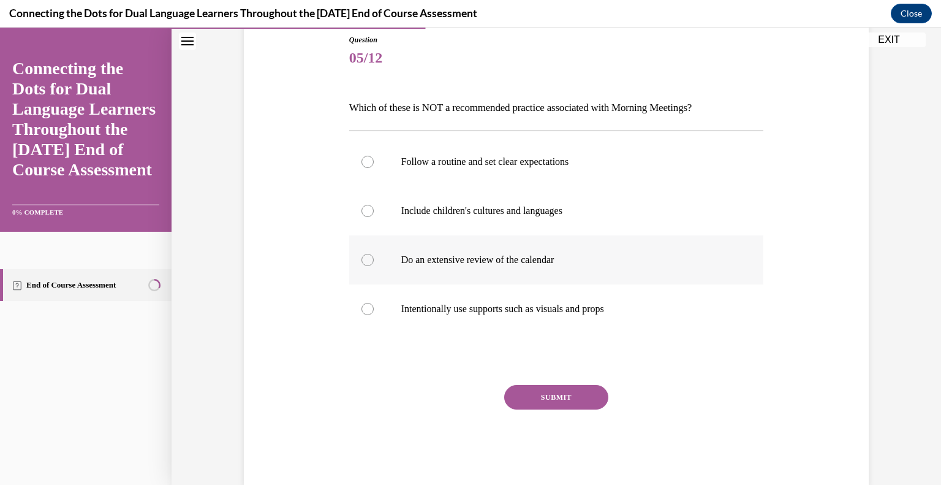
click at [522, 275] on label "Do an extensive review of the calendar" at bounding box center [556, 259] width 415 height 49
click at [374, 266] on input "Do an extensive review of the calendar" at bounding box center [368, 260] width 12 height 12
radio input "true"
click at [568, 395] on button "SUBMIT" at bounding box center [556, 397] width 104 height 25
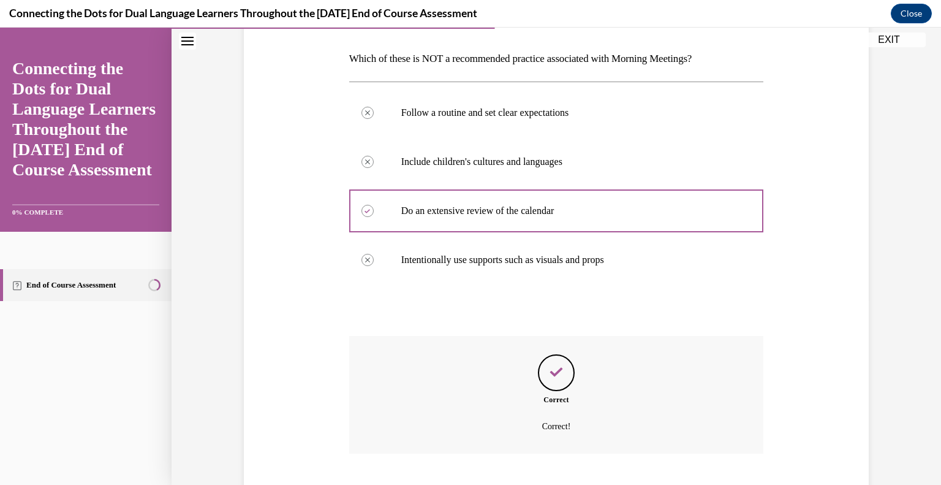
scroll to position [260, 0]
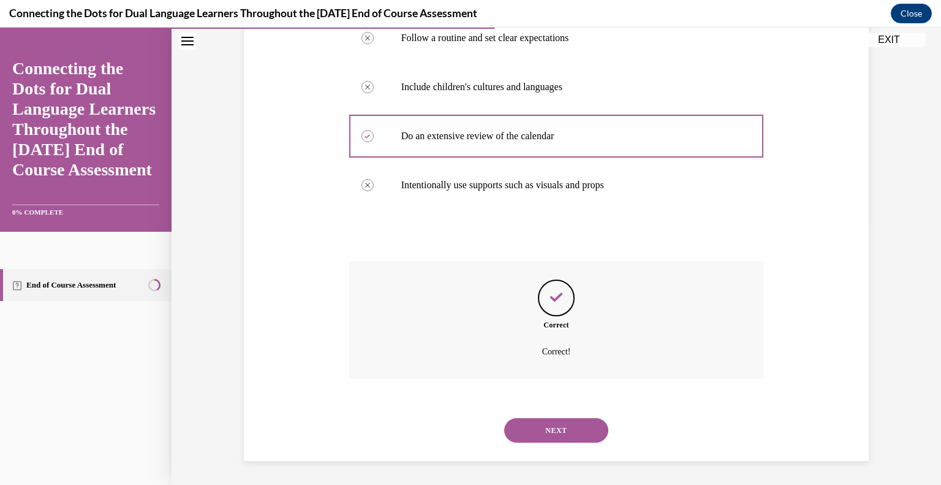
click at [563, 436] on button "NEXT" at bounding box center [556, 430] width 104 height 25
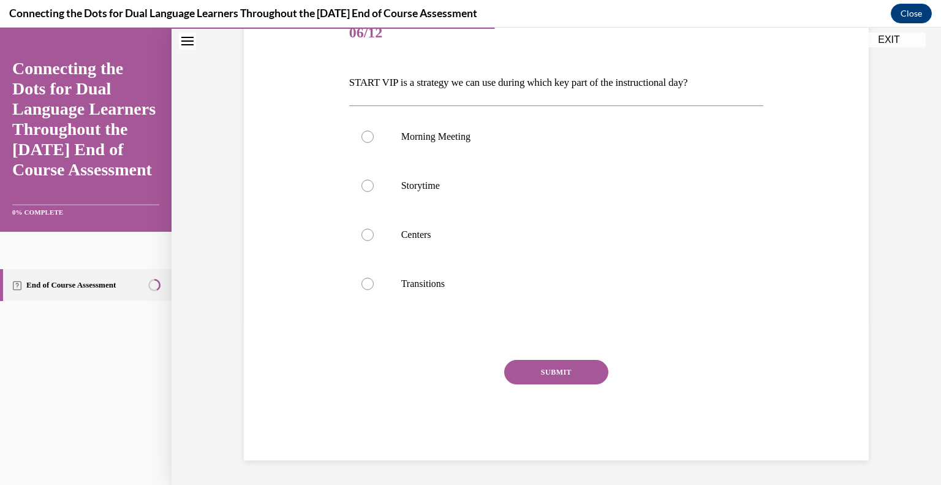
scroll to position [136, 0]
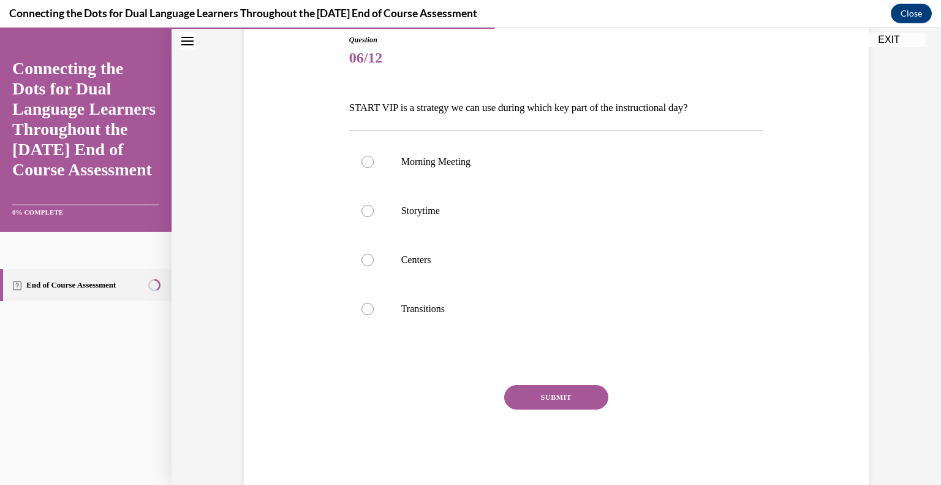
click at [387, 102] on p "START VIP is a strategy we can use during which key part of the instructional d…" at bounding box center [556, 107] width 415 height 21
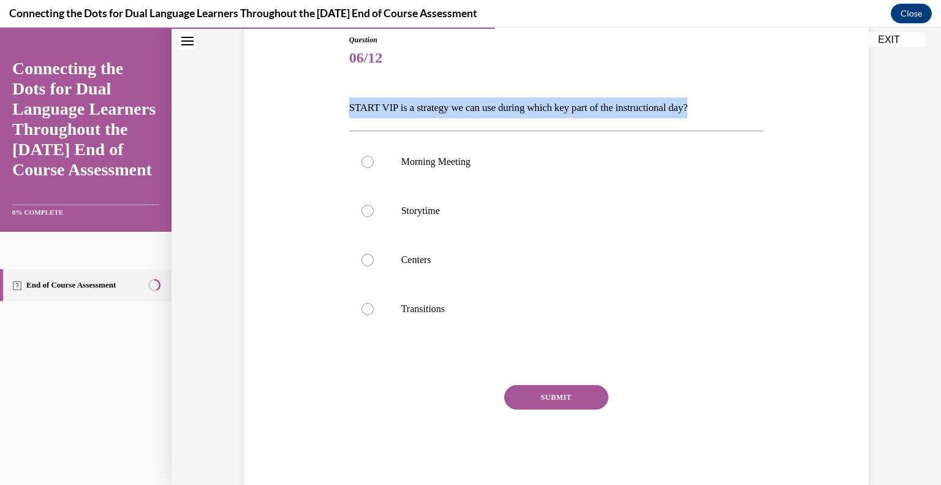
click at [387, 102] on p "START VIP is a strategy we can use during which key part of the instructional d…" at bounding box center [556, 107] width 415 height 21
copy p "START VIP is a strategy we can use during which key part of the instructional d…"
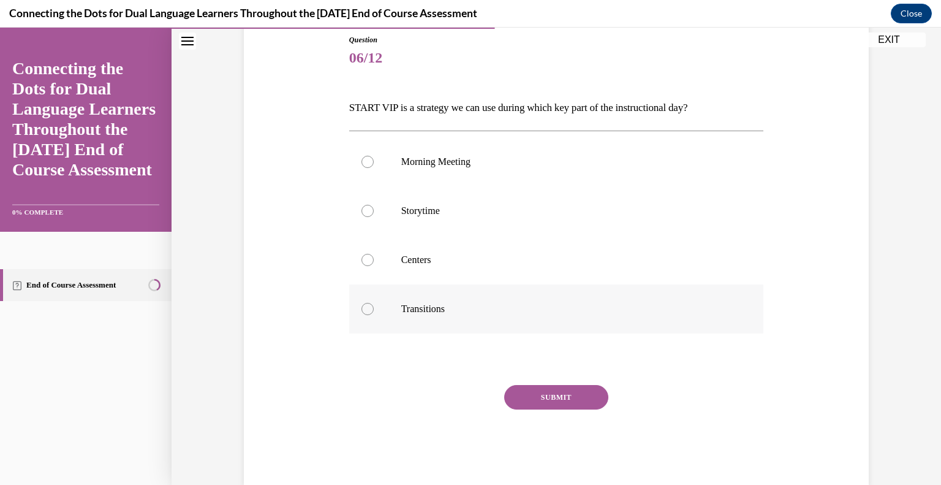
click at [389, 300] on label "Transitions" at bounding box center [556, 308] width 415 height 49
click at [374, 303] on input "Transitions" at bounding box center [368, 309] width 12 height 12
radio input "true"
click at [533, 387] on button "SUBMIT" at bounding box center [556, 397] width 104 height 25
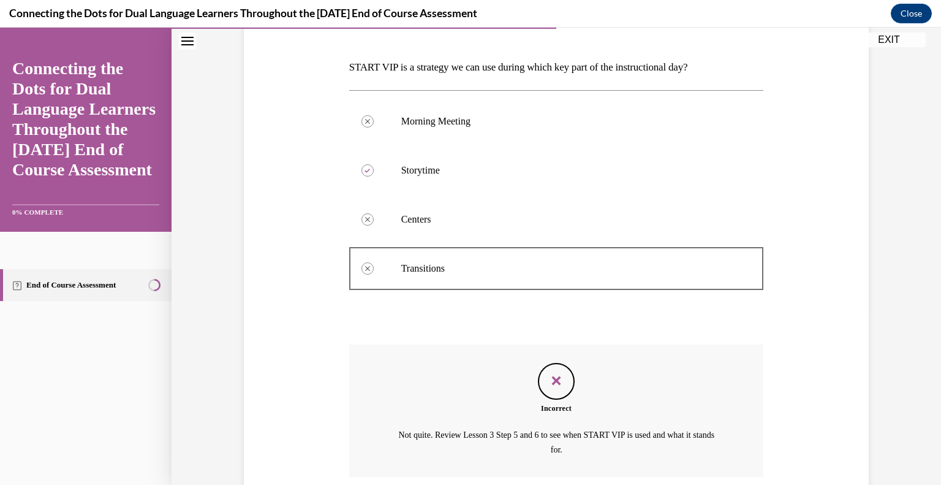
scroll to position [275, 0]
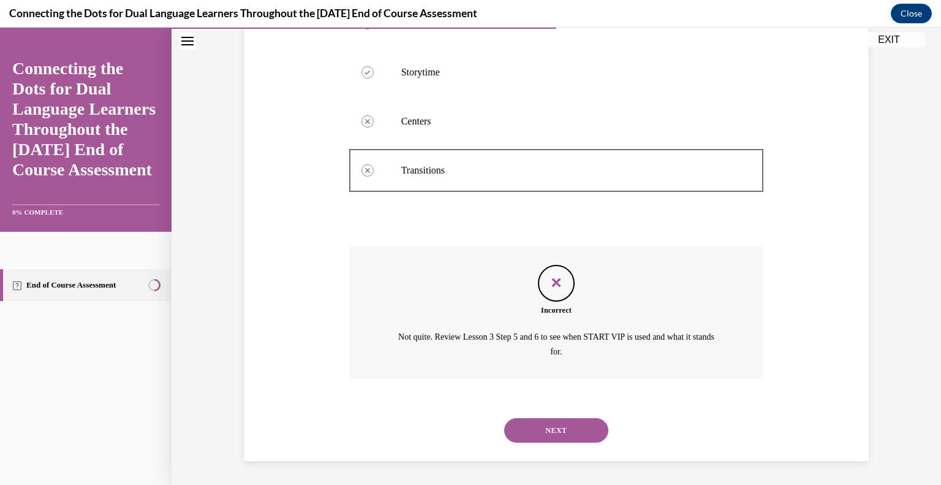
click at [530, 424] on button "NEXT" at bounding box center [556, 430] width 104 height 25
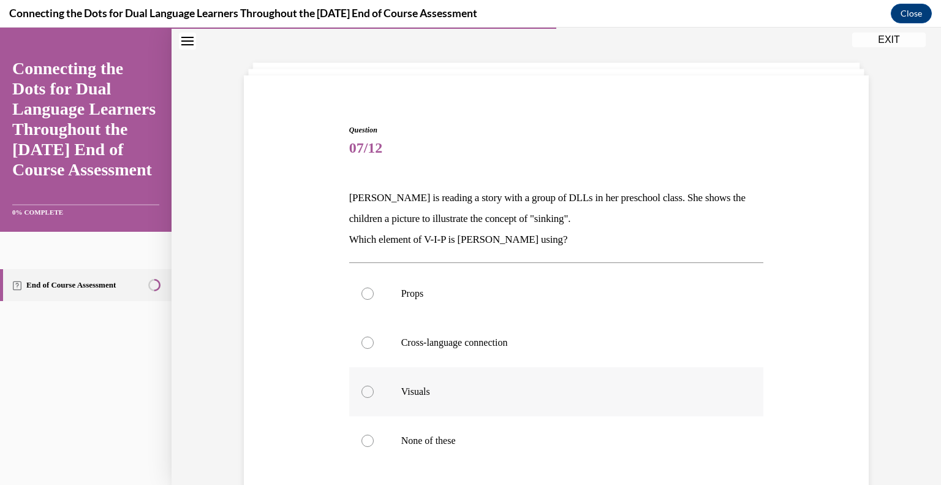
scroll to position [46, 0]
click at [449, 378] on label "Visuals" at bounding box center [556, 391] width 415 height 49
click at [374, 386] on input "Visuals" at bounding box center [368, 392] width 12 height 12
radio input "true"
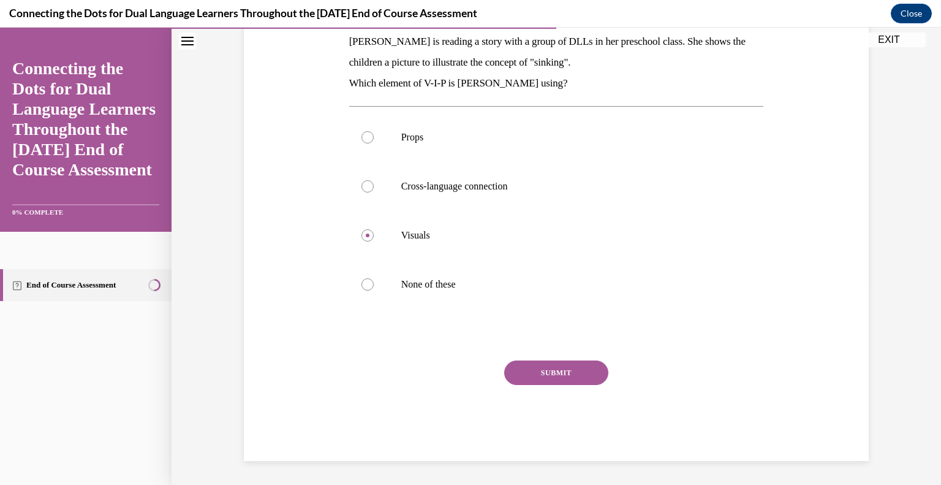
click at [538, 373] on button "SUBMIT" at bounding box center [556, 372] width 104 height 25
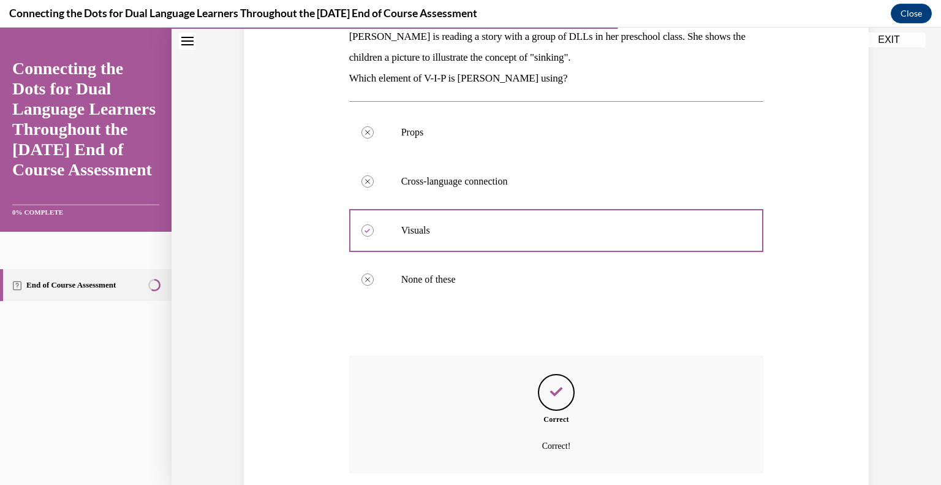
scroll to position [302, 0]
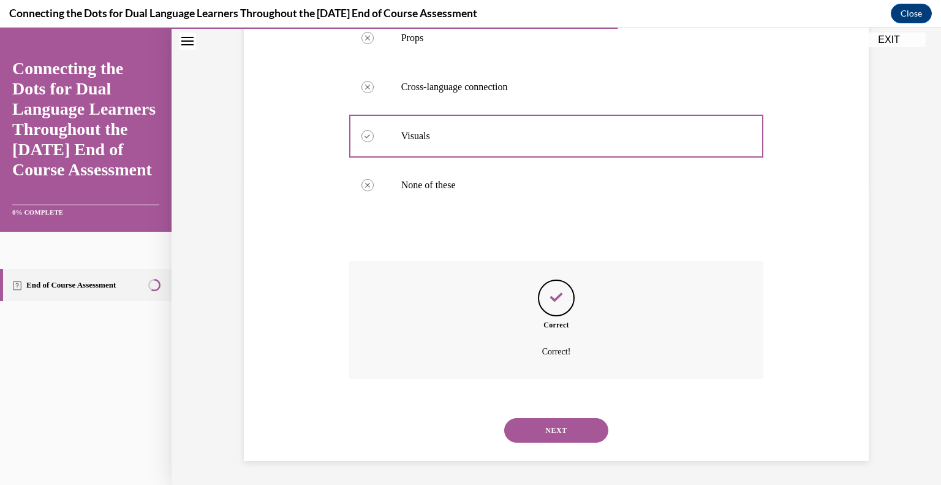
click at [583, 433] on button "NEXT" at bounding box center [556, 430] width 104 height 25
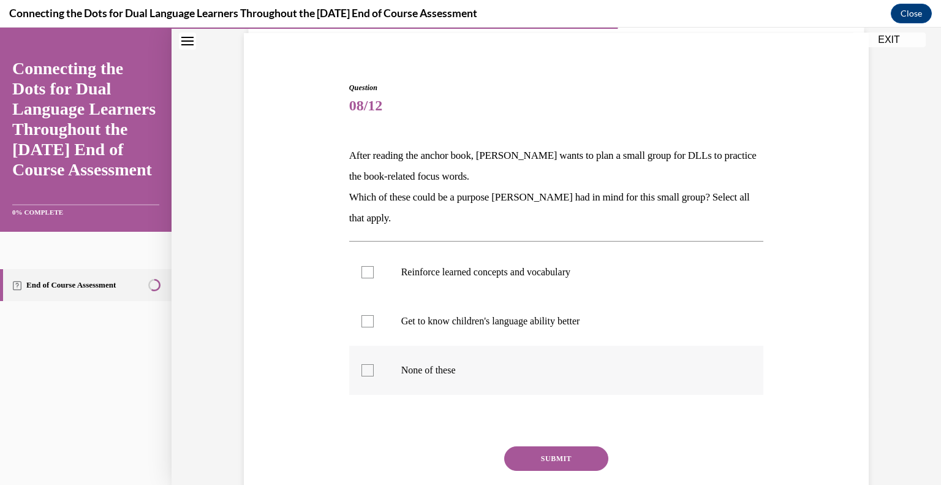
scroll to position [91, 0]
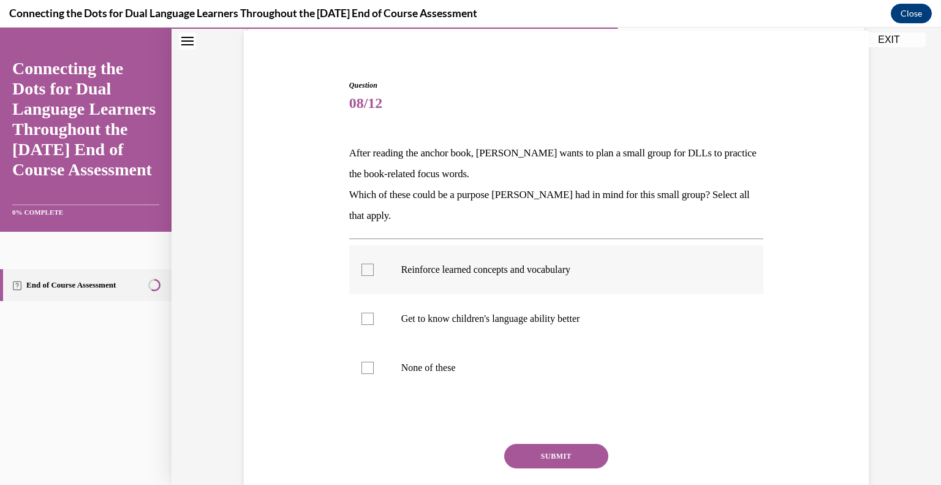
click at [523, 279] on label "Reinforce learned concepts and vocabulary" at bounding box center [556, 269] width 415 height 49
click at [374, 276] on input "Reinforce learned concepts and vocabulary" at bounding box center [368, 270] width 12 height 12
checkbox input "true"
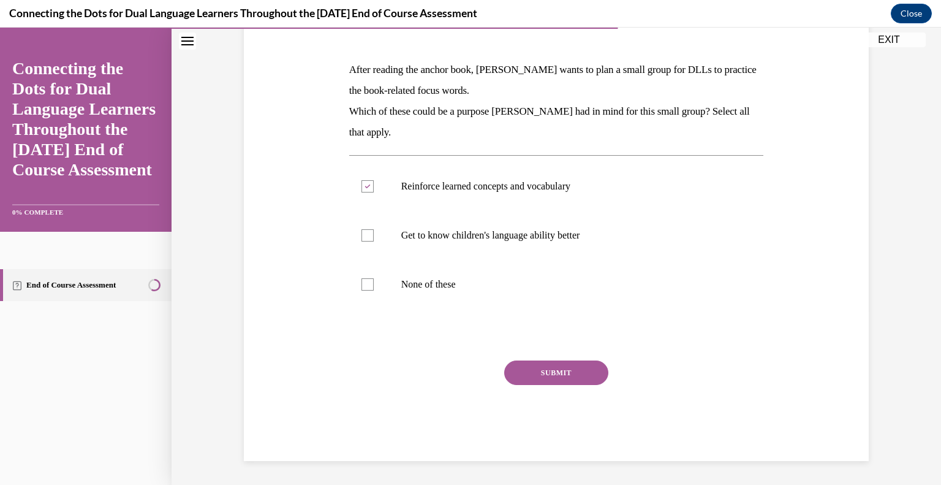
click at [541, 372] on button "SUBMIT" at bounding box center [556, 372] width 104 height 25
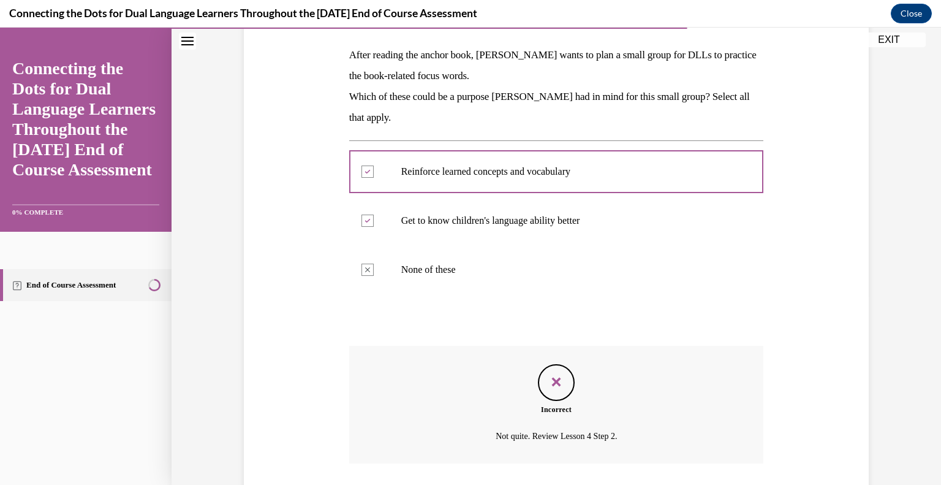
scroll to position [273, 0]
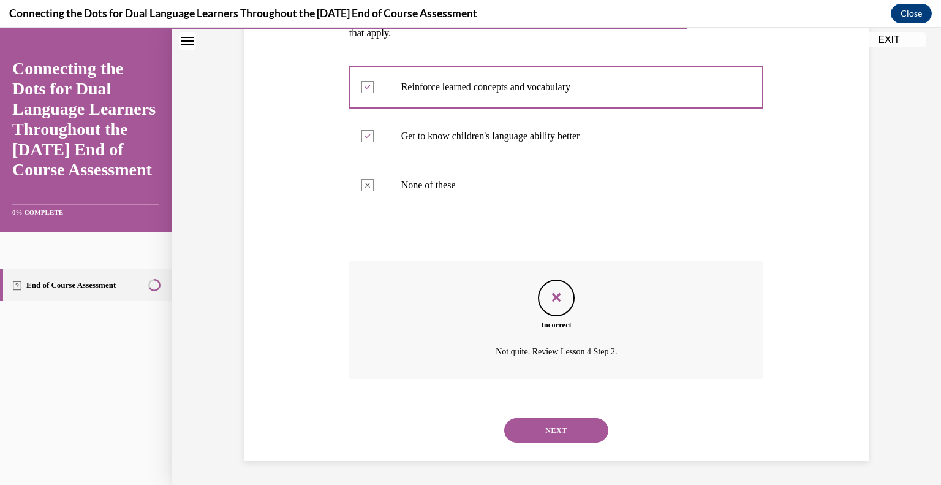
click at [542, 427] on button "NEXT" at bounding box center [556, 430] width 104 height 25
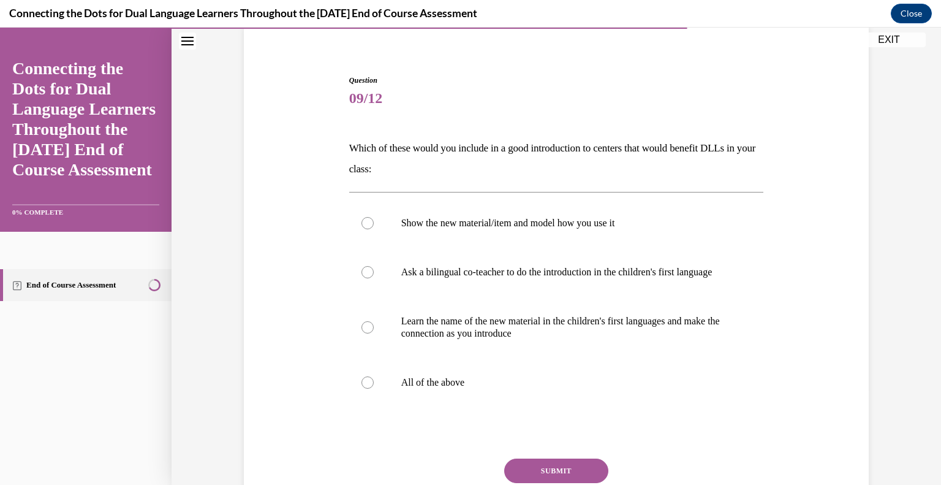
scroll to position [91, 0]
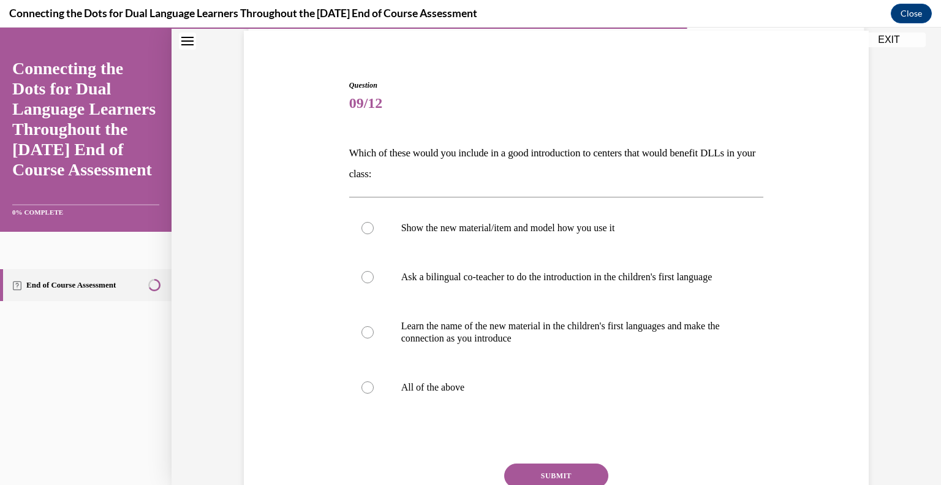
drag, startPoint x: 423, startPoint y: 170, endPoint x: 348, endPoint y: 166, distance: 74.9
click at [349, 166] on p "Which of these would you include in a good introduction to centers that would b…" at bounding box center [556, 164] width 415 height 42
click at [413, 384] on label "All of the above" at bounding box center [556, 387] width 415 height 49
click at [374, 384] on input "All of the above" at bounding box center [368, 387] width 12 height 12
radio input "true"
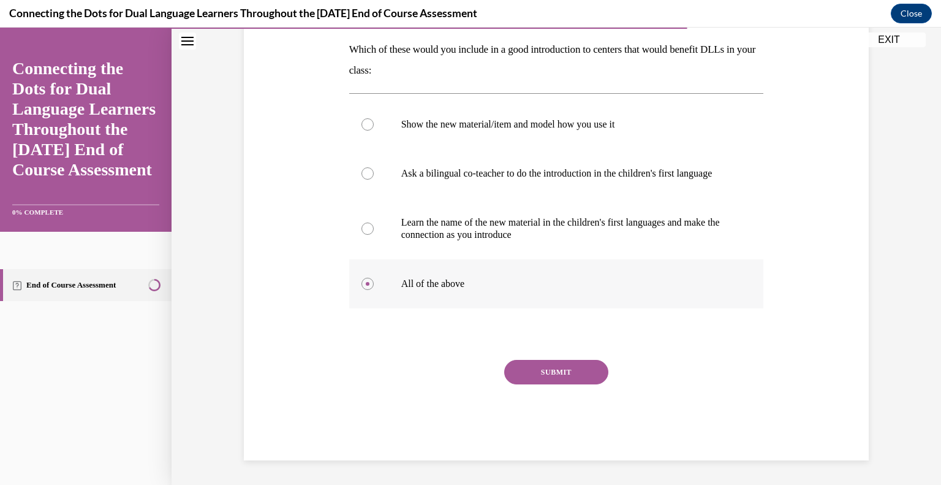
scroll to position [206, 0]
click at [525, 371] on button "SUBMIT" at bounding box center [556, 372] width 104 height 25
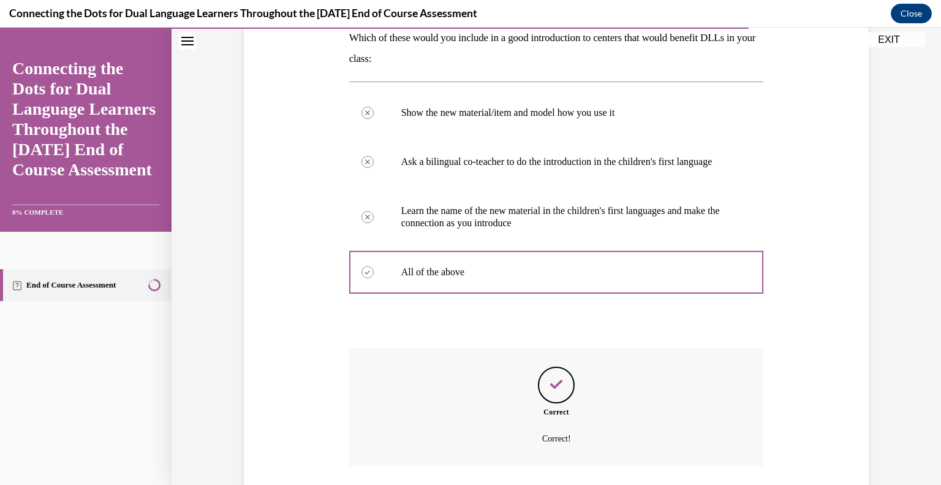
scroll to position [305, 0]
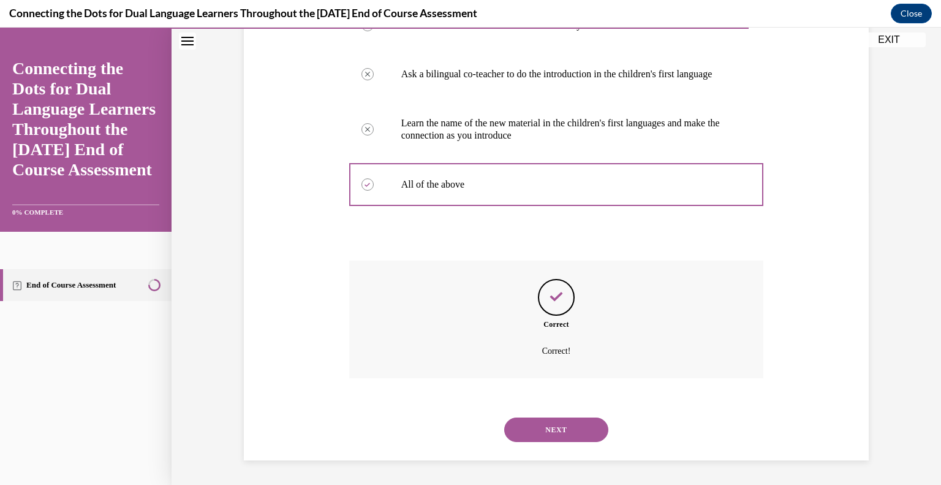
click at [568, 436] on button "NEXT" at bounding box center [556, 429] width 104 height 25
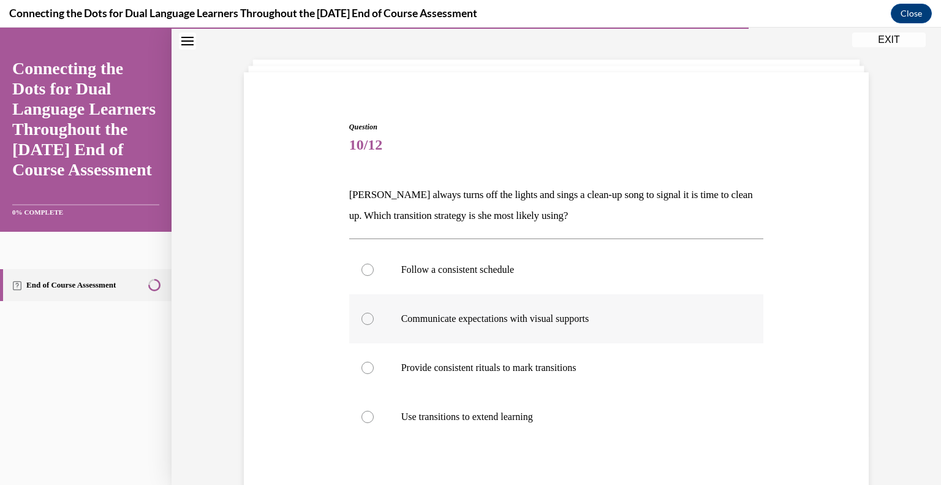
scroll to position [49, 0]
click at [523, 231] on div "Question 10/12 Carolyn always turns off the lights and sings a clean-up song to…" at bounding box center [556, 357] width 415 height 472
drag, startPoint x: 496, startPoint y: 321, endPoint x: 476, endPoint y: 318, distance: 20.5
click at [476, 318] on p "Communicate expectations with visual supports" at bounding box center [567, 319] width 332 height 12
click at [374, 318] on input "Communicate expectations with visual supports" at bounding box center [368, 319] width 12 height 12
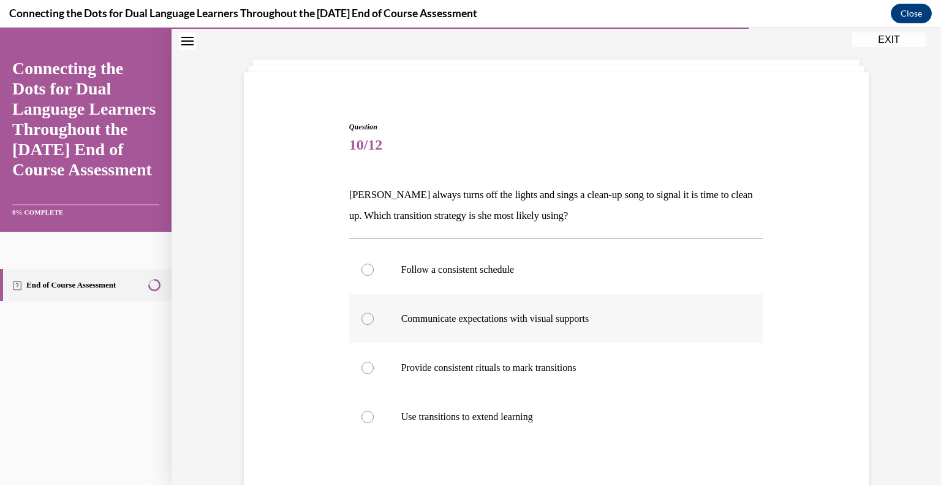
radio input "true"
drag, startPoint x: 476, startPoint y: 318, endPoint x: 574, endPoint y: 355, distance: 105.5
click at [574, 355] on label "Provide consistent rituals to mark transitions" at bounding box center [556, 367] width 415 height 49
click at [374, 362] on input "Provide consistent rituals to mark transitions" at bounding box center [368, 368] width 12 height 12
radio input "true"
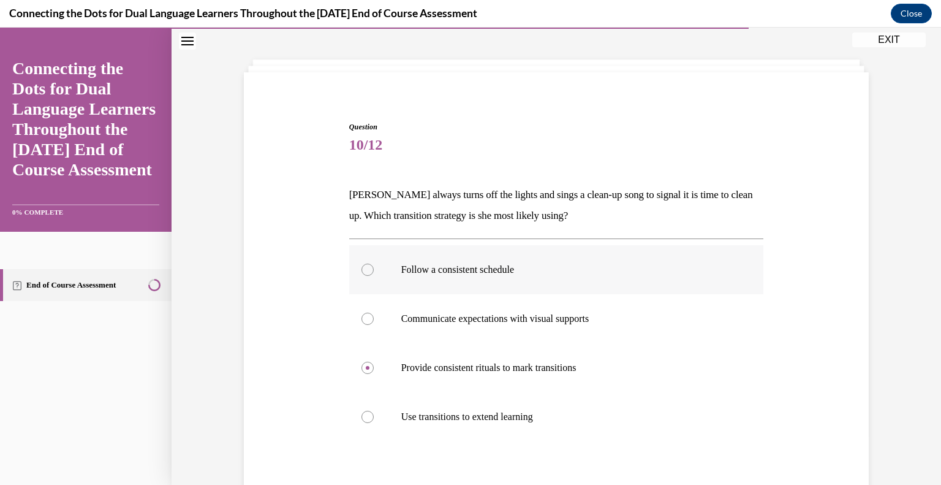
click at [519, 275] on label "Follow a consistent schedule" at bounding box center [556, 269] width 415 height 49
click at [374, 275] on input "Follow a consistent schedule" at bounding box center [368, 270] width 12 height 12
radio input "true"
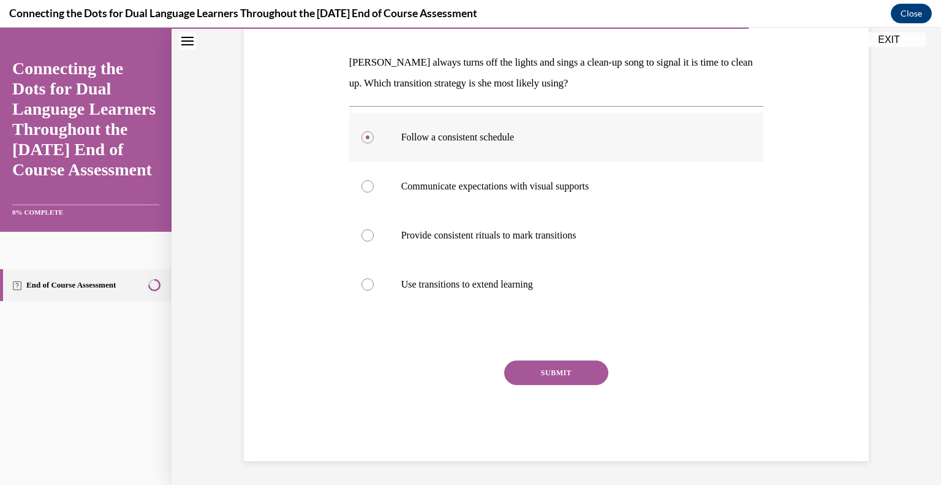
scroll to position [181, 0]
click at [537, 378] on button "SUBMIT" at bounding box center [556, 372] width 104 height 25
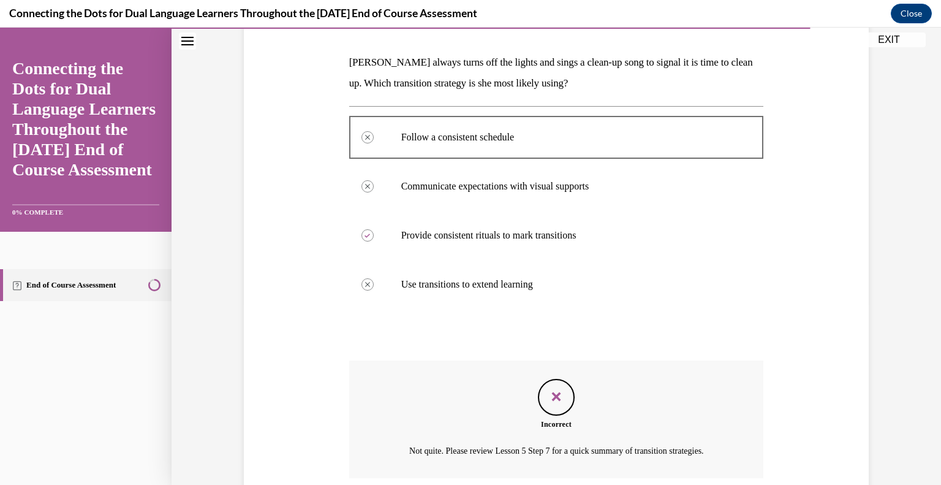
scroll to position [281, 0]
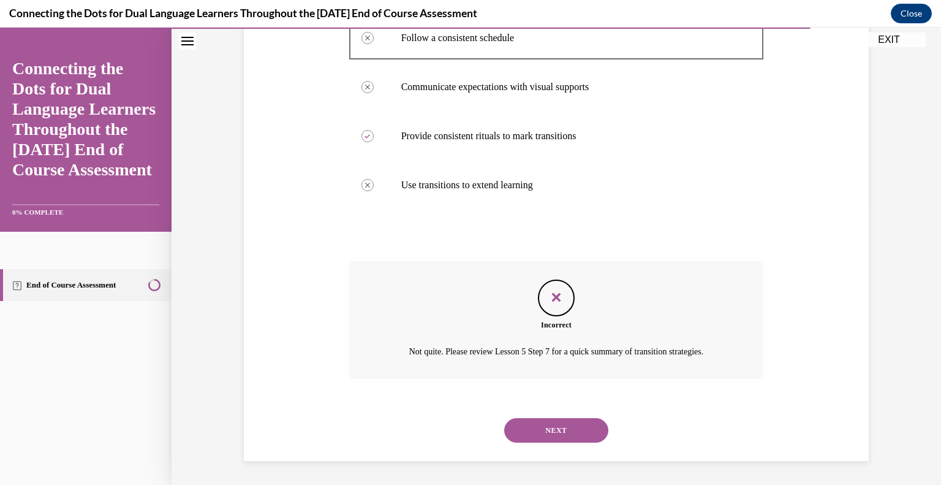
click at [530, 427] on button "NEXT" at bounding box center [556, 430] width 104 height 25
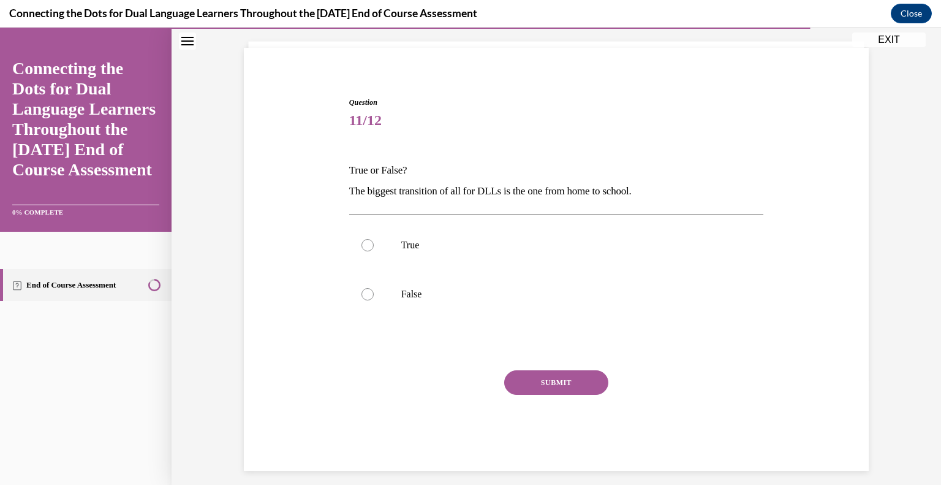
scroll to position [73, 0]
click at [477, 194] on p "The biggest transition of all for DLLs is the one from home to school." at bounding box center [556, 191] width 415 height 21
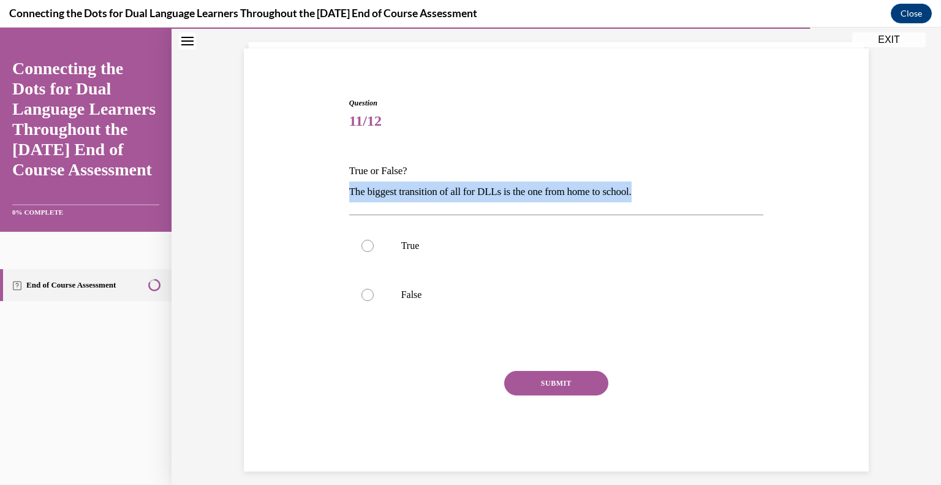
click at [477, 194] on p "The biggest transition of all for DLLs is the one from home to school." at bounding box center [556, 191] width 415 height 21
copy p "The biggest transition of all for DLLs is the one from home to school."
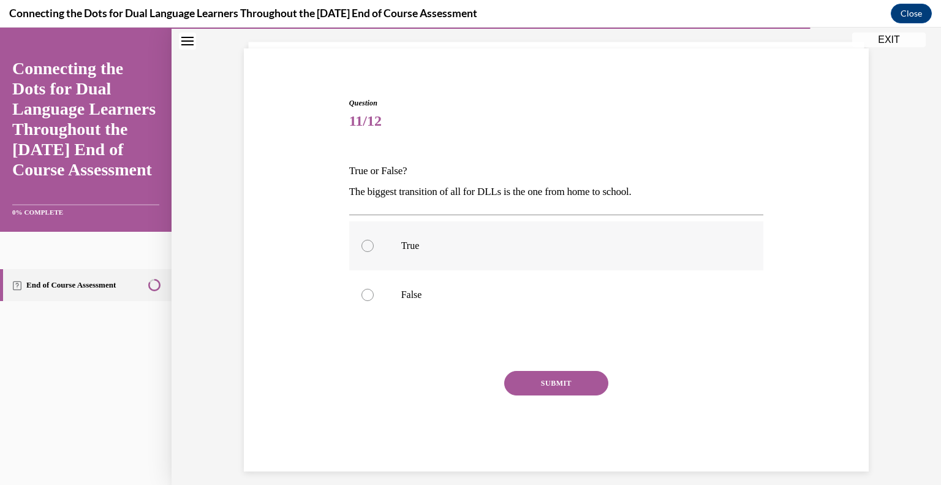
click at [397, 258] on label "True" at bounding box center [556, 245] width 415 height 49
click at [374, 252] on input "True" at bounding box center [368, 246] width 12 height 12
radio input "true"
click at [537, 387] on button "SUBMIT" at bounding box center [556, 383] width 104 height 25
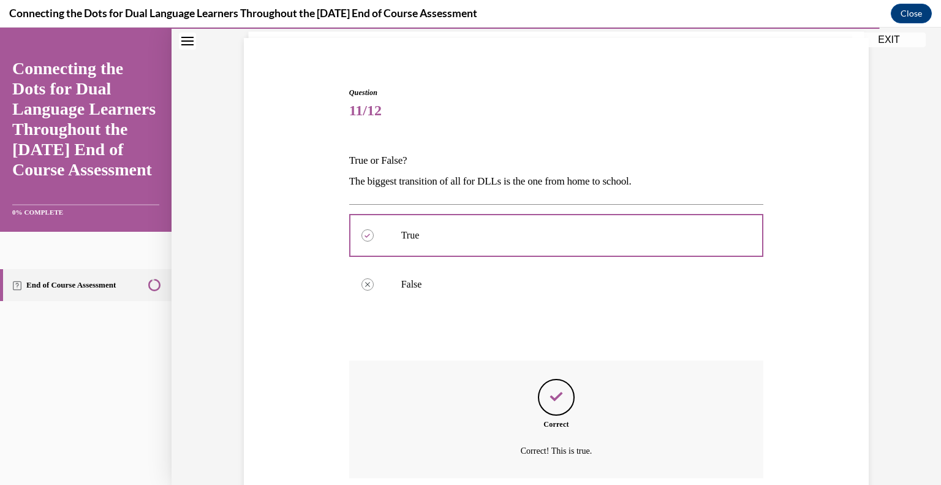
scroll to position [183, 0]
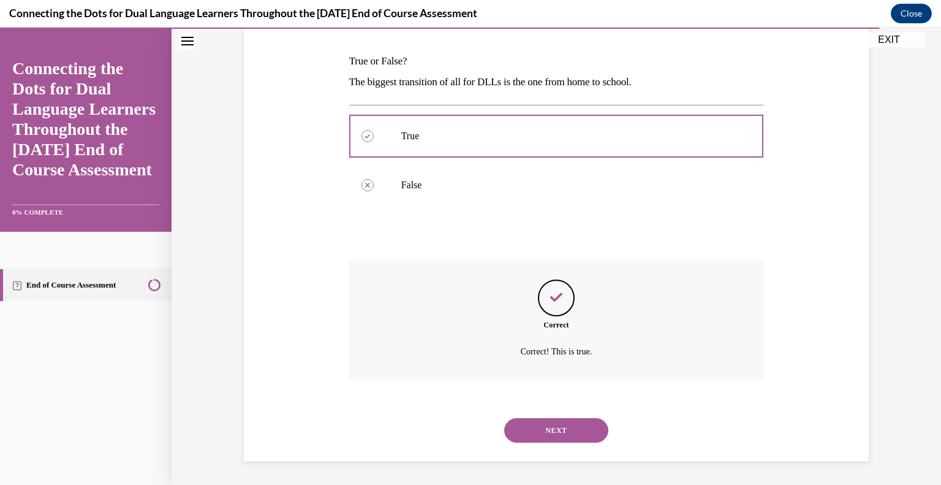
click at [539, 432] on button "NEXT" at bounding box center [556, 430] width 104 height 25
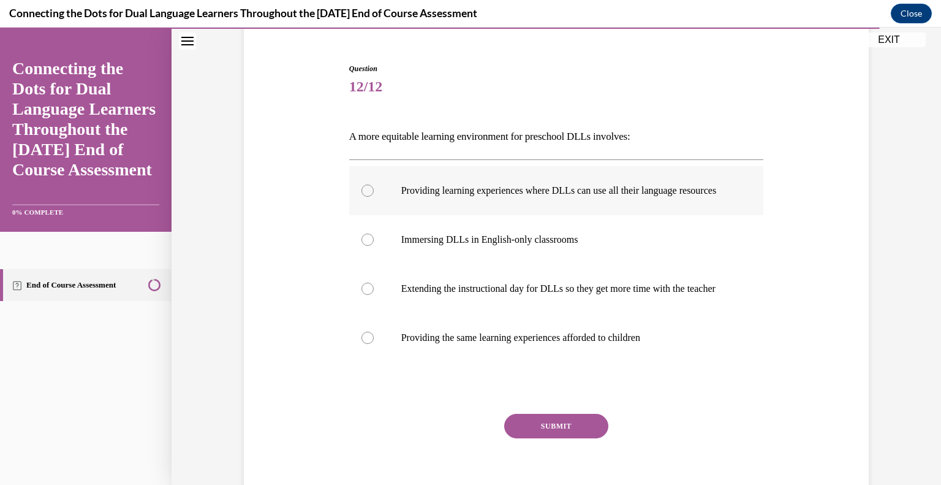
scroll to position [113, 0]
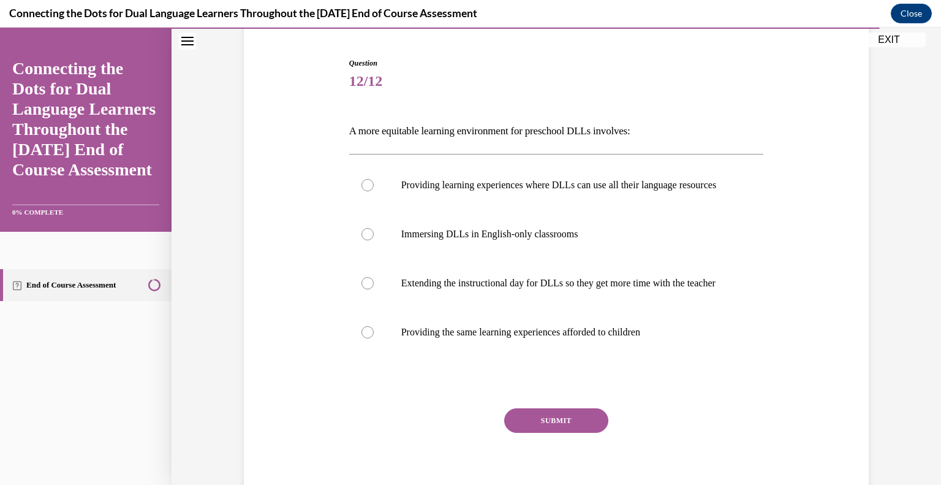
click at [492, 126] on p "A more equitable learning environment for preschool DLLs involves:" at bounding box center [556, 131] width 415 height 21
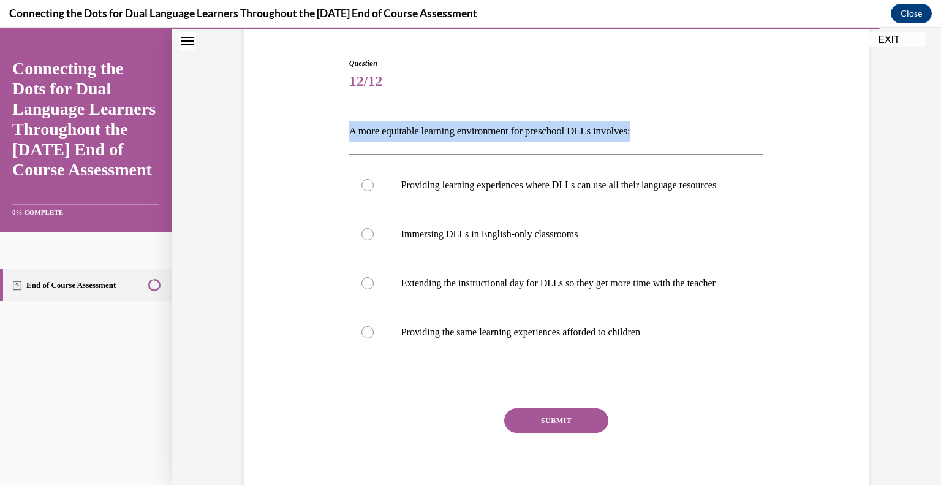
click at [492, 126] on p "A more equitable learning environment for preschool DLLs involves:" at bounding box center [556, 131] width 415 height 21
copy p "A more equitable learning environment for preschool DLLs involves:"
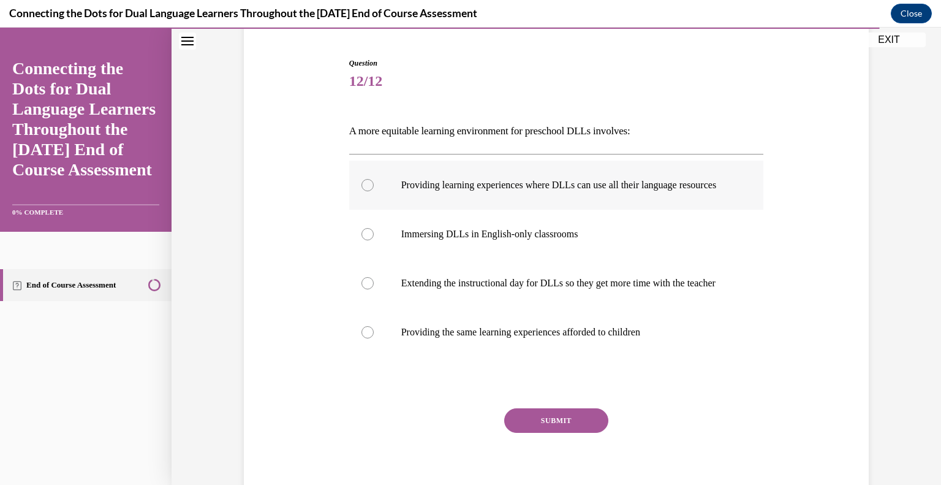
click at [401, 179] on p "Providing learning experiences where DLLs can use all their language resources" at bounding box center [567, 185] width 332 height 12
click at [374, 179] on input "Providing learning experiences where DLLs can use all their language resources" at bounding box center [368, 185] width 12 height 12
radio input "true"
click at [380, 281] on label "Extending the instructional day for DLLs so they get more time with the teacher" at bounding box center [556, 283] width 415 height 49
click at [374, 281] on input "Extending the instructional day for DLLs so they get more time with the teacher" at bounding box center [368, 283] width 12 height 12
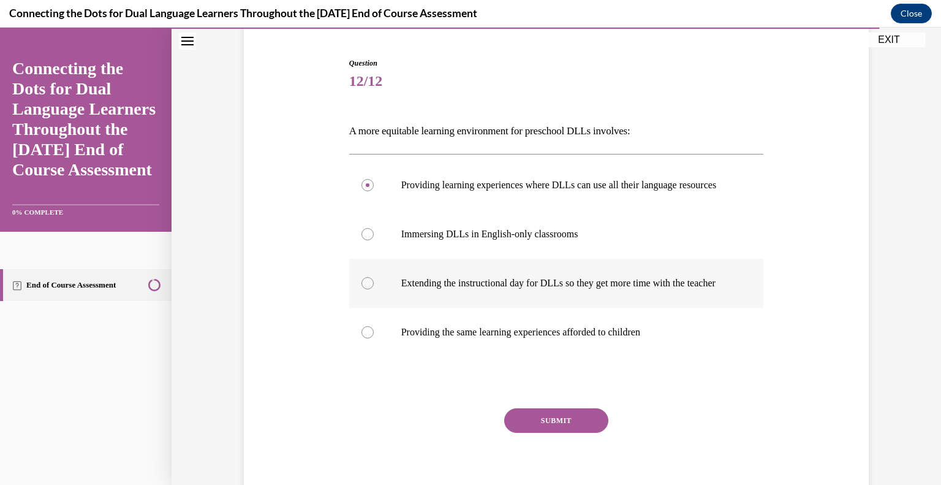
radio input "true"
click at [372, 180] on label "Providing learning experiences where DLLs can use all their language resources" at bounding box center [556, 185] width 415 height 49
click at [372, 180] on input "Providing learning experiences where DLLs can use all their language resources" at bounding box center [368, 185] width 12 height 12
radio input "true"
click at [554, 433] on button "SUBMIT" at bounding box center [556, 420] width 104 height 25
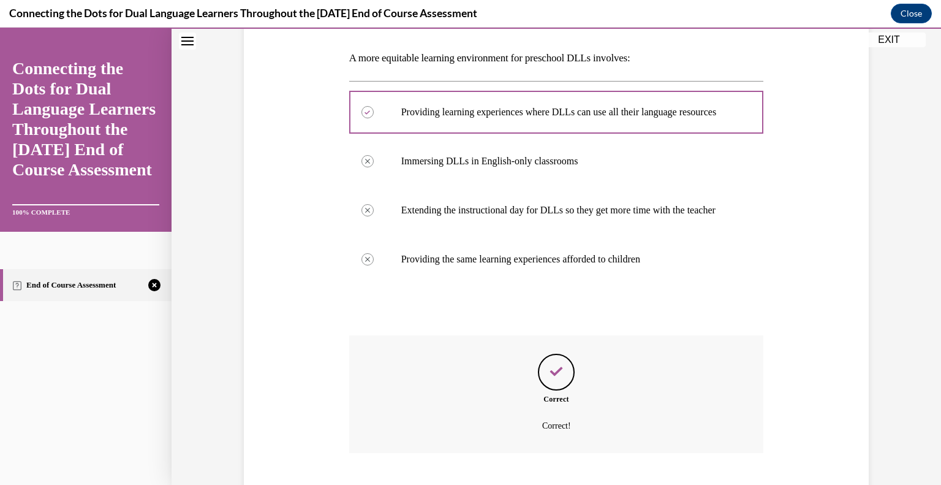
scroll to position [284, 0]
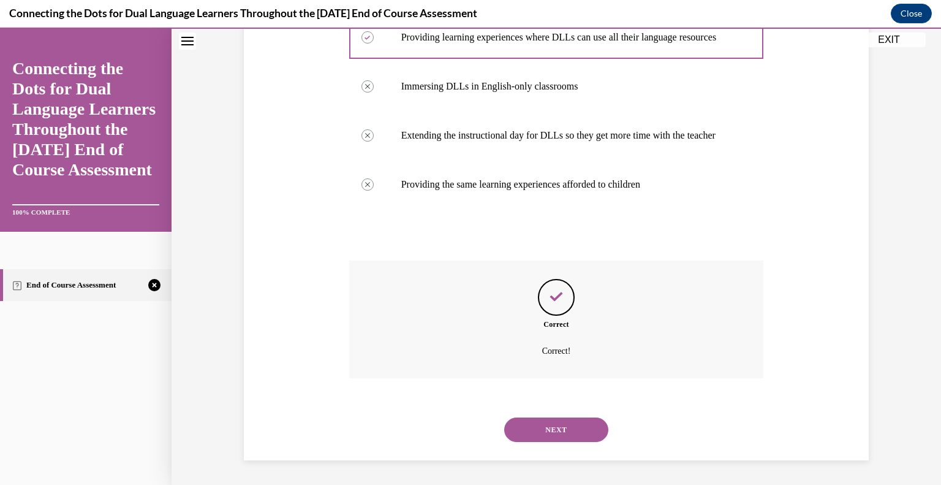
click at [560, 409] on div "NEXT" at bounding box center [556, 429] width 415 height 49
click at [542, 425] on button "NEXT" at bounding box center [556, 429] width 104 height 25
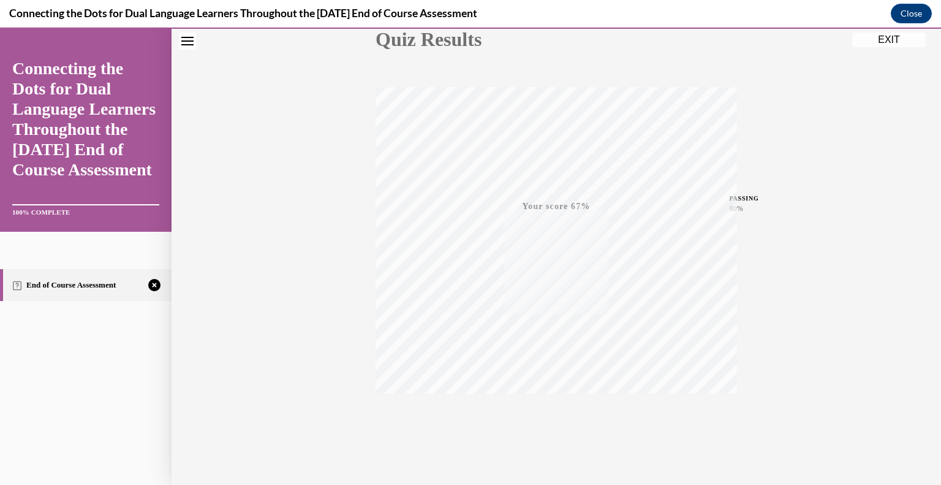
scroll to position [170, 0]
click at [551, 405] on icon "button" at bounding box center [557, 410] width 44 height 13
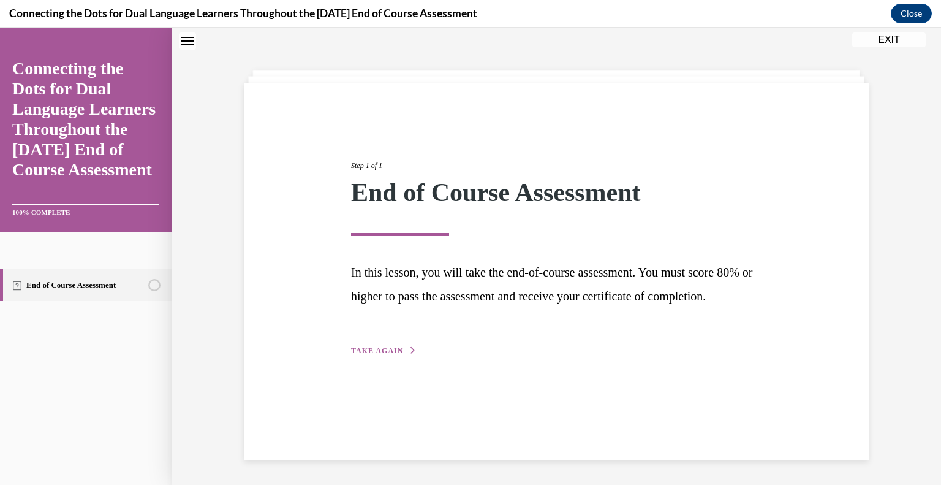
click at [380, 355] on span "TAKE AGAIN" at bounding box center [377, 350] width 52 height 9
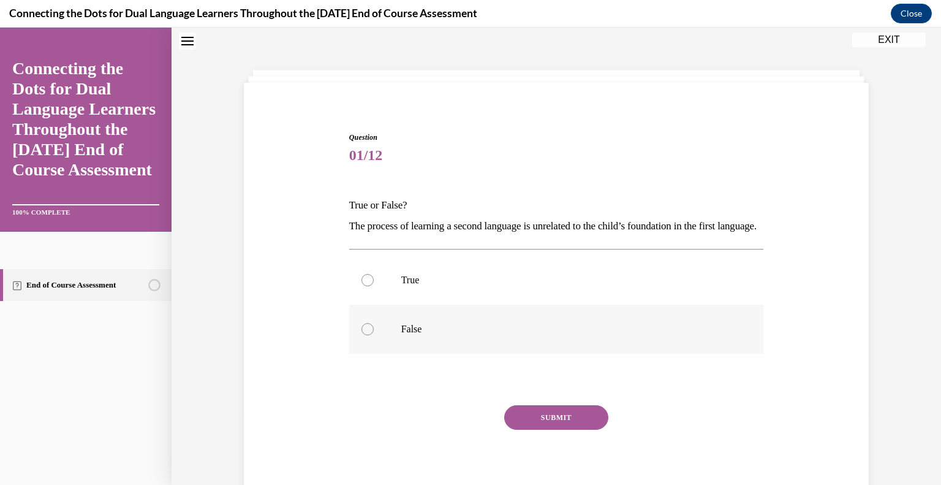
click at [381, 343] on label "False" at bounding box center [556, 329] width 415 height 49
click at [374, 335] on input "False" at bounding box center [368, 329] width 12 height 12
radio input "true"
click at [541, 425] on div "Question 01/12 True or False? The process of learning a second language is unre…" at bounding box center [556, 319] width 415 height 374
click at [541, 430] on button "SUBMIT" at bounding box center [556, 417] width 104 height 25
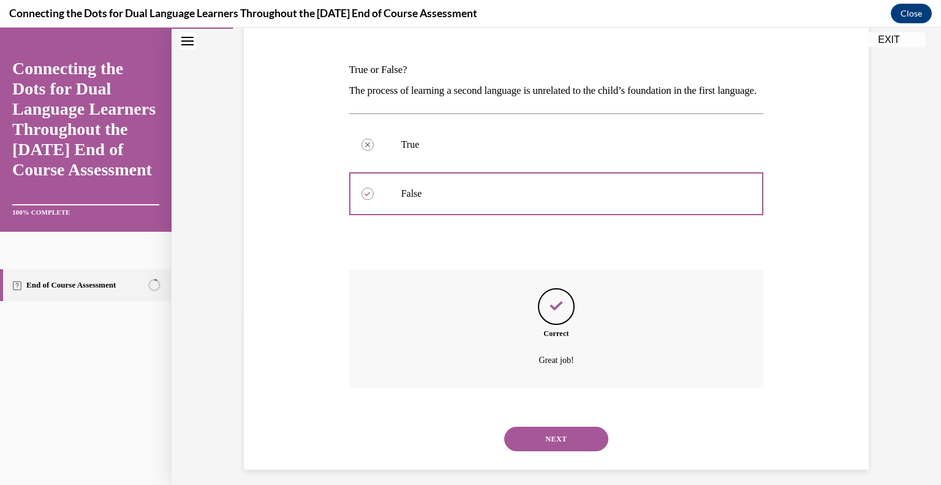
scroll to position [204, 0]
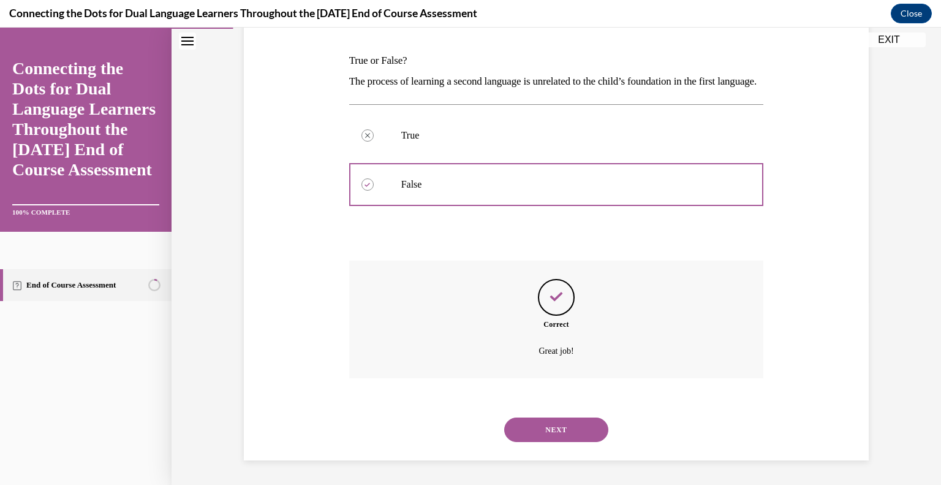
click at [543, 421] on button "NEXT" at bounding box center [556, 429] width 104 height 25
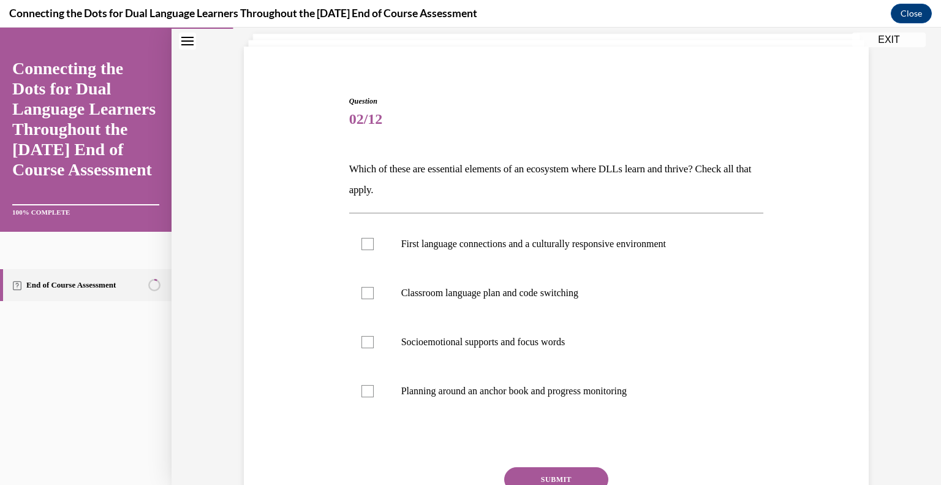
scroll to position [93, 0]
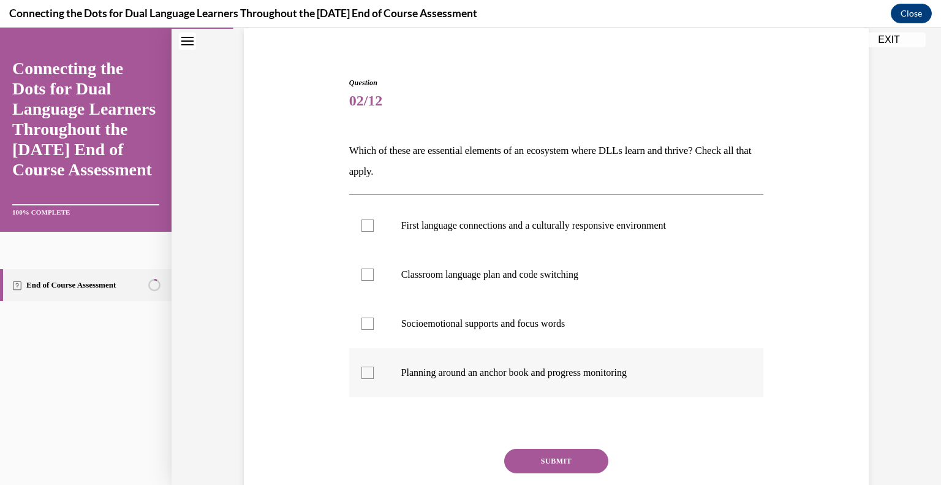
click at [389, 365] on label "Planning around an anchor book and progress monitoring" at bounding box center [556, 372] width 415 height 49
click at [374, 367] on input "Planning around an anchor book and progress monitoring" at bounding box center [368, 373] width 12 height 12
checkbox input "true"
click at [377, 222] on label "First language connections and a culturally responsive environment" at bounding box center [556, 225] width 415 height 49
click at [374, 222] on input "First language connections and a culturally responsive environment" at bounding box center [368, 225] width 12 height 12
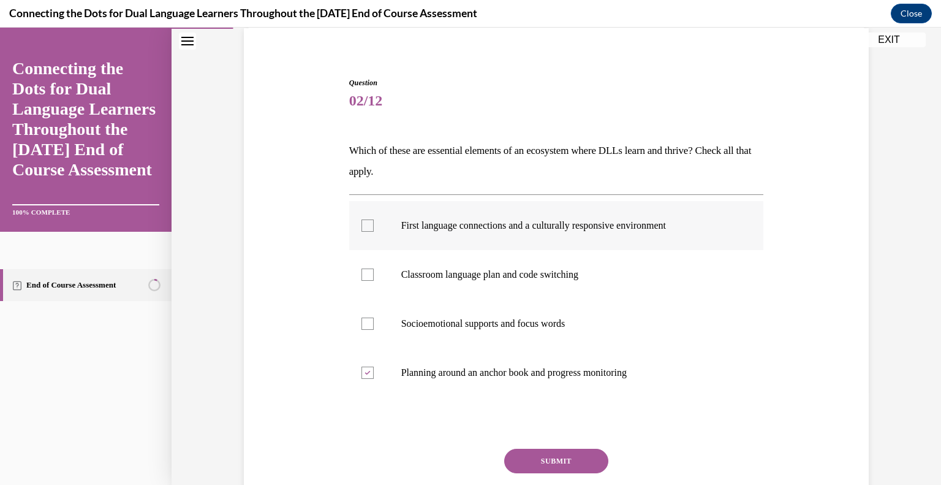
checkbox input "true"
click at [554, 468] on button "SUBMIT" at bounding box center [556, 461] width 104 height 25
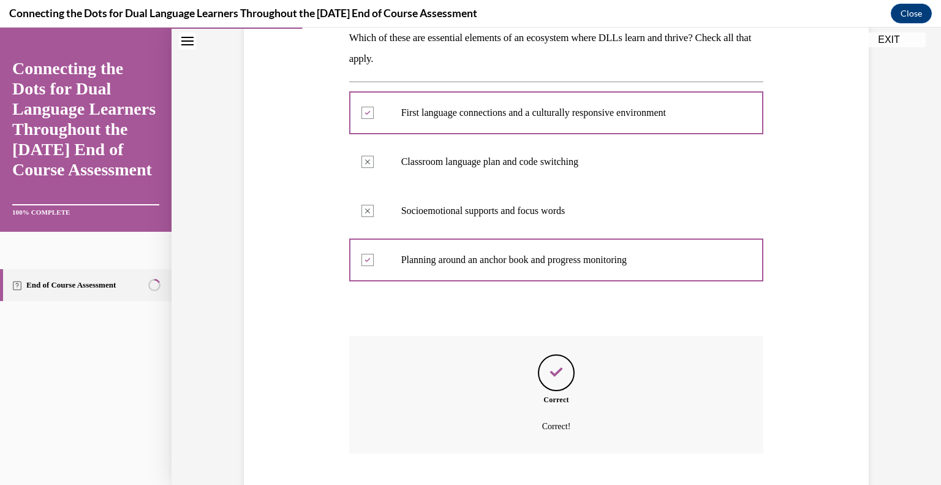
scroll to position [281, 0]
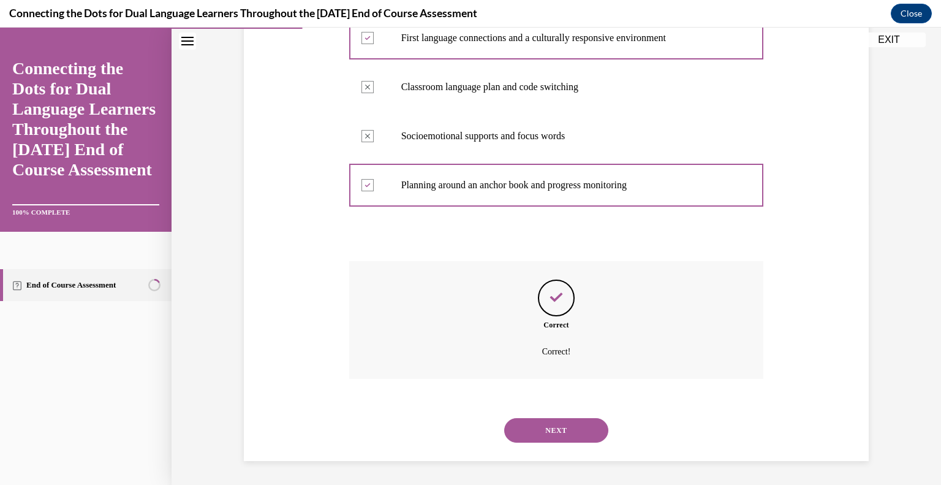
click at [534, 433] on button "NEXT" at bounding box center [556, 430] width 104 height 25
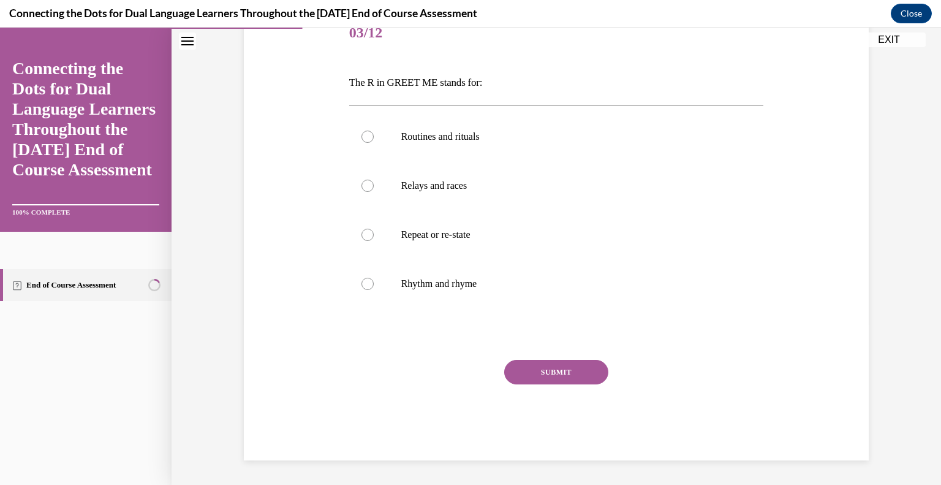
scroll to position [136, 0]
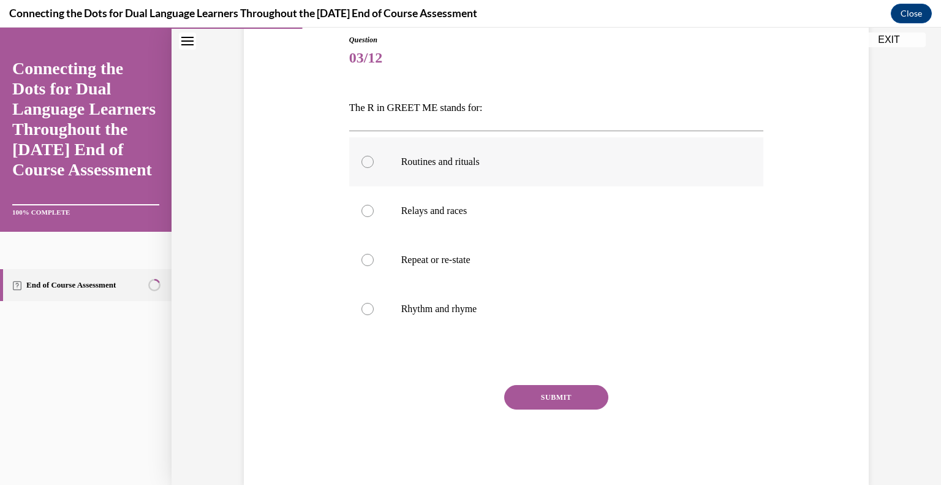
click at [527, 151] on label "Routines and rituals" at bounding box center [556, 161] width 415 height 49
click at [374, 156] on input "Routines and rituals" at bounding box center [368, 162] width 12 height 12
radio input "true"
click at [544, 392] on button "SUBMIT" at bounding box center [556, 397] width 104 height 25
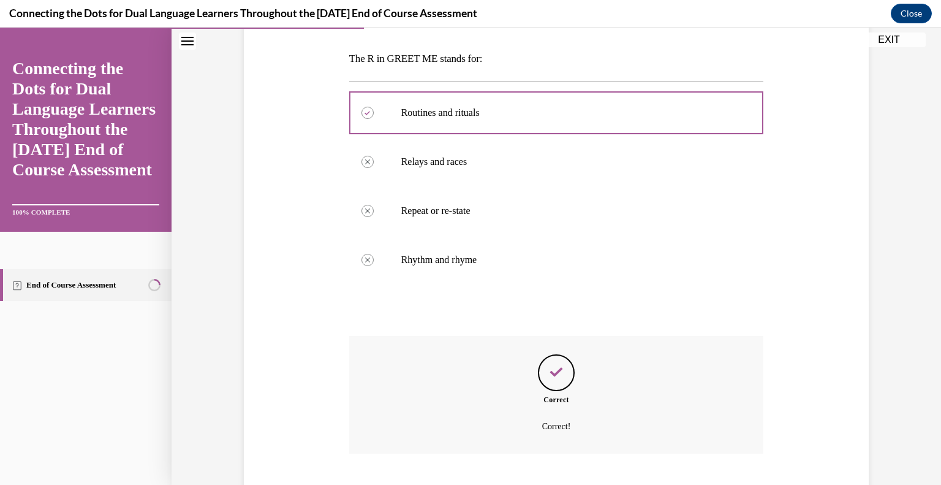
scroll to position [260, 0]
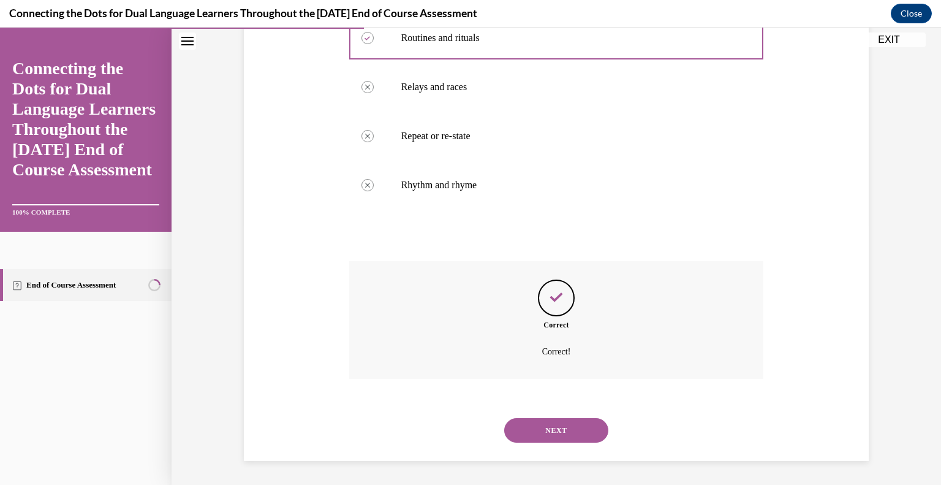
click at [557, 423] on button "NEXT" at bounding box center [556, 430] width 104 height 25
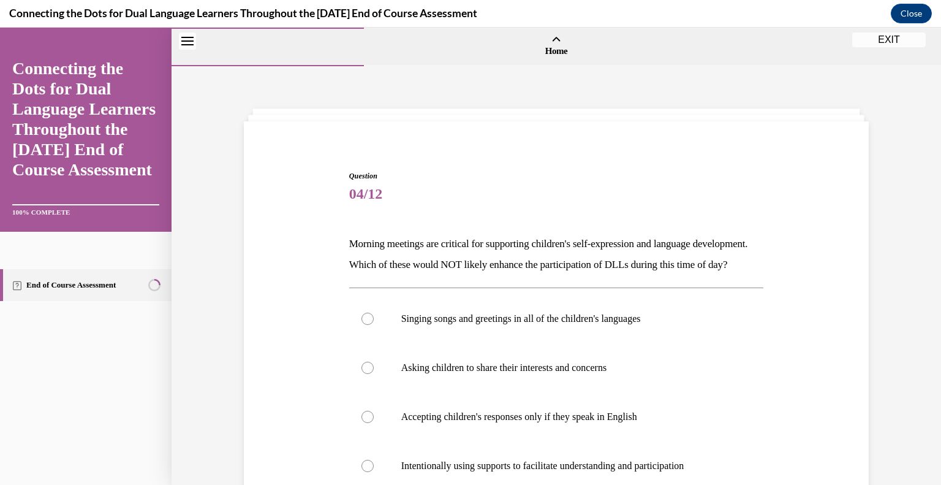
scroll to position [142, 0]
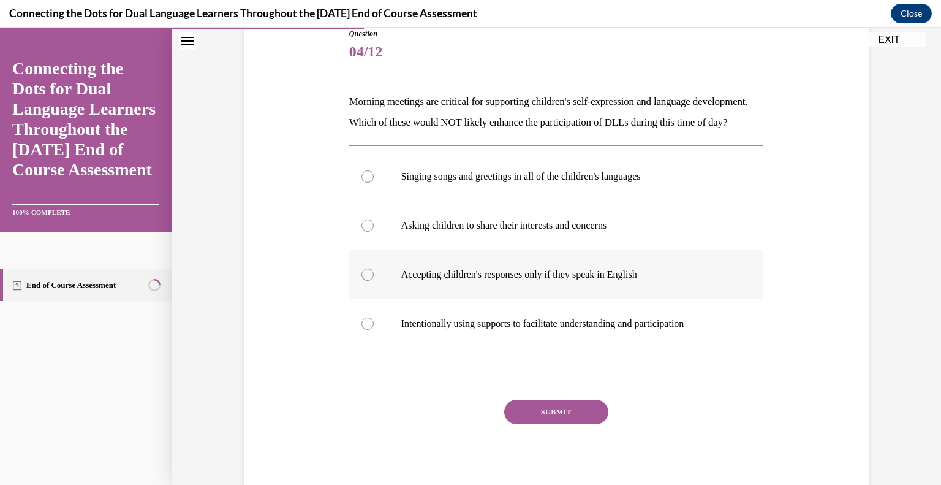
click at [461, 281] on p "Accepting children's responses only if they speak in English" at bounding box center [567, 274] width 332 height 12
click at [374, 281] on input "Accepting children's responses only if they speak in English" at bounding box center [368, 274] width 12 height 12
radio input "true"
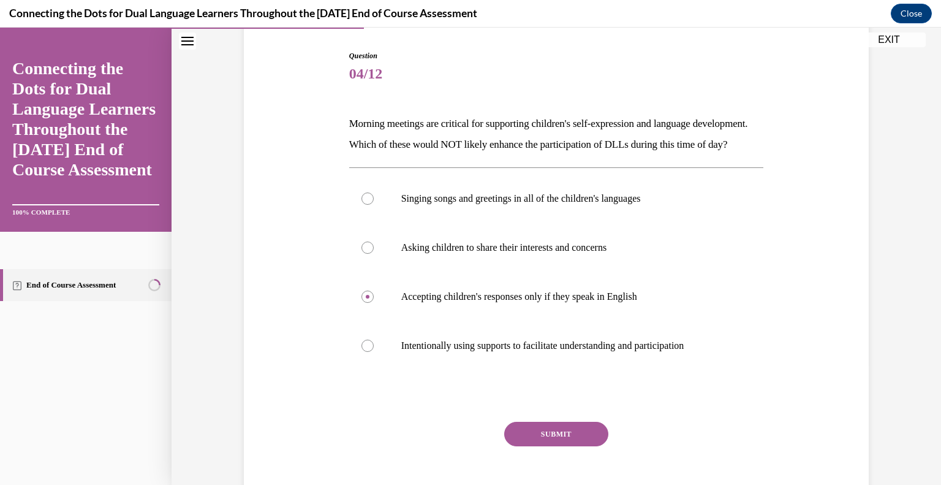
scroll to position [120, 0]
click at [537, 447] on button "SUBMIT" at bounding box center [556, 434] width 104 height 25
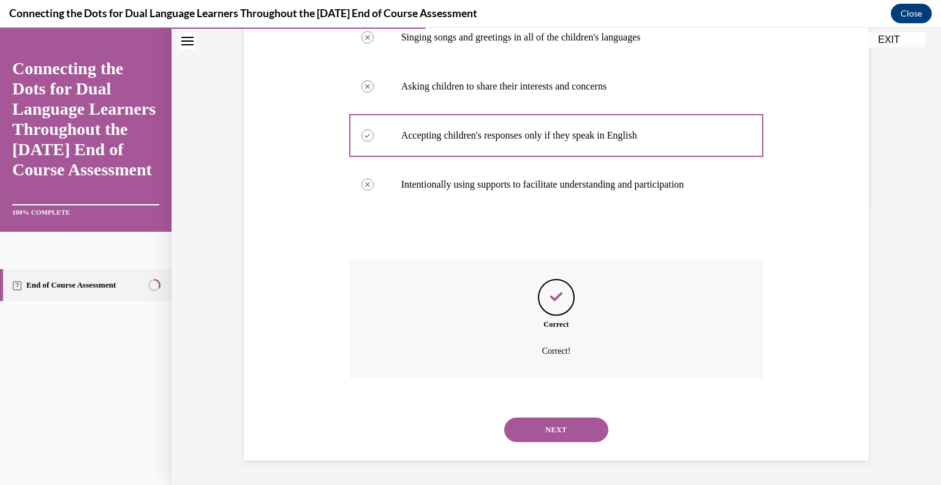
scroll to position [302, 0]
click at [549, 425] on button "NEXT" at bounding box center [556, 429] width 104 height 25
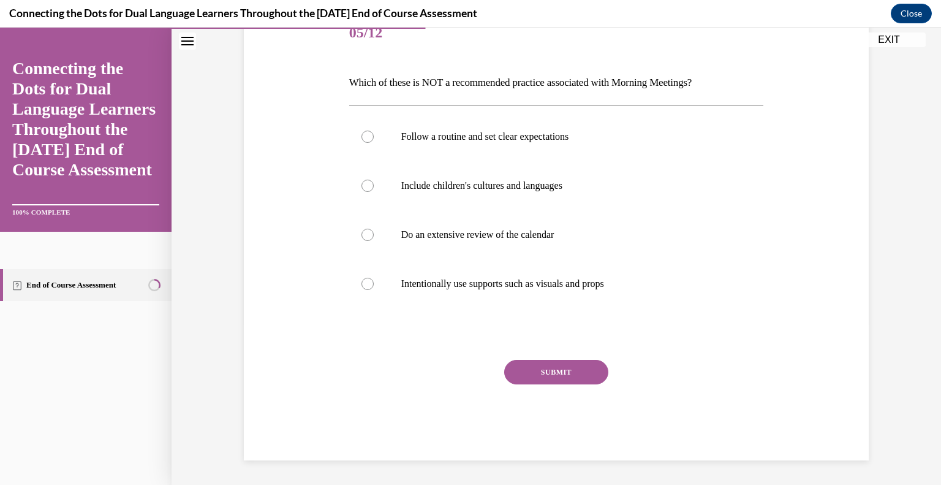
scroll to position [136, 0]
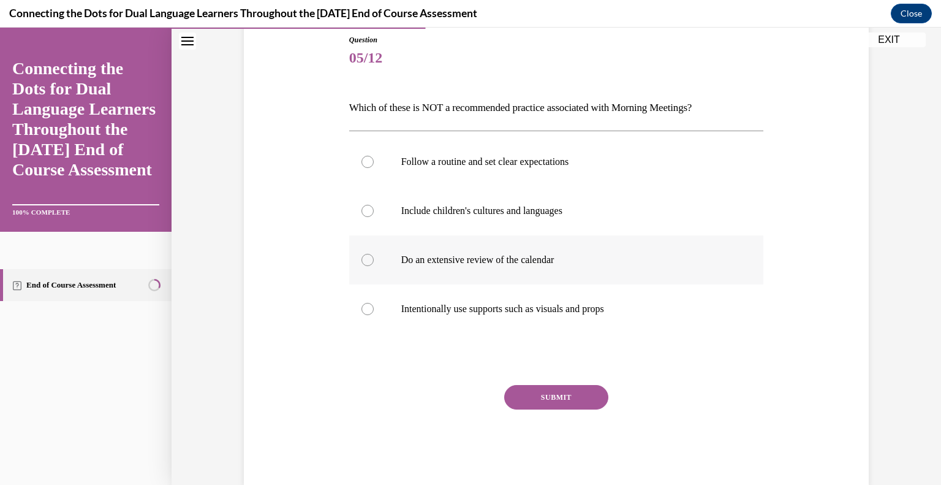
click at [445, 262] on p "Do an extensive review of the calendar" at bounding box center [567, 260] width 332 height 12
click at [374, 262] on input "Do an extensive review of the calendar" at bounding box center [368, 260] width 12 height 12
radio input "true"
click at [509, 399] on button "SUBMIT" at bounding box center [556, 397] width 104 height 25
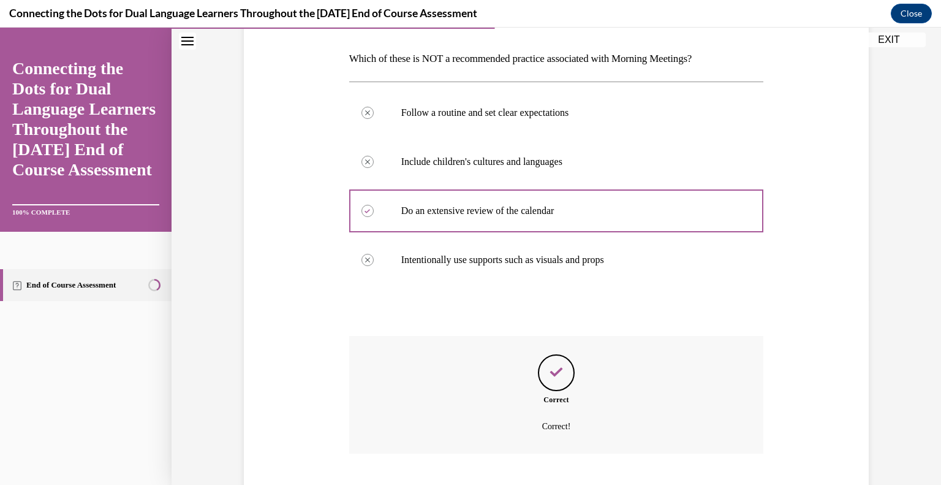
scroll to position [260, 0]
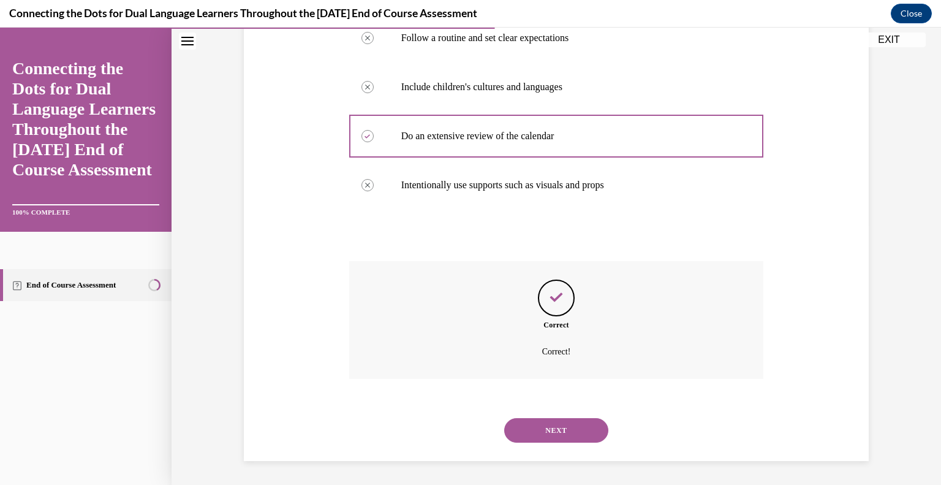
click at [561, 437] on button "NEXT" at bounding box center [556, 430] width 104 height 25
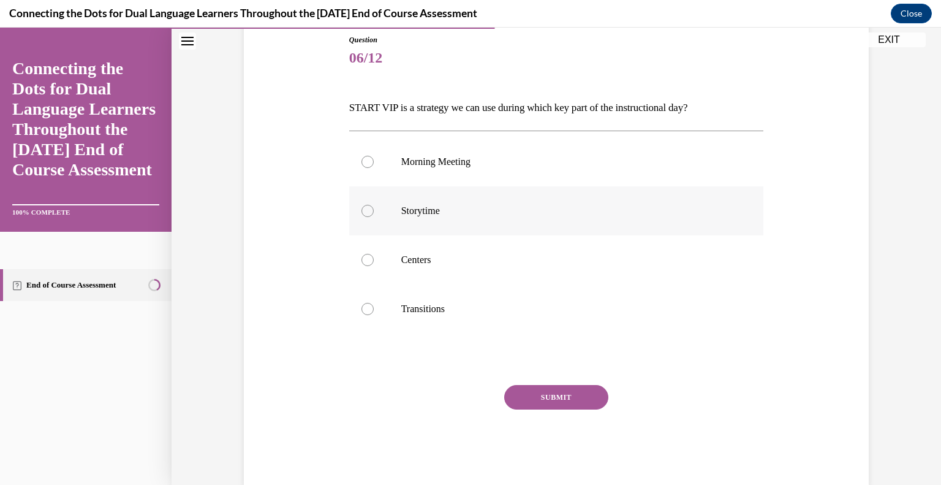
click at [452, 213] on p "Storytime" at bounding box center [567, 211] width 332 height 12
click at [374, 213] on input "Storytime" at bounding box center [368, 211] width 12 height 12
radio input "true"
click at [558, 382] on div "Question 06/12 START VIP is a strategy we can use during which key part of the …" at bounding box center [556, 259] width 415 height 451
click at [547, 391] on button "SUBMIT" at bounding box center [556, 397] width 104 height 25
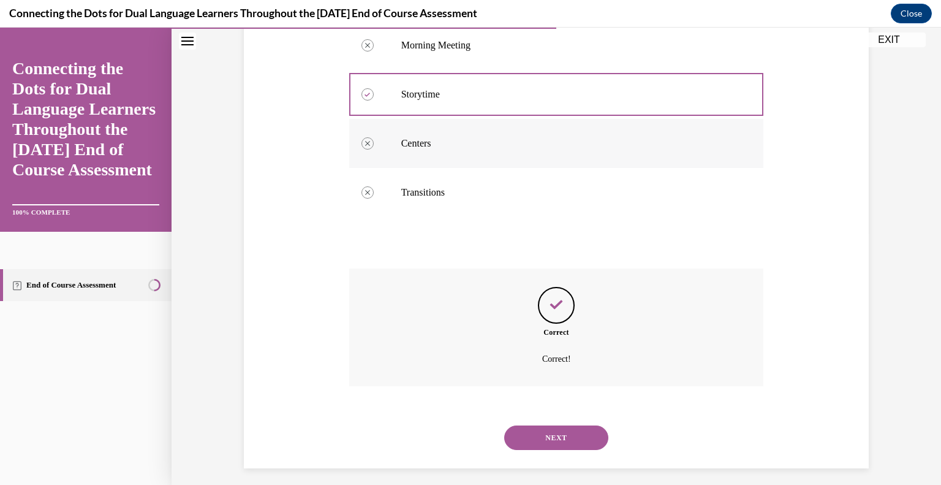
scroll to position [260, 0]
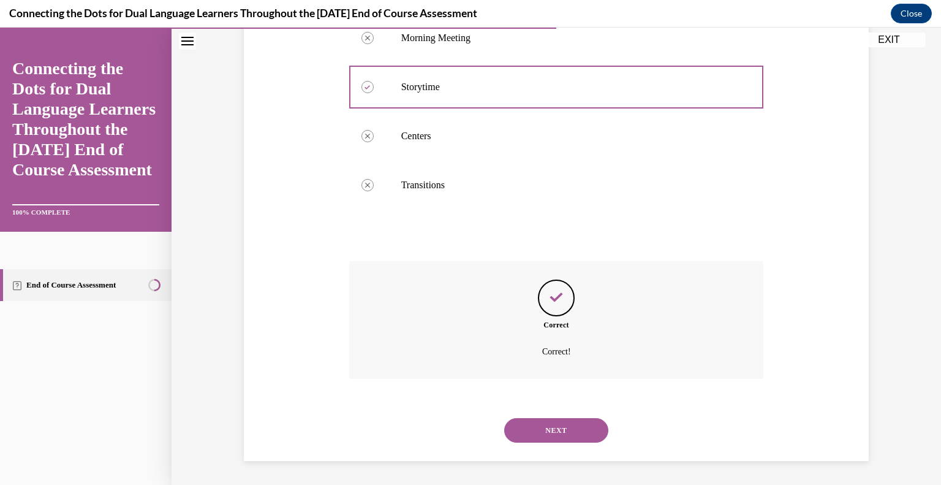
click at [548, 414] on div "NEXT" at bounding box center [556, 430] width 415 height 49
click at [547, 427] on button "NEXT" at bounding box center [556, 430] width 104 height 25
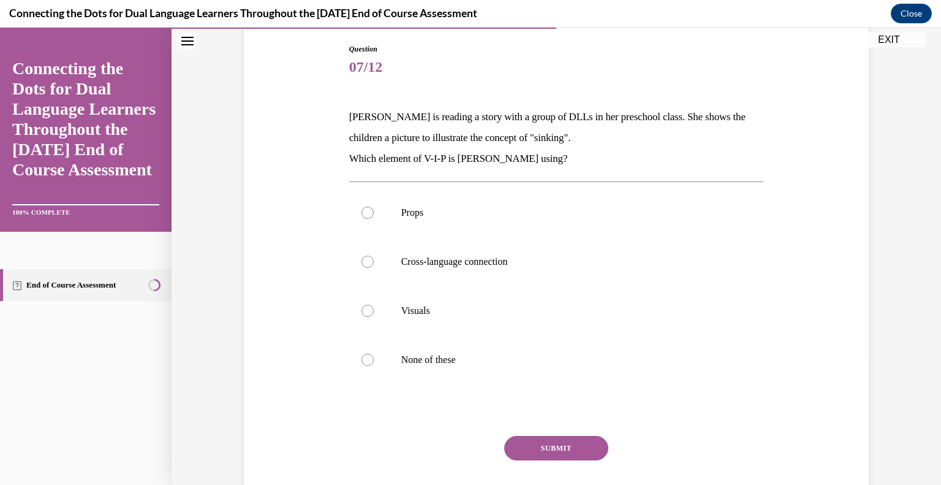
scroll to position [127, 0]
click at [440, 362] on p "None of these" at bounding box center [567, 359] width 332 height 12
click at [374, 362] on input "None of these" at bounding box center [368, 359] width 12 height 12
radio input "true"
click at [553, 442] on button "SUBMIT" at bounding box center [556, 447] width 104 height 25
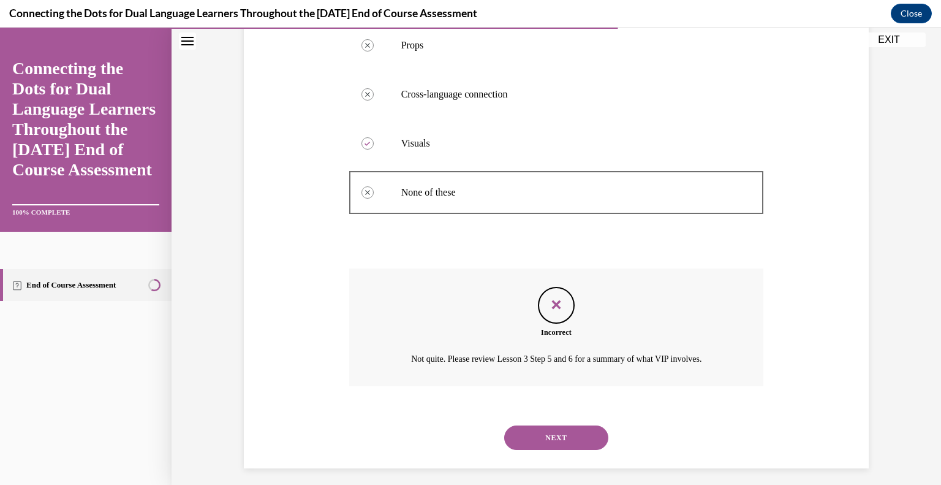
scroll to position [302, 0]
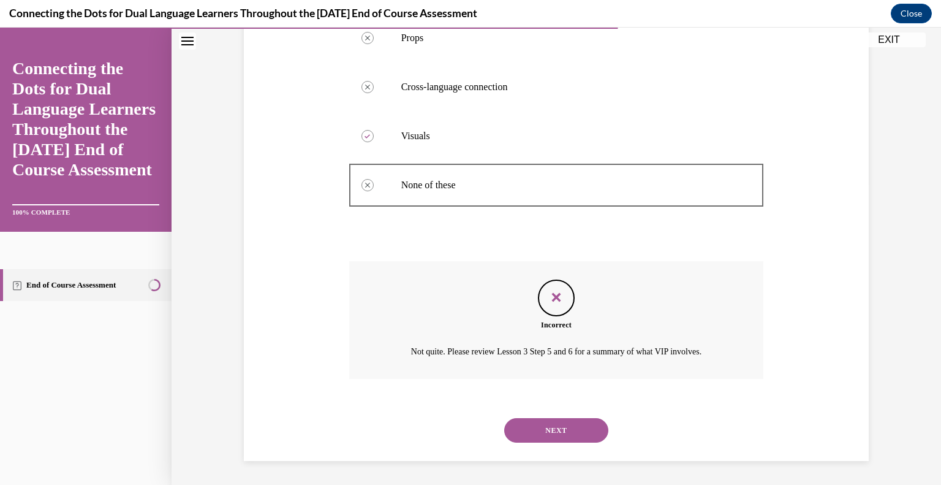
click at [563, 437] on button "NEXT" at bounding box center [556, 430] width 104 height 25
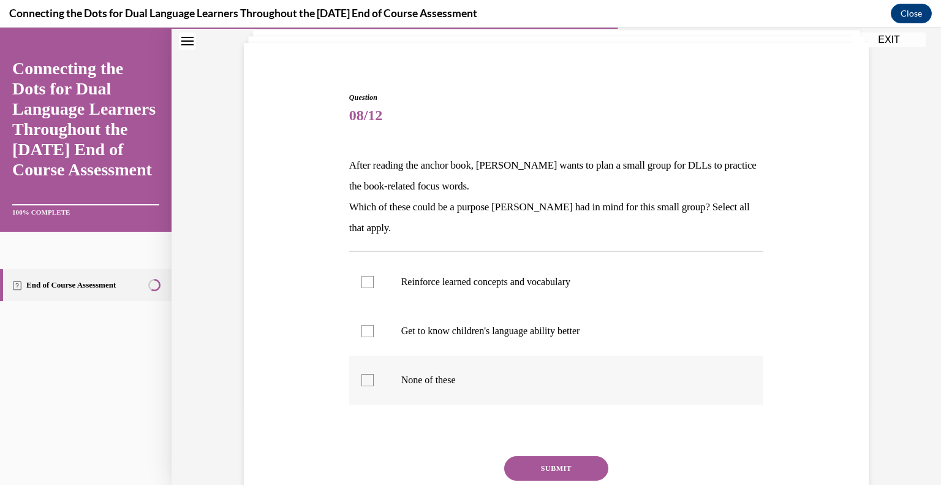
scroll to position [83, 0]
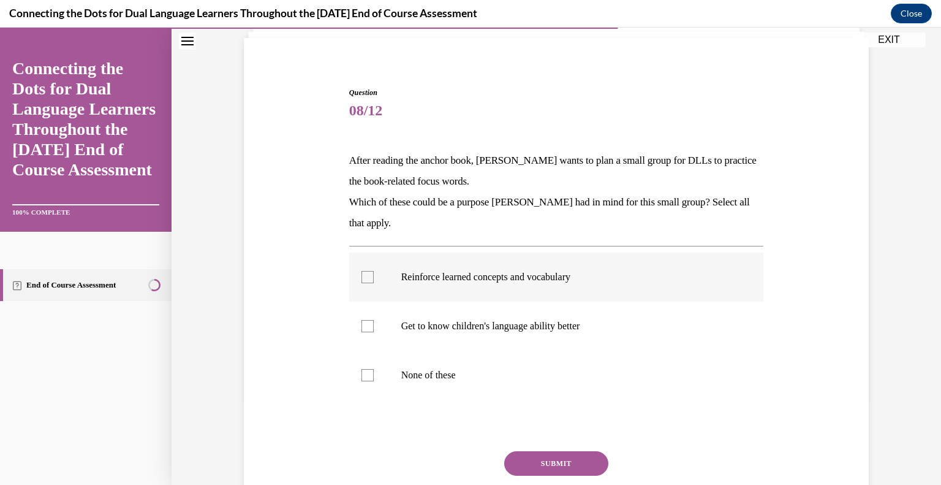
click at [424, 284] on label "Reinforce learned concepts and vocabulary" at bounding box center [556, 277] width 415 height 49
click at [374, 283] on input "Reinforce learned concepts and vocabulary" at bounding box center [368, 277] width 12 height 12
checkbox input "true"
click at [441, 329] on p "Get to know children's language ability better" at bounding box center [567, 326] width 332 height 12
click at [374, 329] on input "Get to know children's language ability better" at bounding box center [368, 326] width 12 height 12
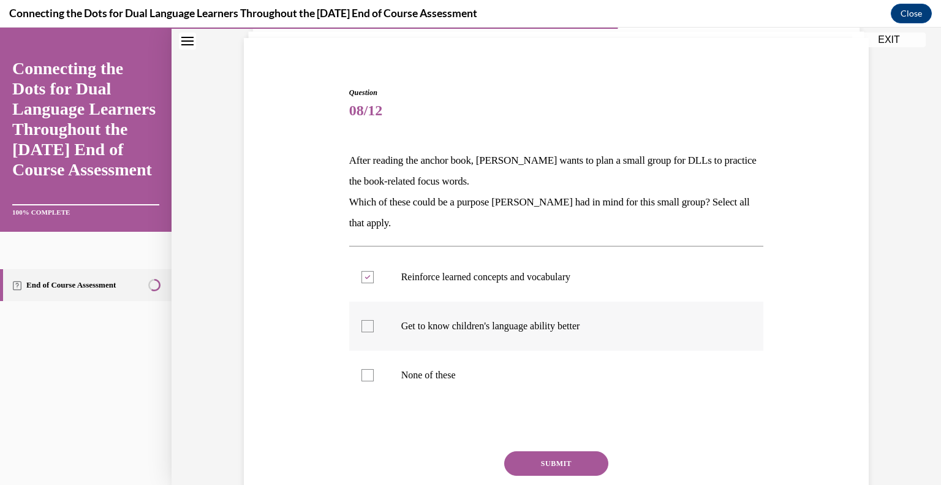
checkbox input "true"
click at [574, 453] on button "SUBMIT" at bounding box center [556, 463] width 104 height 25
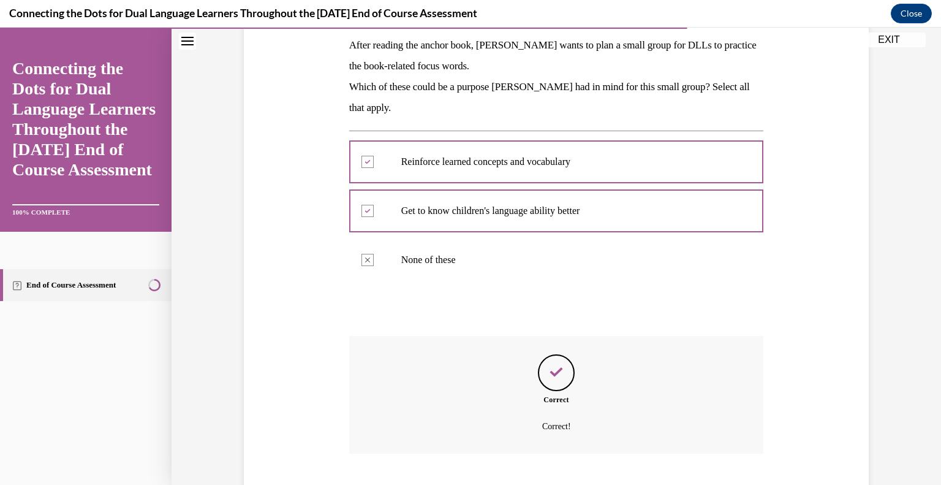
scroll to position [273, 0]
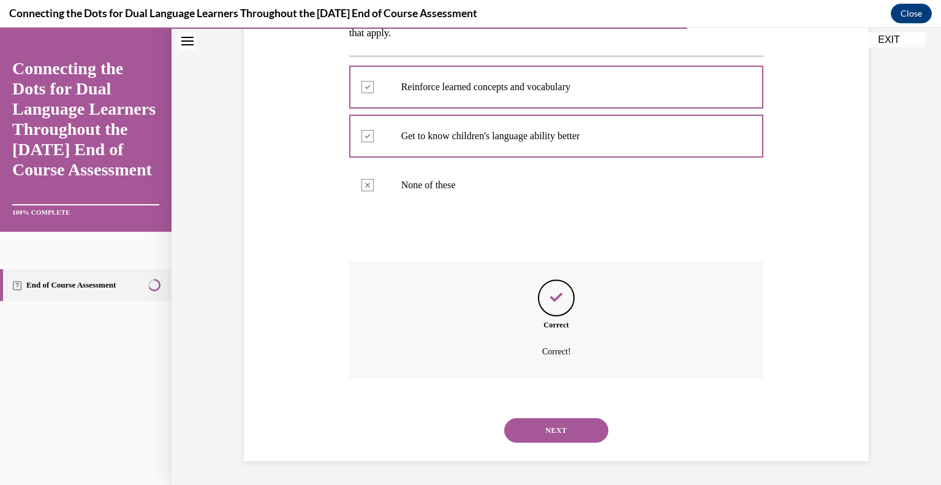
click at [555, 438] on button "NEXT" at bounding box center [556, 430] width 104 height 25
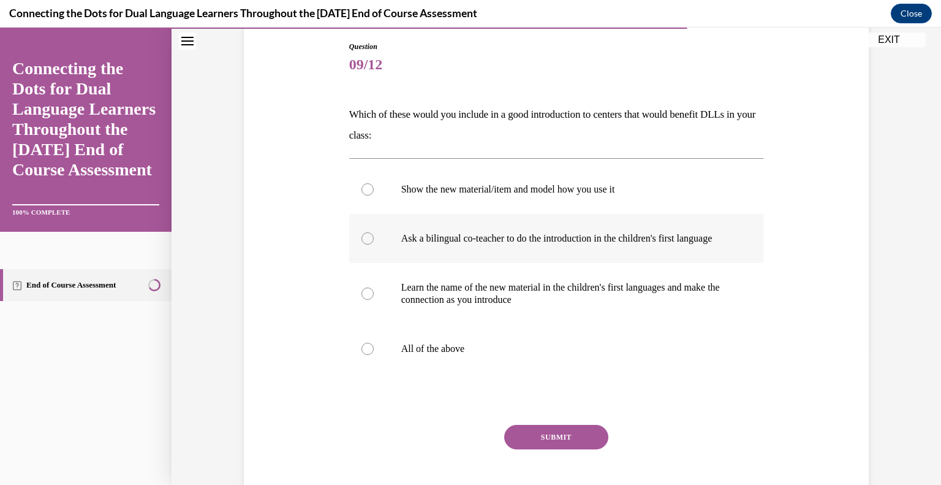
scroll to position [130, 0]
click at [427, 370] on label "All of the above" at bounding box center [556, 348] width 415 height 49
click at [374, 354] on input "All of the above" at bounding box center [368, 348] width 12 height 12
radio input "true"
click at [557, 449] on button "SUBMIT" at bounding box center [556, 436] width 104 height 25
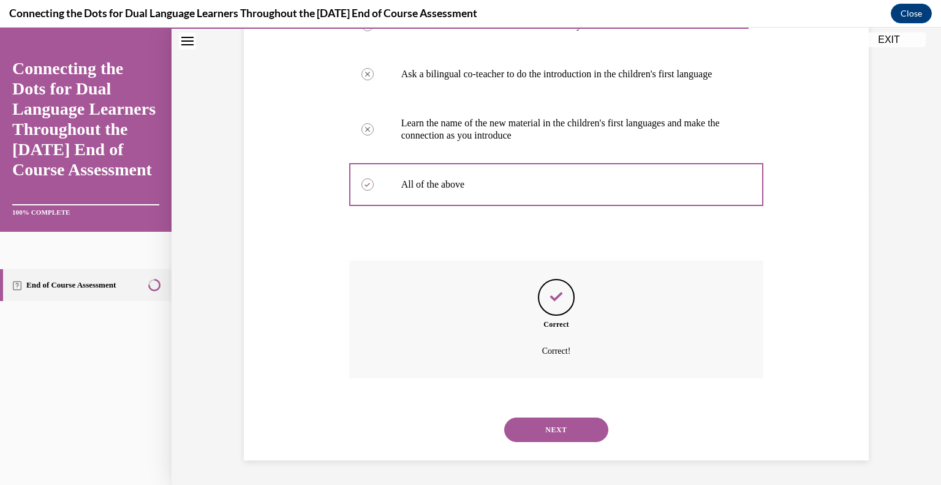
scroll to position [305, 0]
click at [552, 426] on button "NEXT" at bounding box center [556, 429] width 104 height 25
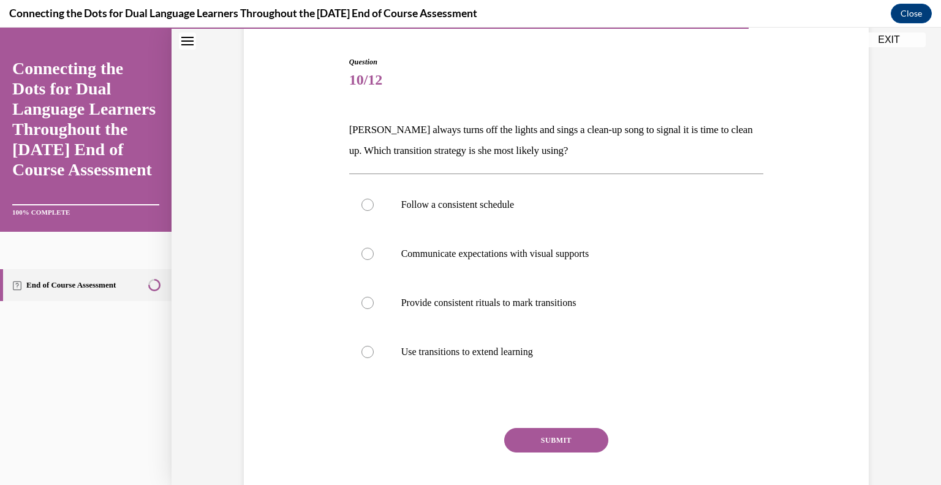
scroll to position [115, 0]
click at [394, 308] on label "Provide consistent rituals to mark transitions" at bounding box center [556, 302] width 415 height 49
click at [374, 308] on input "Provide consistent rituals to mark transitions" at bounding box center [368, 302] width 12 height 12
radio input "true"
click at [529, 440] on button "SUBMIT" at bounding box center [556, 439] width 104 height 25
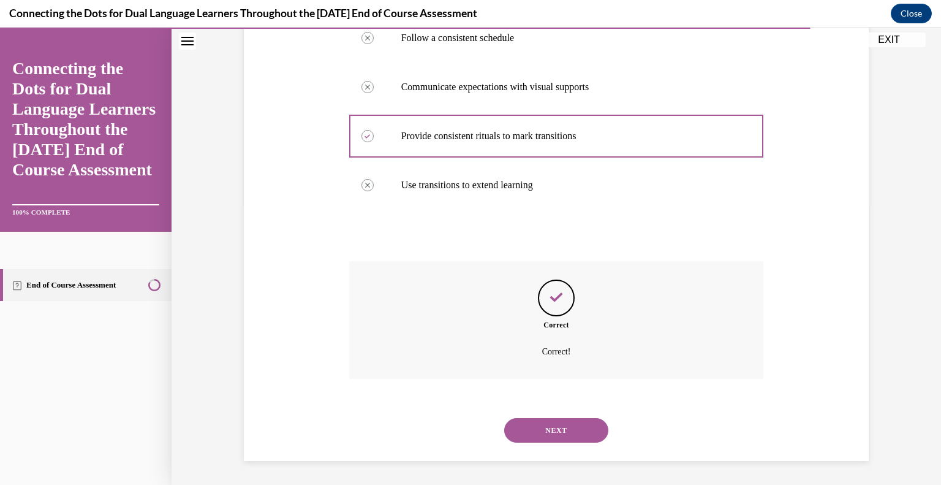
click at [530, 432] on button "NEXT" at bounding box center [556, 430] width 104 height 25
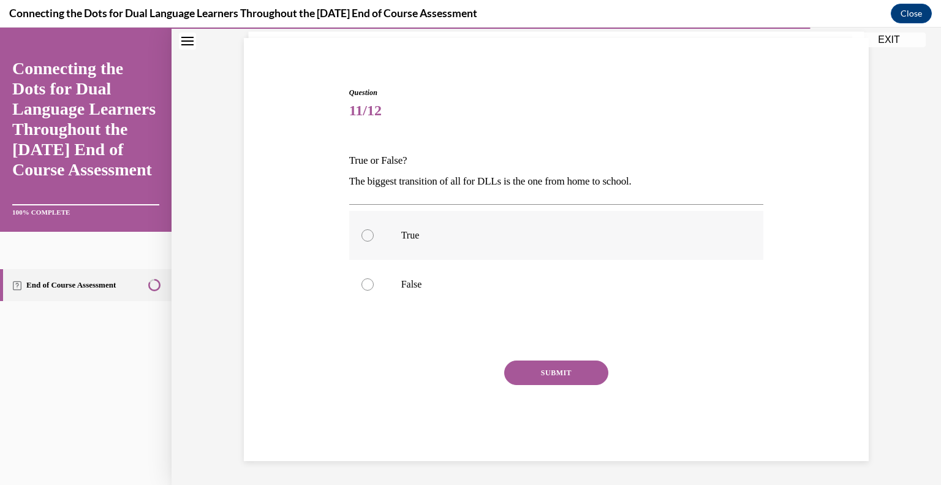
click at [397, 224] on label "True" at bounding box center [556, 235] width 415 height 49
click at [374, 229] on input "True" at bounding box center [368, 235] width 12 height 12
radio input "true"
click at [519, 363] on button "SUBMIT" at bounding box center [556, 372] width 104 height 25
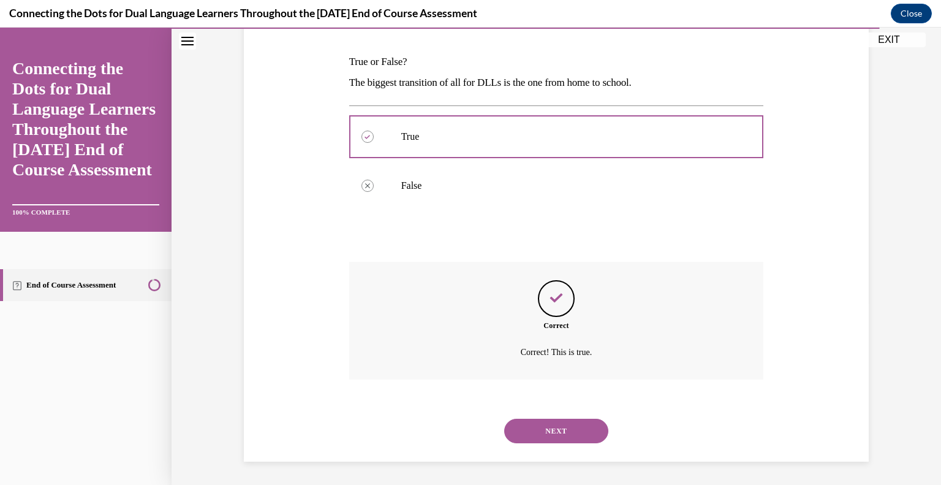
scroll to position [183, 0]
click at [547, 424] on button "NEXT" at bounding box center [556, 430] width 104 height 25
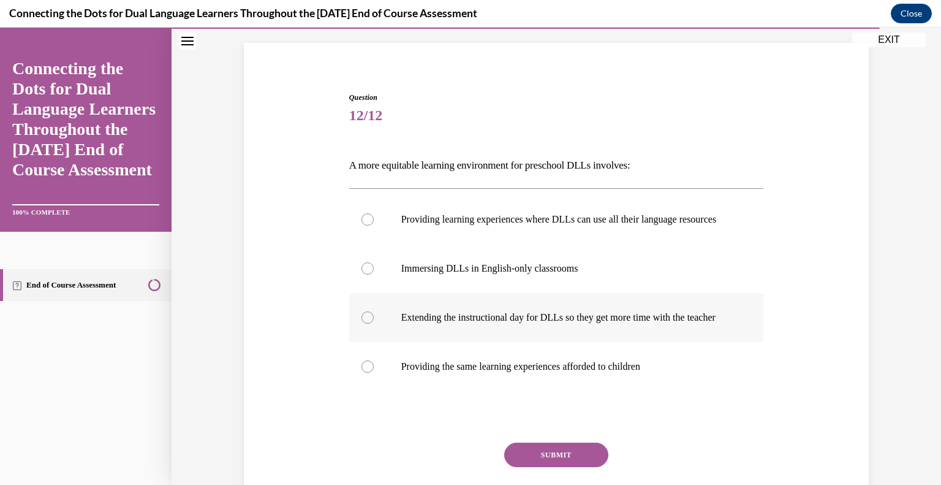
scroll to position [88, 0]
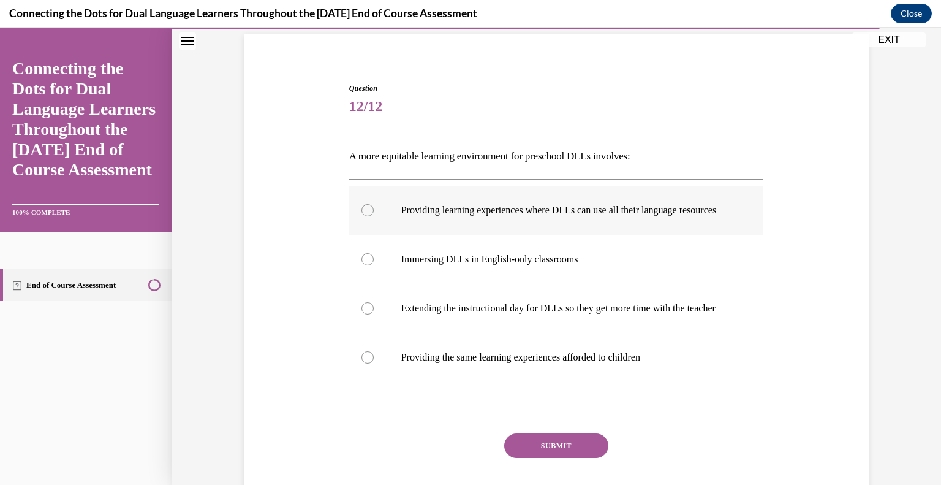
click at [424, 216] on p "Providing learning experiences where DLLs can use all their language resources" at bounding box center [567, 210] width 332 height 12
click at [374, 216] on input "Providing learning experiences where DLLs can use all their language resources" at bounding box center [368, 210] width 12 height 12
radio input "true"
click at [533, 458] on button "SUBMIT" at bounding box center [556, 445] width 104 height 25
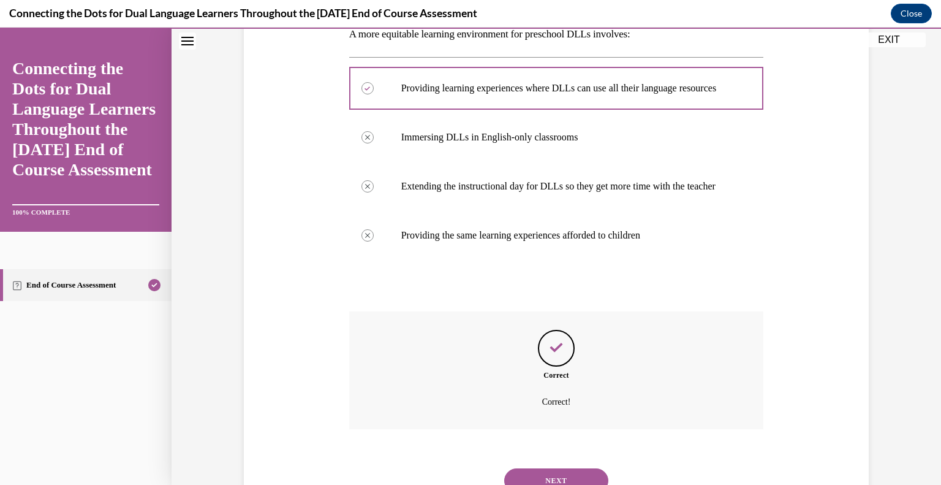
scroll to position [284, 0]
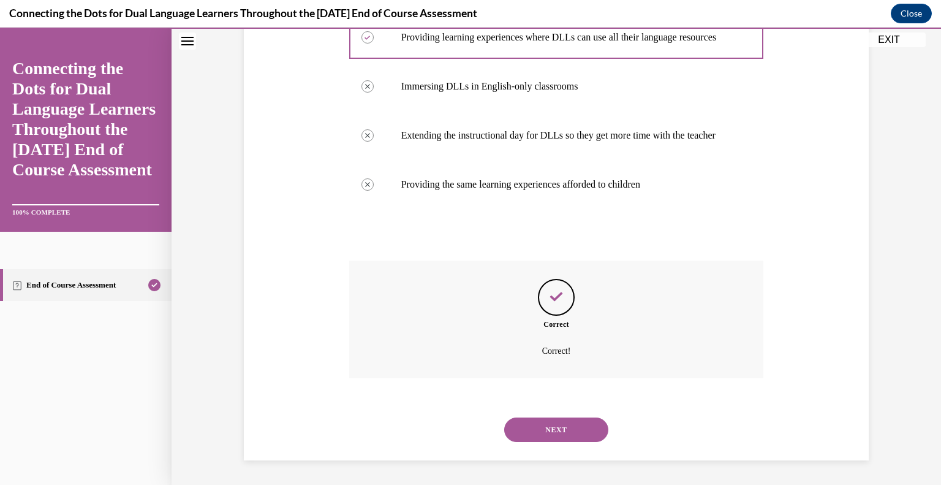
click at [547, 436] on button "NEXT" at bounding box center [556, 429] width 104 height 25
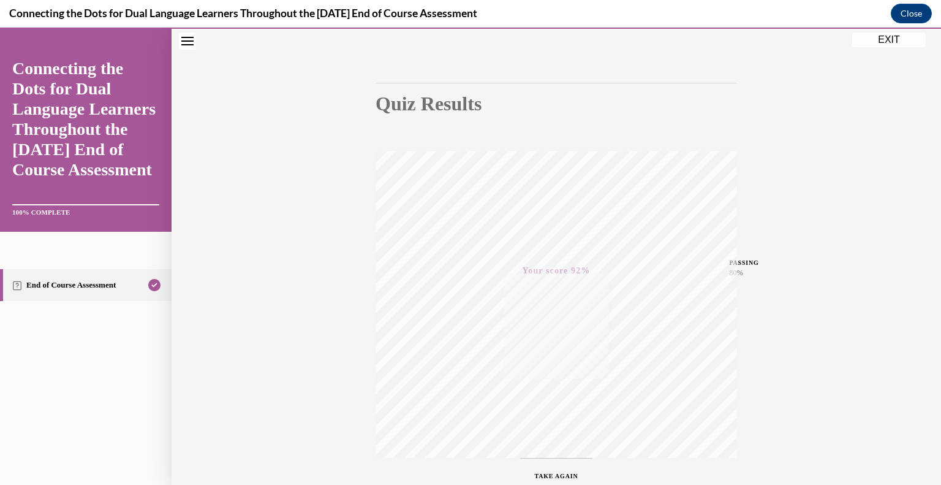
scroll to position [170, 0]
click at [121, 288] on link "End of Course Assessment" at bounding box center [86, 285] width 172 height 32
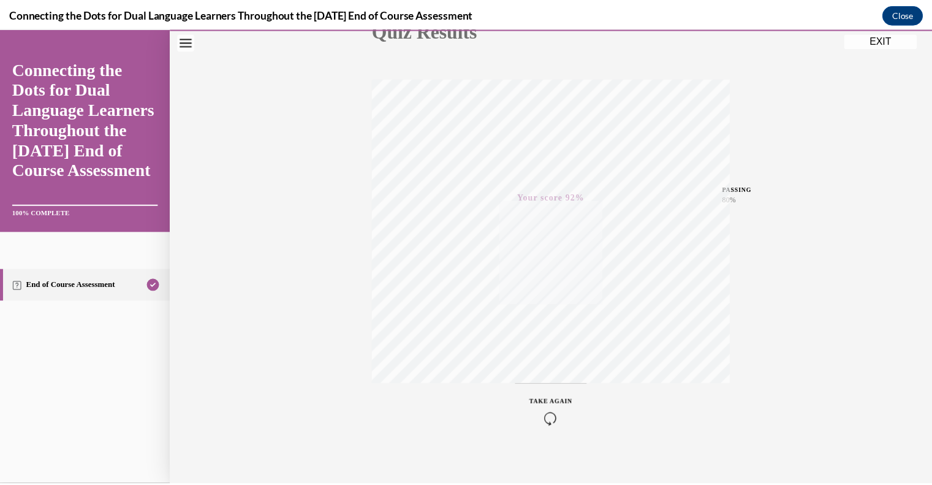
scroll to position [0, 0]
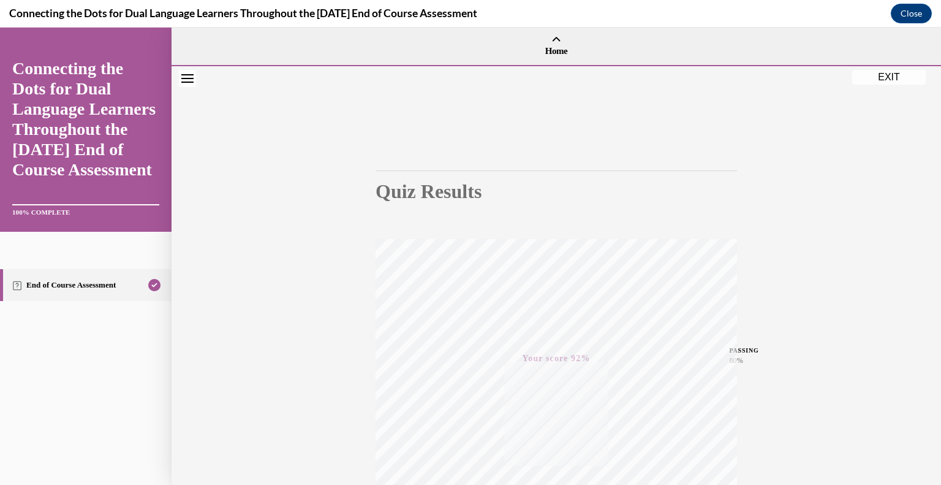
click at [895, 75] on button "EXIT" at bounding box center [890, 77] width 74 height 15
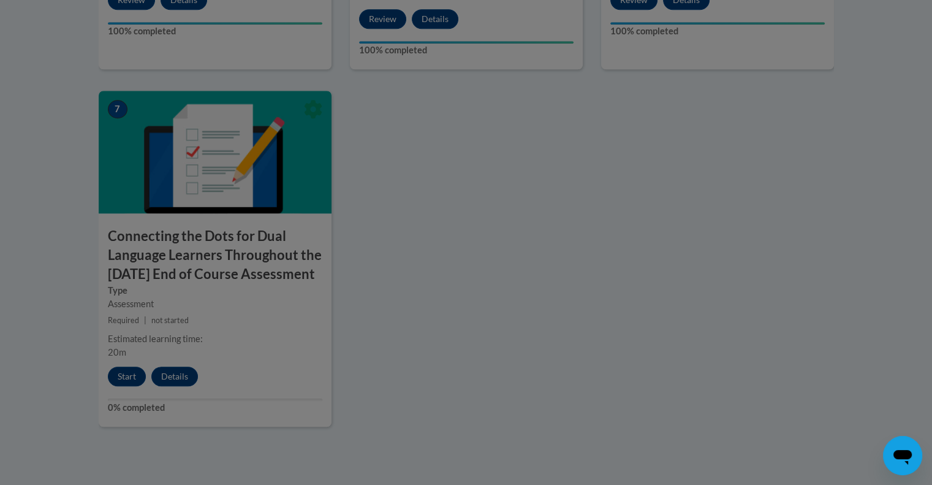
click at [260, 389] on div at bounding box center [466, 242] width 932 height 485
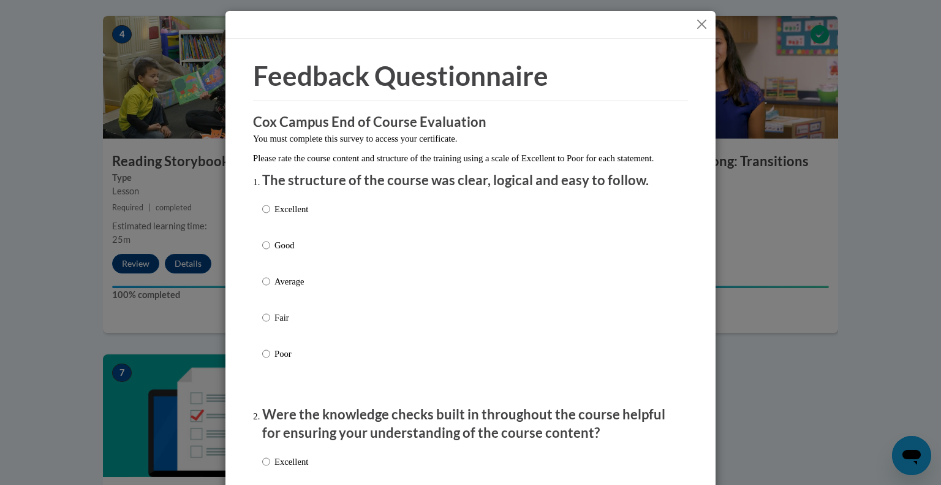
click at [303, 216] on p "Excellent" at bounding box center [292, 208] width 34 height 13
click at [270, 216] on input "Excellent" at bounding box center [266, 208] width 8 height 13
radio input "true"
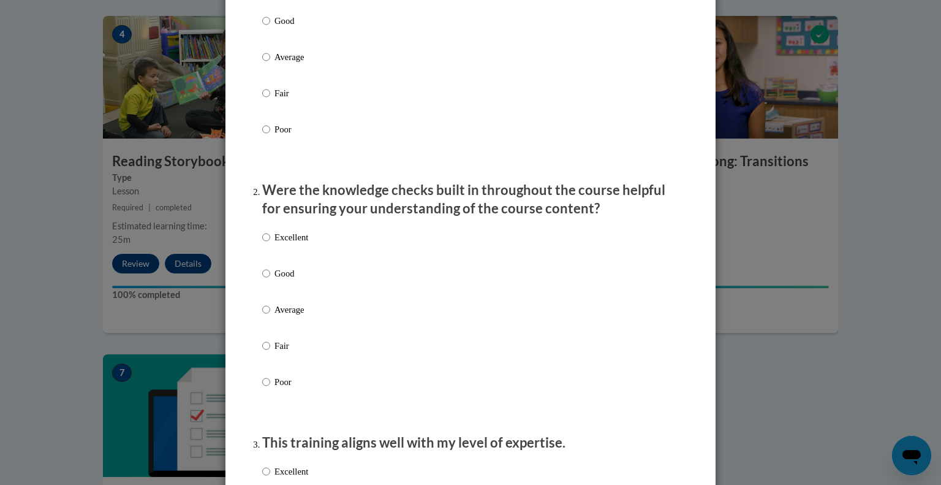
scroll to position [226, 0]
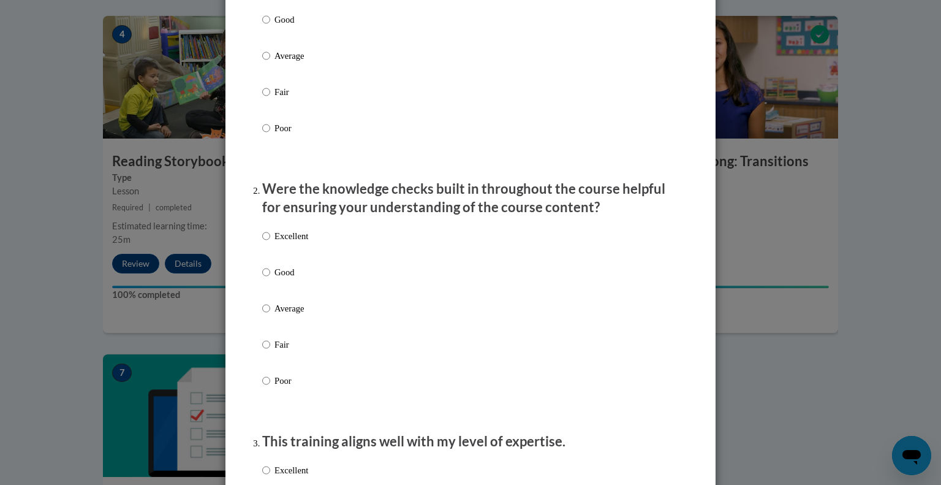
click at [265, 262] on label "Excellent" at bounding box center [285, 245] width 46 height 33
click at [265, 243] on input "Excellent" at bounding box center [266, 235] width 8 height 13
radio input "true"
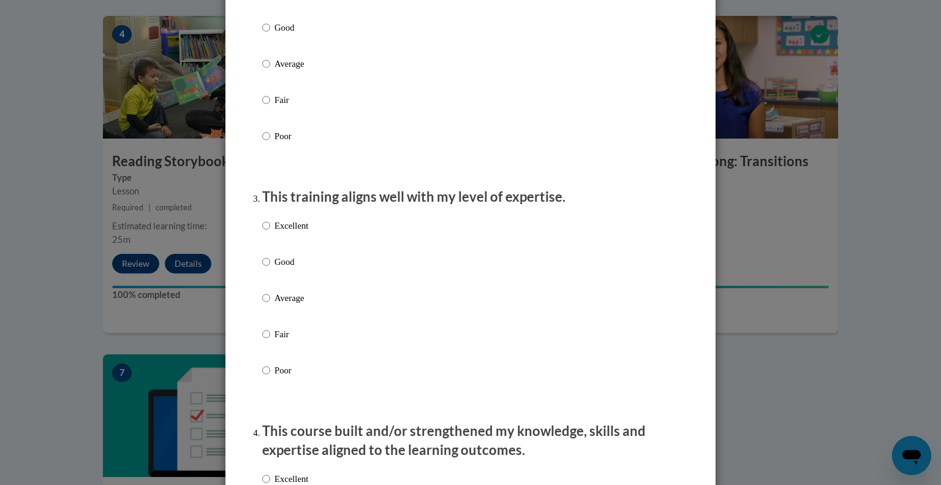
scroll to position [471, 0]
click at [275, 249] on label "Excellent" at bounding box center [285, 234] width 46 height 33
click at [270, 232] on input "Excellent" at bounding box center [266, 224] width 8 height 13
radio input "true"
click at [275, 249] on label "Excellent" at bounding box center [285, 234] width 46 height 33
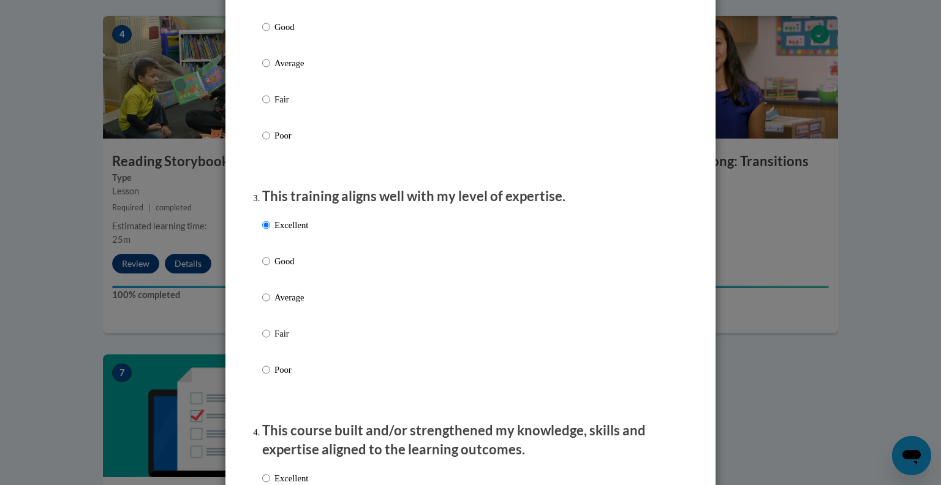
click at [270, 232] on input "Excellent" at bounding box center [266, 224] width 8 height 13
click at [274, 247] on label "Excellent" at bounding box center [285, 234] width 46 height 33
click at [270, 232] on input "Excellent" at bounding box center [266, 224] width 8 height 13
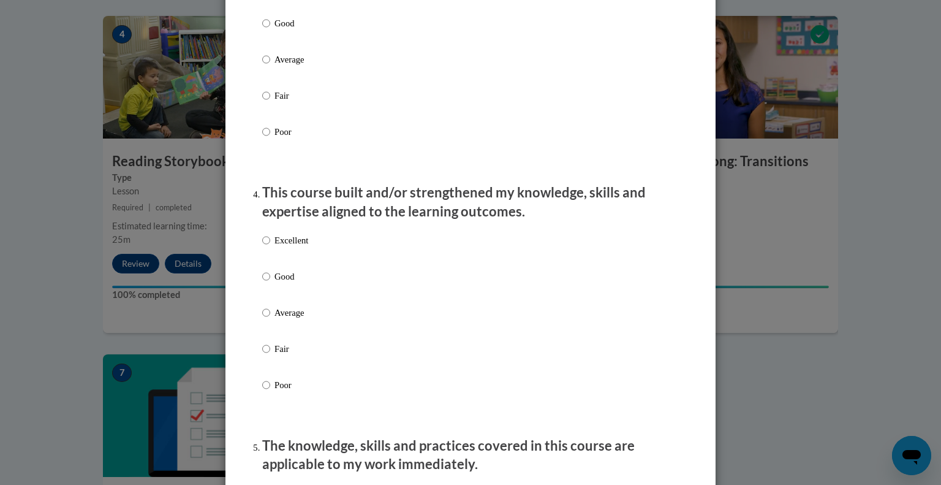
scroll to position [709, 0]
drag, startPoint x: 281, startPoint y: 248, endPoint x: 266, endPoint y: 236, distance: 19.6
click at [268, 221] on p "This course built and/or strengthened my knowledge, skills and expertise aligne…" at bounding box center [470, 202] width 417 height 38
click at [262, 247] on input "Excellent" at bounding box center [266, 240] width 8 height 13
radio input "true"
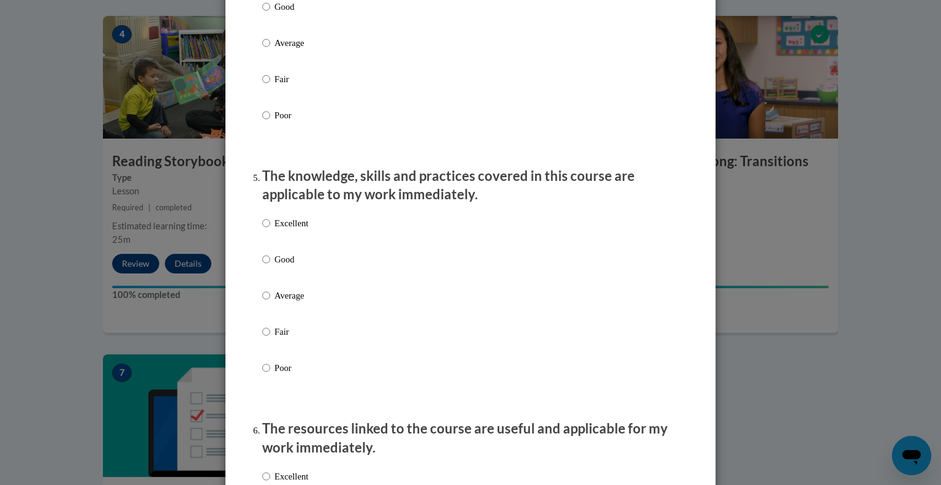
scroll to position [983, 0]
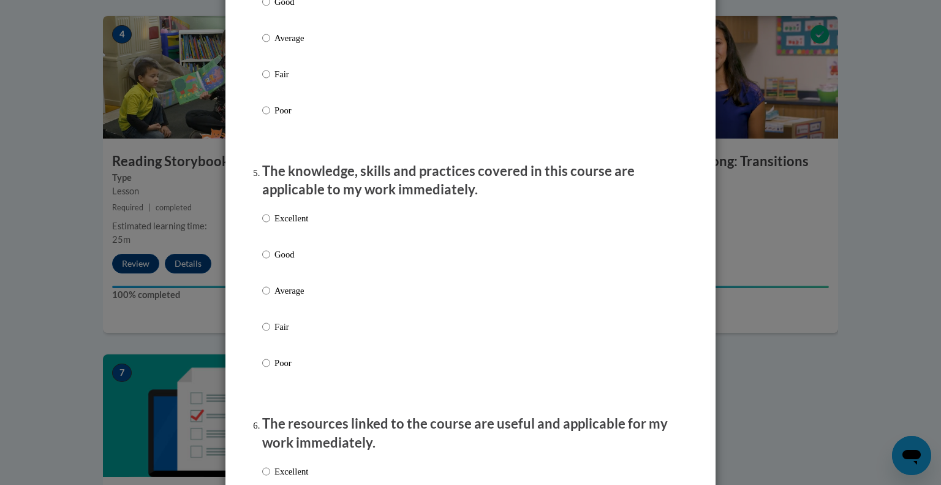
click at [290, 225] on p "Excellent" at bounding box center [292, 217] width 34 height 13
click at [270, 225] on input "Excellent" at bounding box center [266, 217] width 8 height 13
radio input "true"
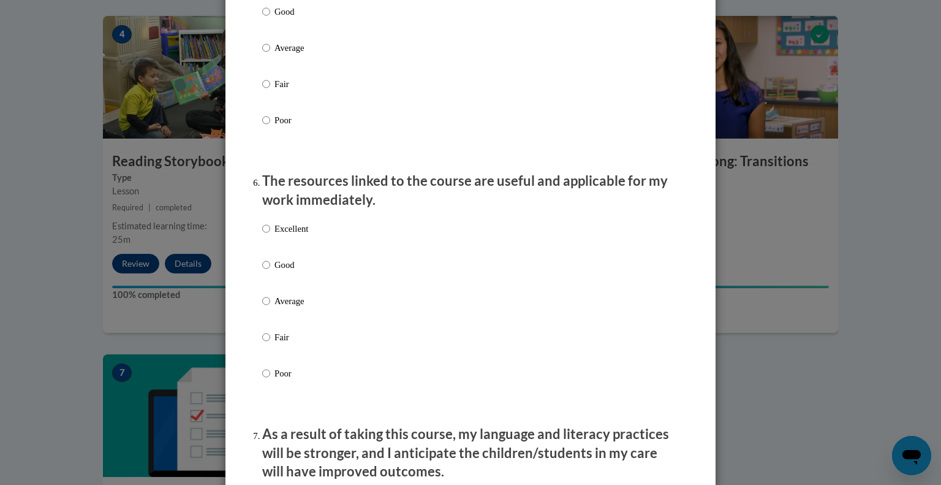
scroll to position [1226, 0]
click at [275, 235] on p "Excellent" at bounding box center [292, 228] width 34 height 13
click at [270, 235] on input "Excellent" at bounding box center [266, 228] width 8 height 13
radio input "true"
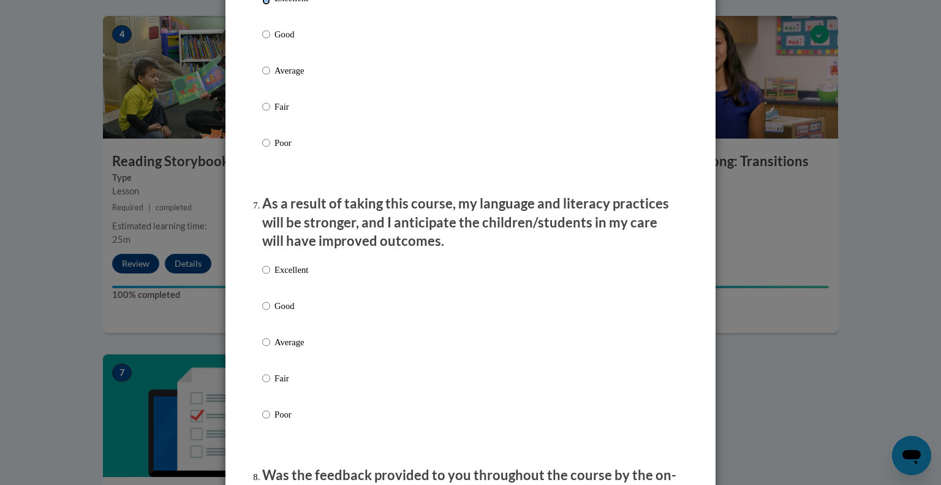
scroll to position [1469, 0]
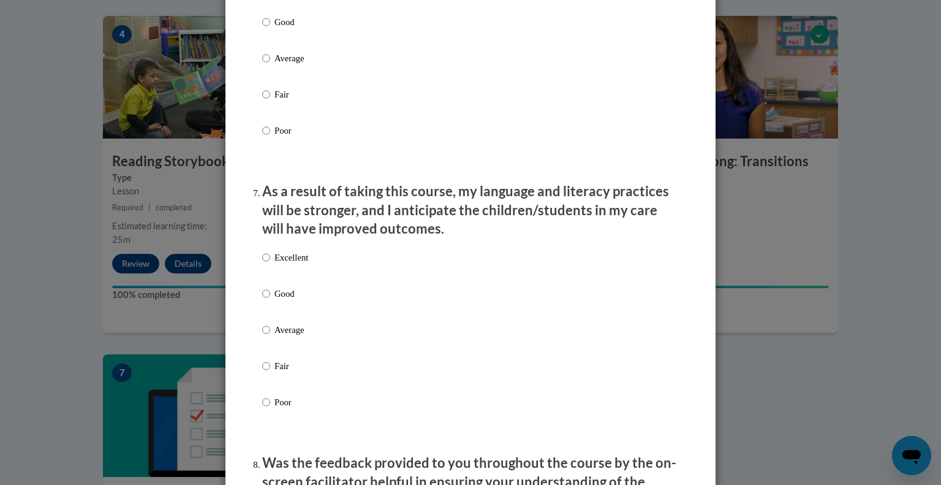
click at [275, 264] on p "Excellent" at bounding box center [292, 257] width 34 height 13
click at [270, 264] on input "Excellent" at bounding box center [266, 257] width 8 height 13
radio input "true"
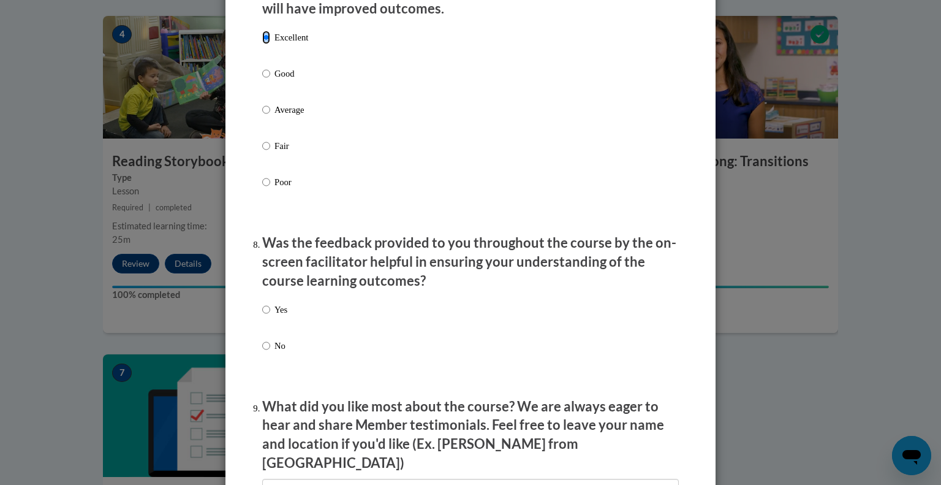
scroll to position [1691, 0]
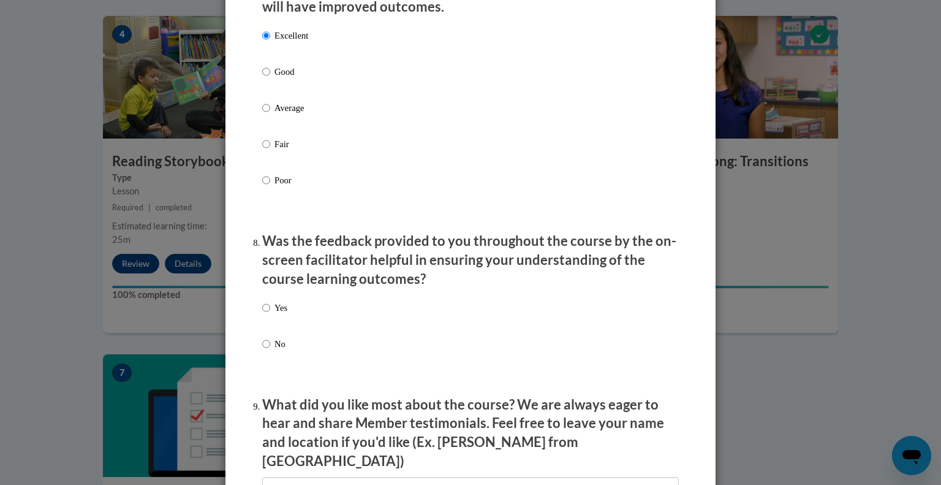
click at [275, 314] on p "Yes" at bounding box center [281, 307] width 13 height 13
click at [270, 314] on input "Yes" at bounding box center [266, 307] width 8 height 13
radio input "true"
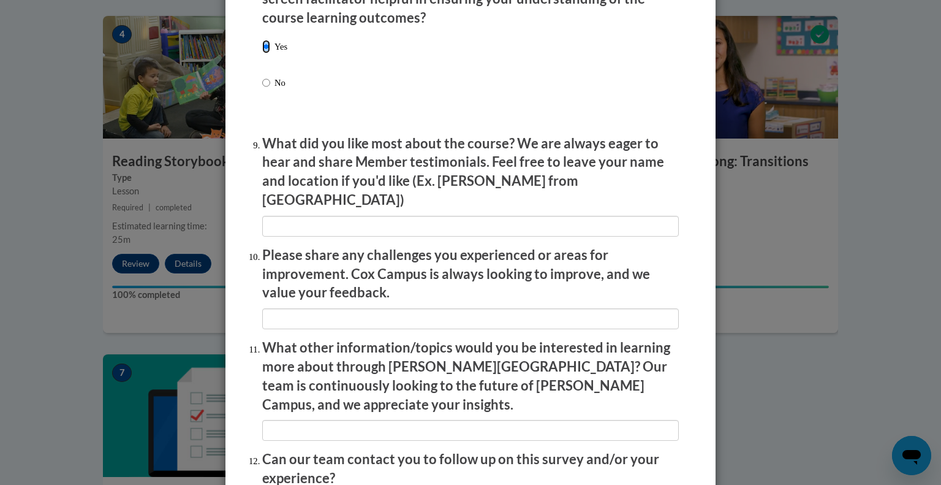
scroll to position [2067, 0]
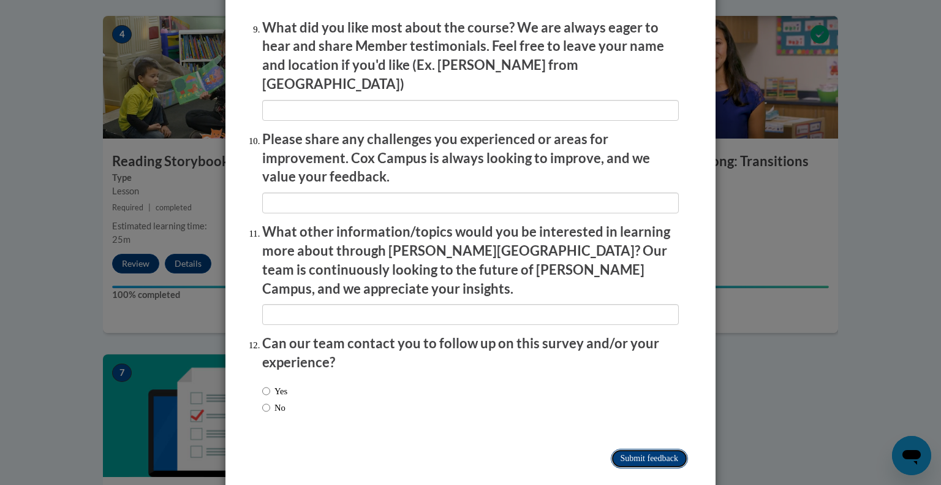
drag, startPoint x: 652, startPoint y: 421, endPoint x: 639, endPoint y: 426, distance: 13.8
drag, startPoint x: 639, startPoint y: 426, endPoint x: 625, endPoint y: 436, distance: 17.2
click at [625, 449] on input "Submit feedback" at bounding box center [649, 459] width 77 height 20
click at [625, 449] on input "Submitting" at bounding box center [649, 459] width 77 height 20
